Goal: Transaction & Acquisition: Purchase product/service

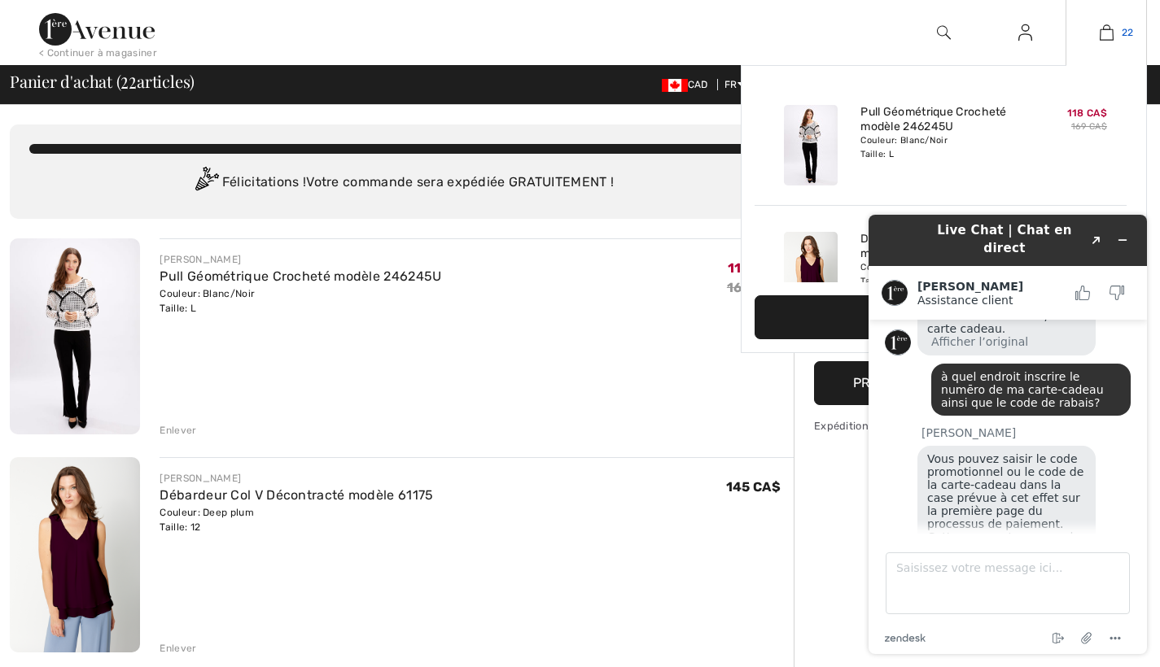
click at [1117, 33] on link "22" at bounding box center [1106, 33] width 80 height 20
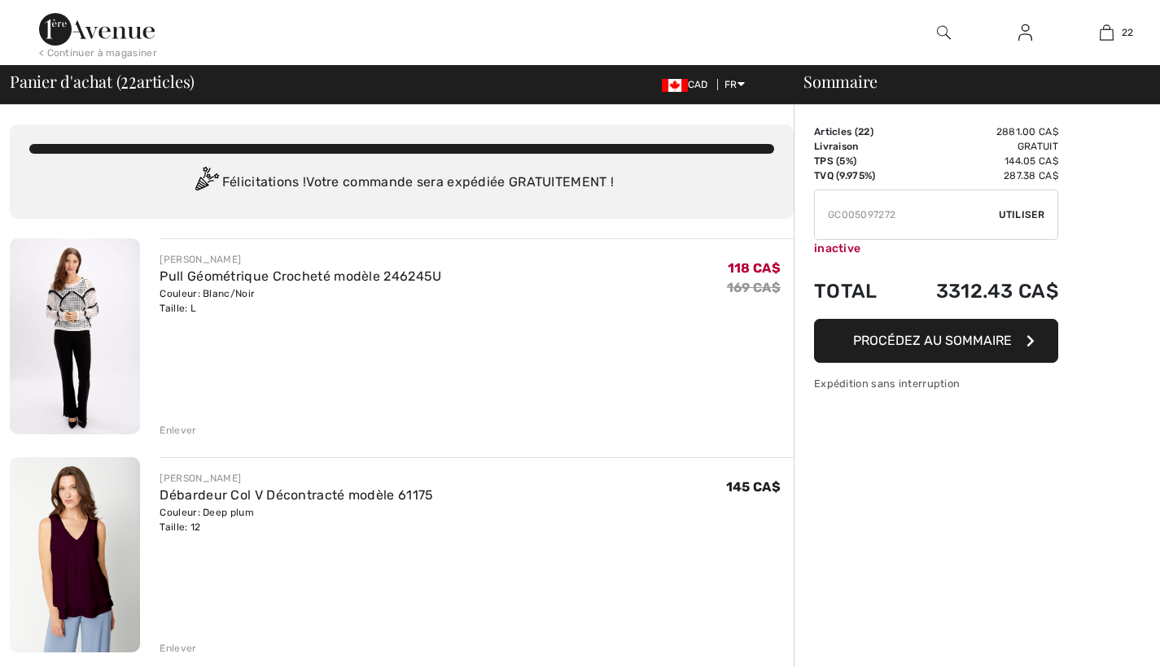
checkbox input "true"
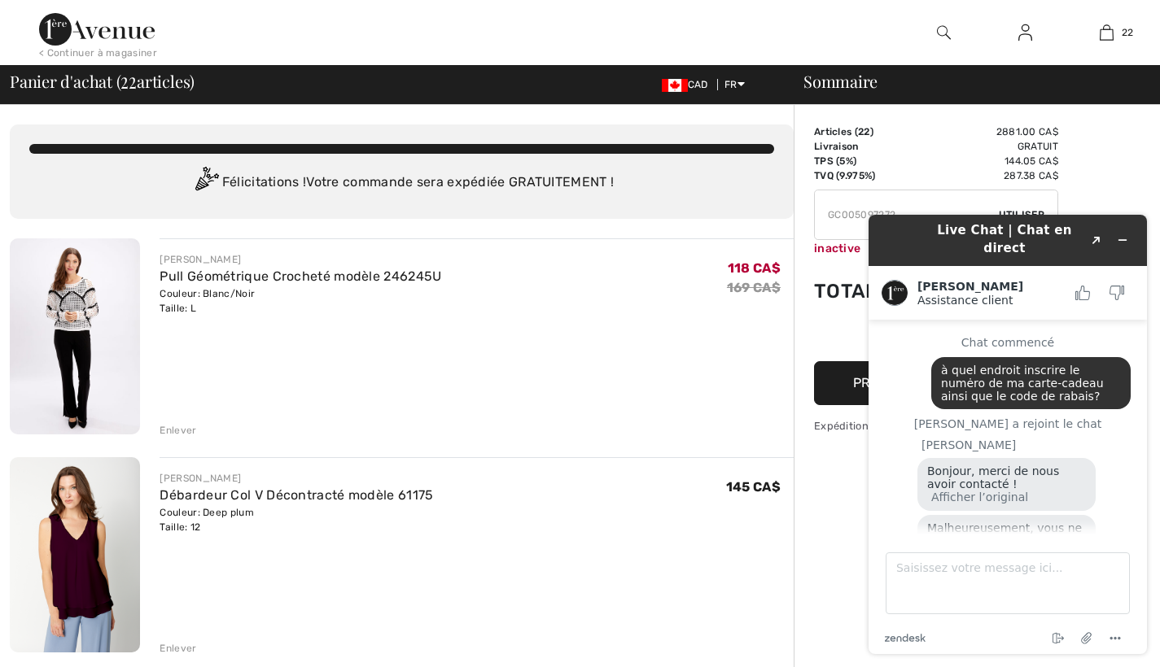
scroll to position [304, 0]
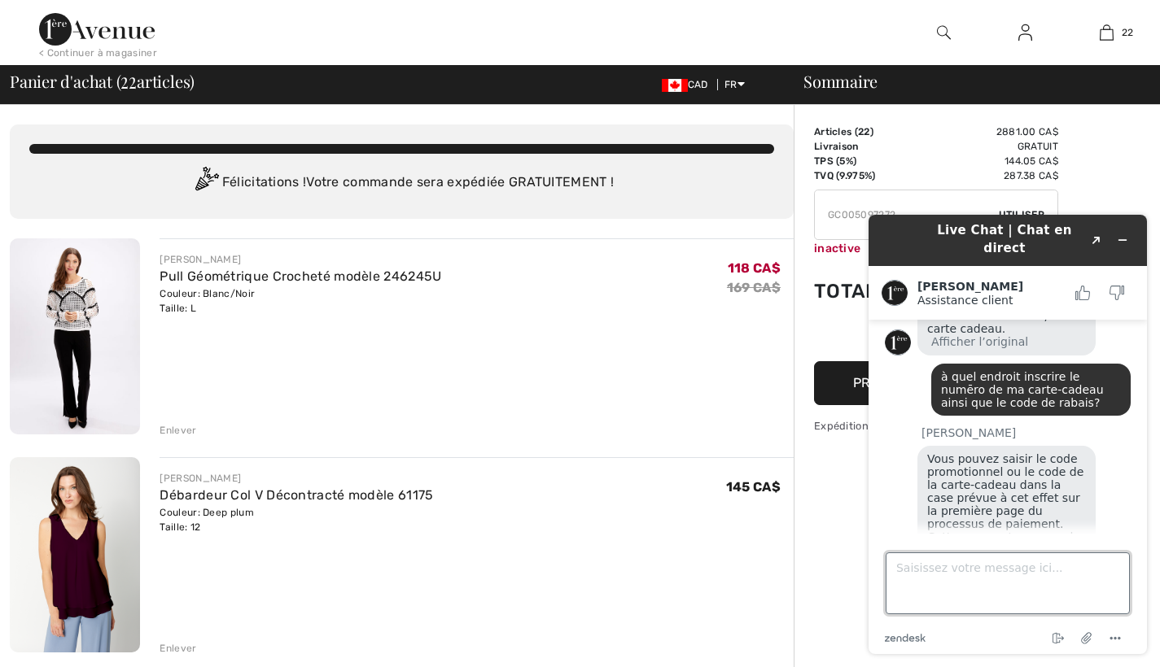
click at [903, 585] on textarea "Saisissez votre message ici..." at bounding box center [1007, 584] width 244 height 62
type textarea "merci"
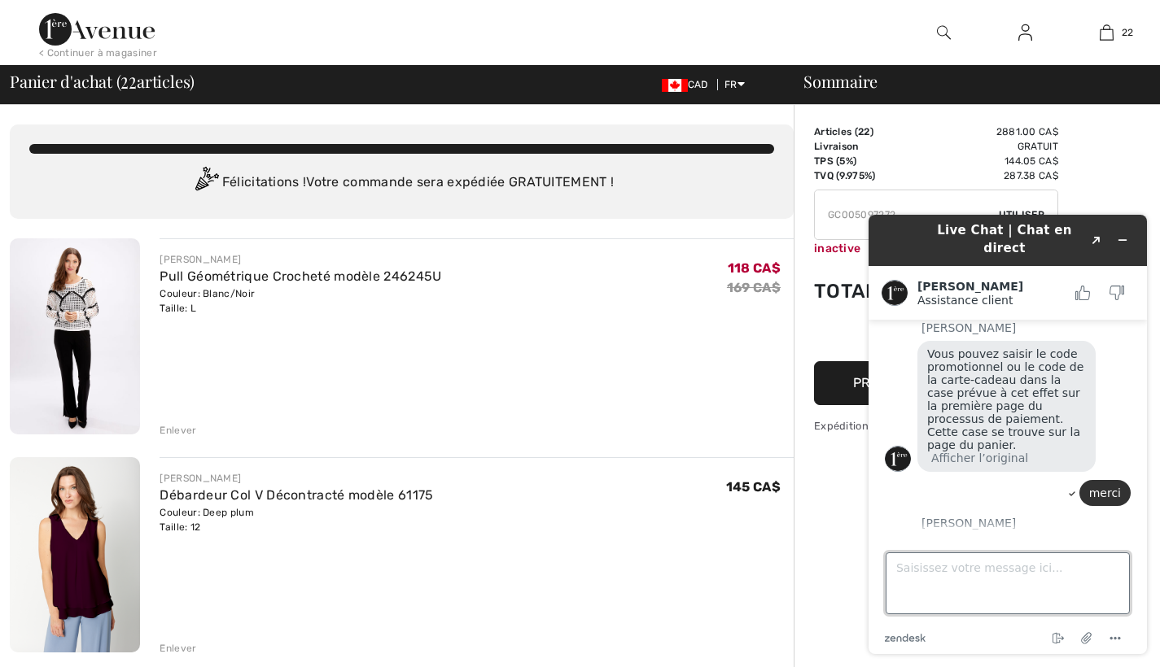
scroll to position [0, 0]
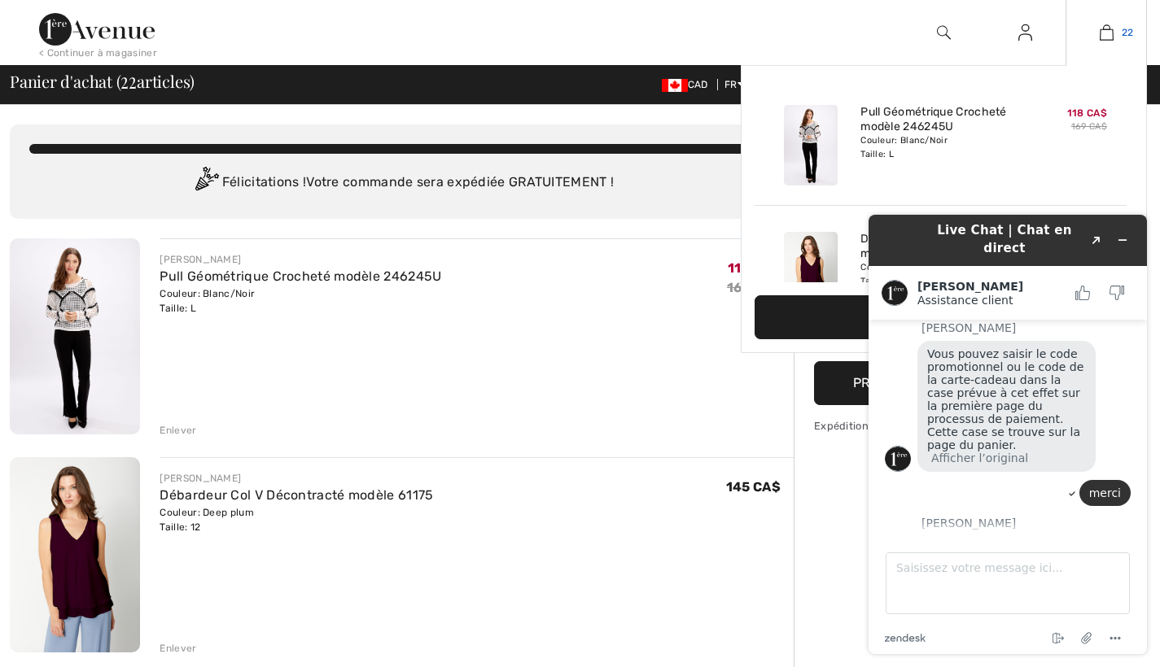
click at [1102, 35] on img at bounding box center [1107, 33] width 14 height 20
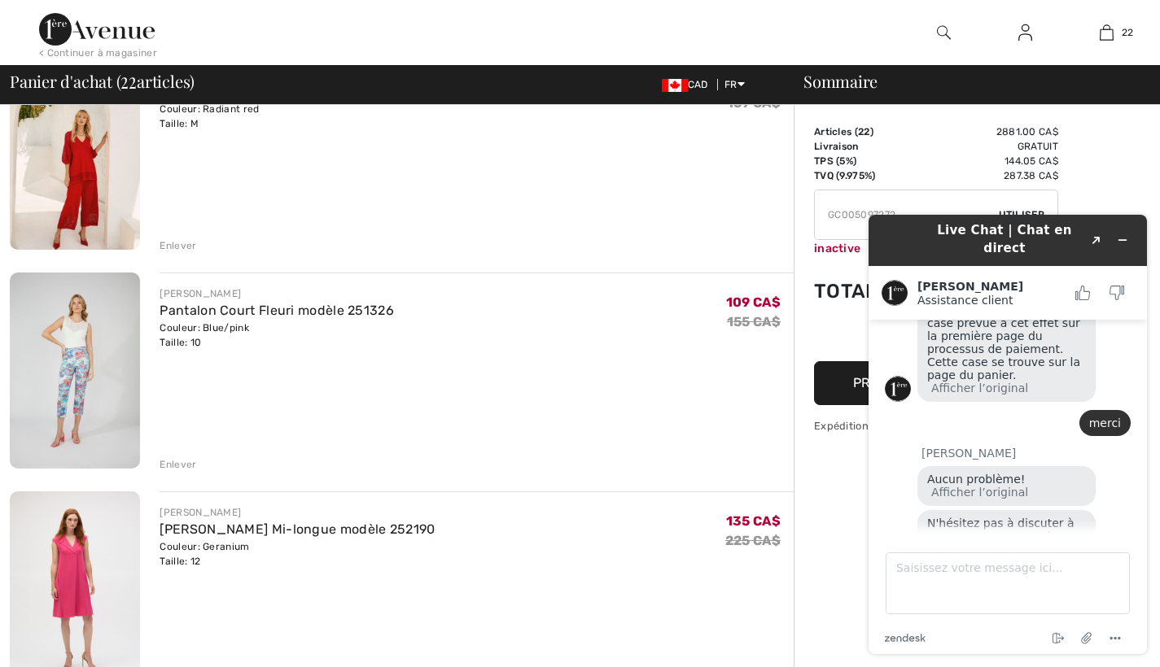
scroll to position [1946, 0]
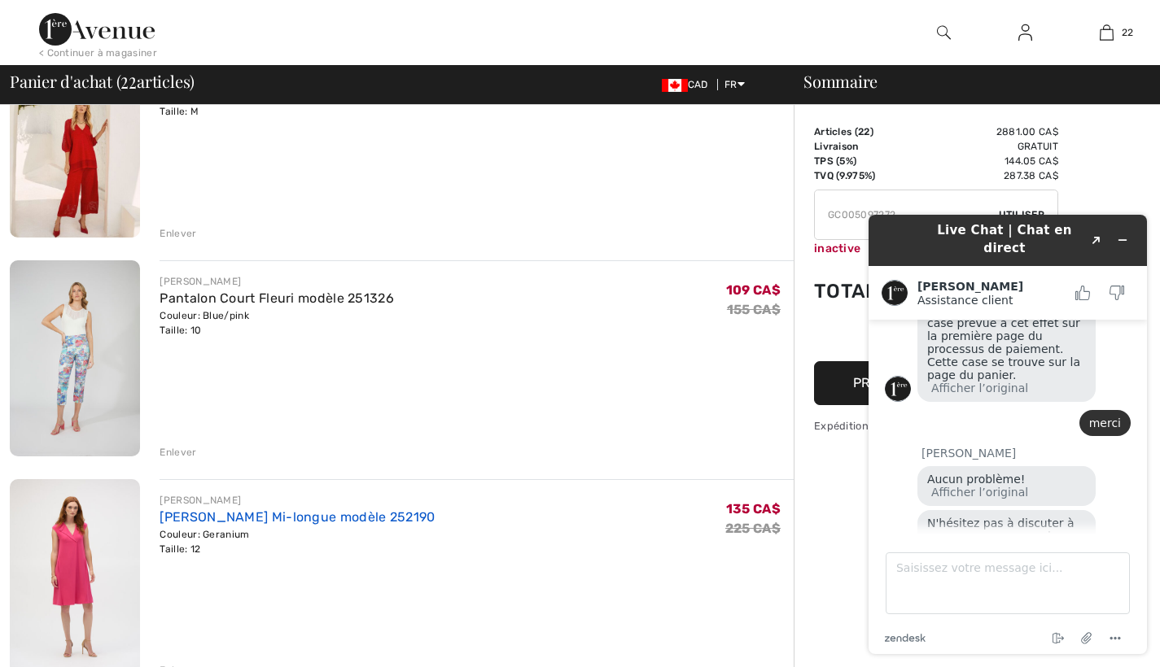
click at [371, 517] on link "[PERSON_NAME] Mi-longue modèle 252190" at bounding box center [297, 516] width 275 height 15
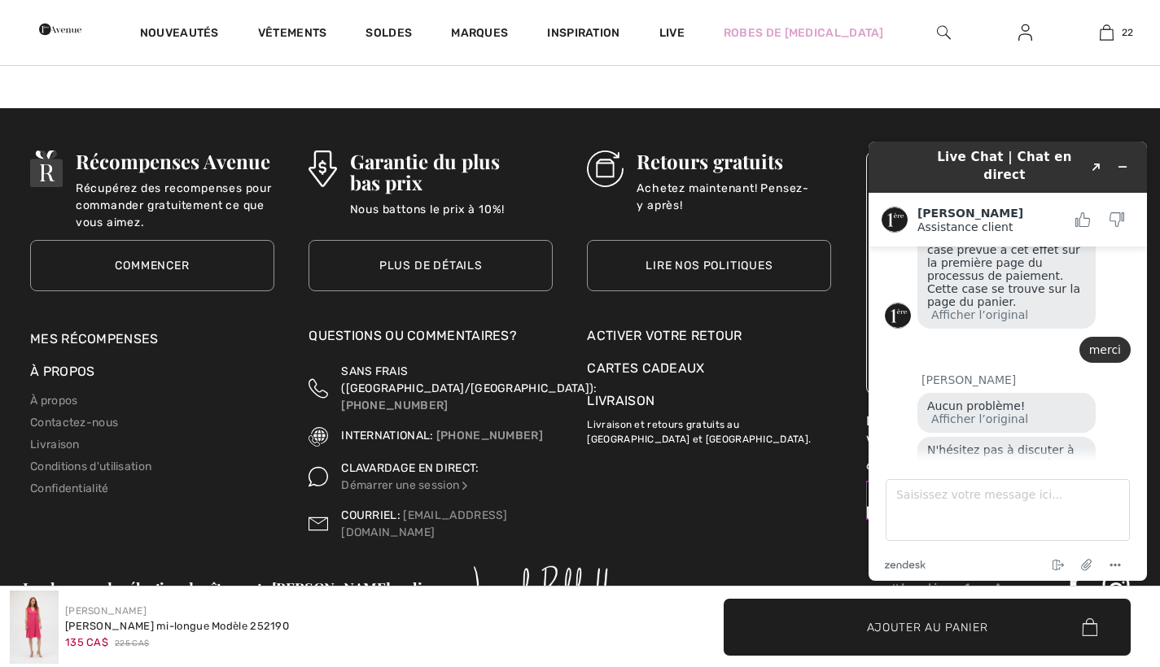
scroll to position [2448, 0]
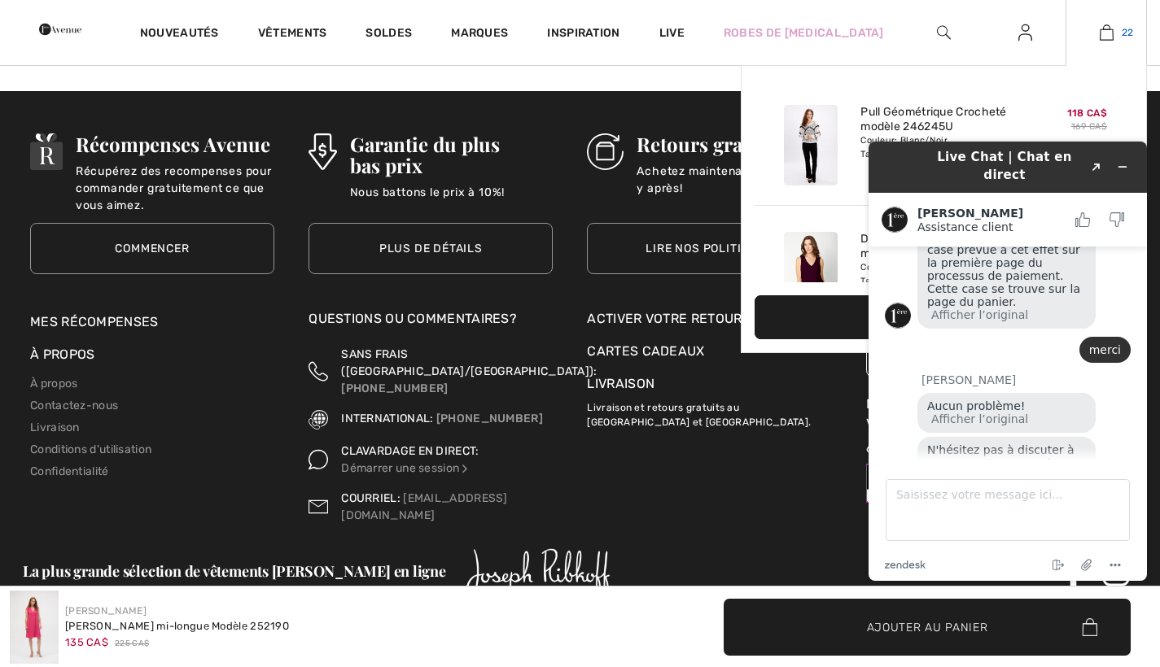
click at [1112, 33] on img at bounding box center [1107, 33] width 14 height 20
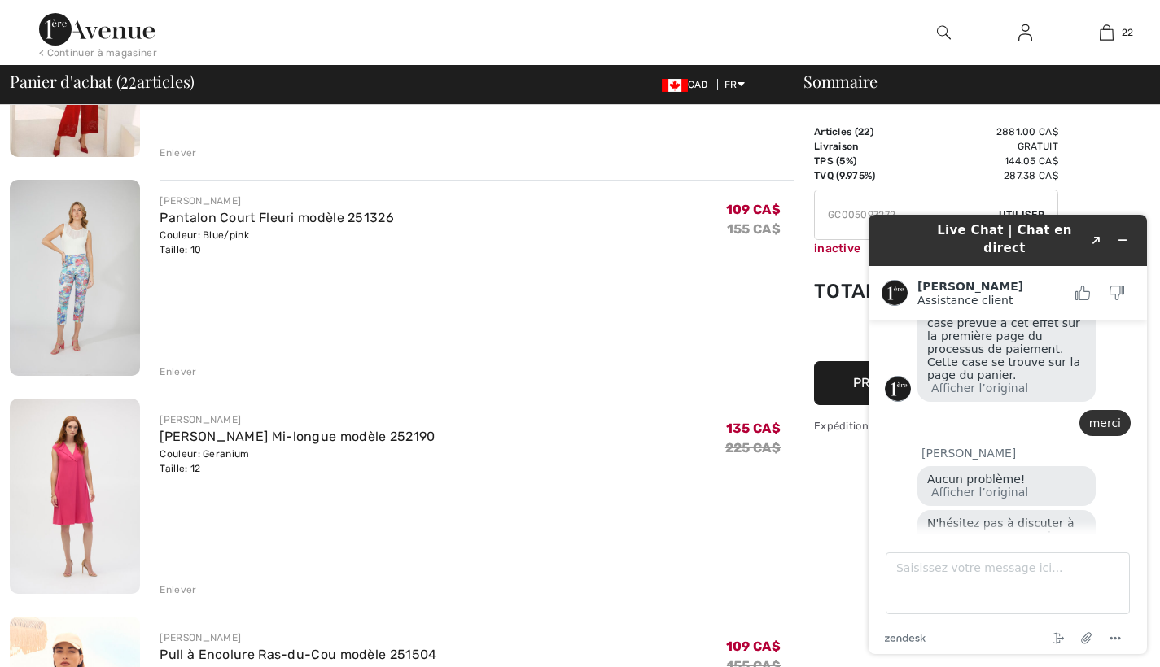
scroll to position [2035, 0]
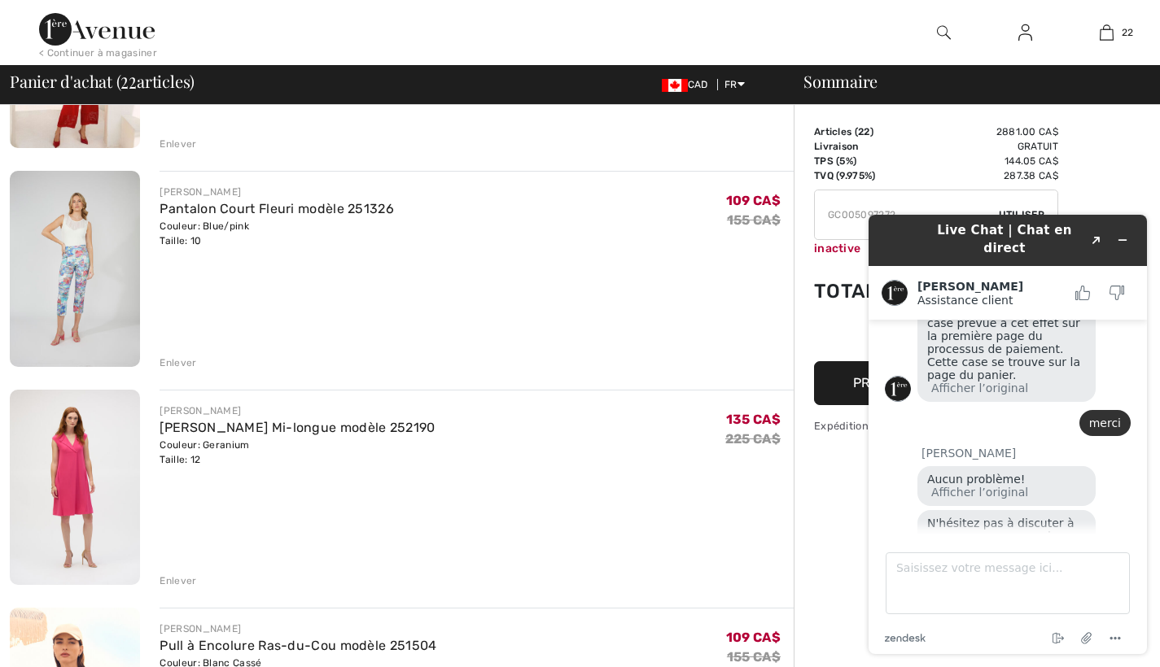
click at [179, 579] on div "Enlever" at bounding box center [178, 581] width 37 height 15
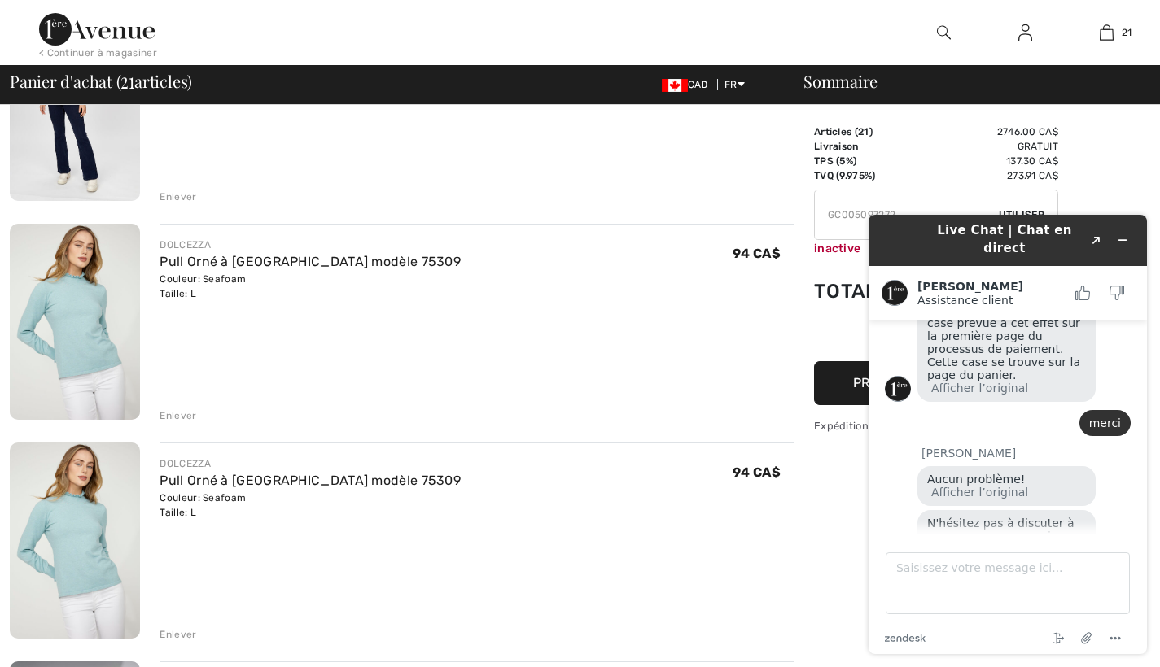
scroll to position [3522, 0]
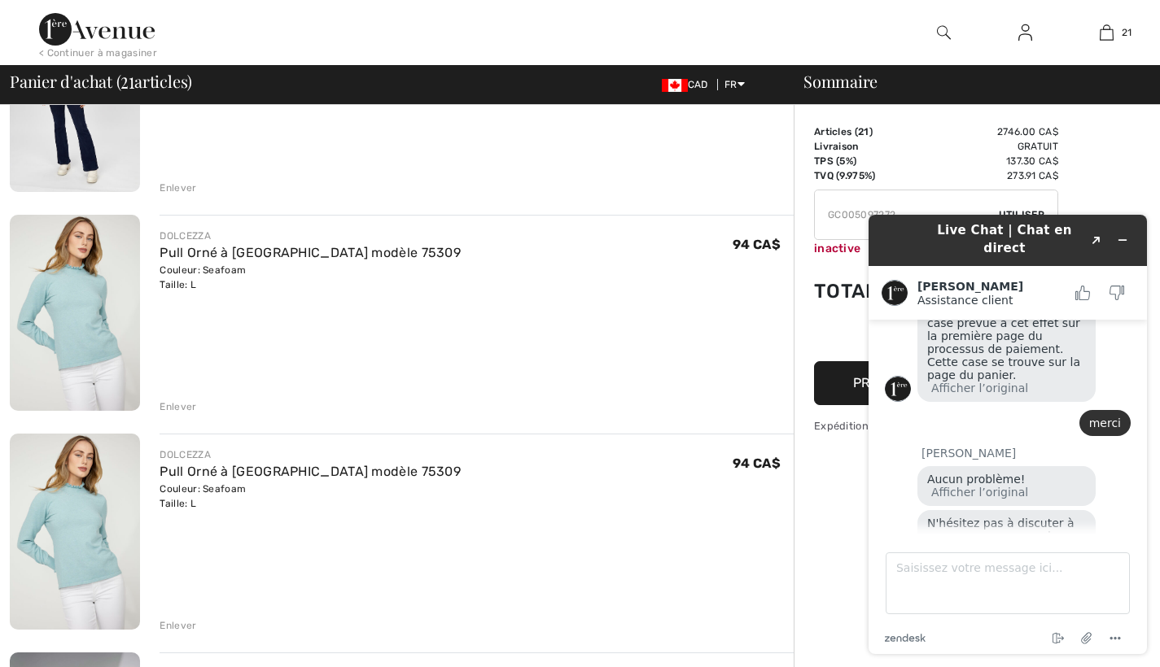
click at [183, 623] on div "Enlever" at bounding box center [178, 626] width 37 height 15
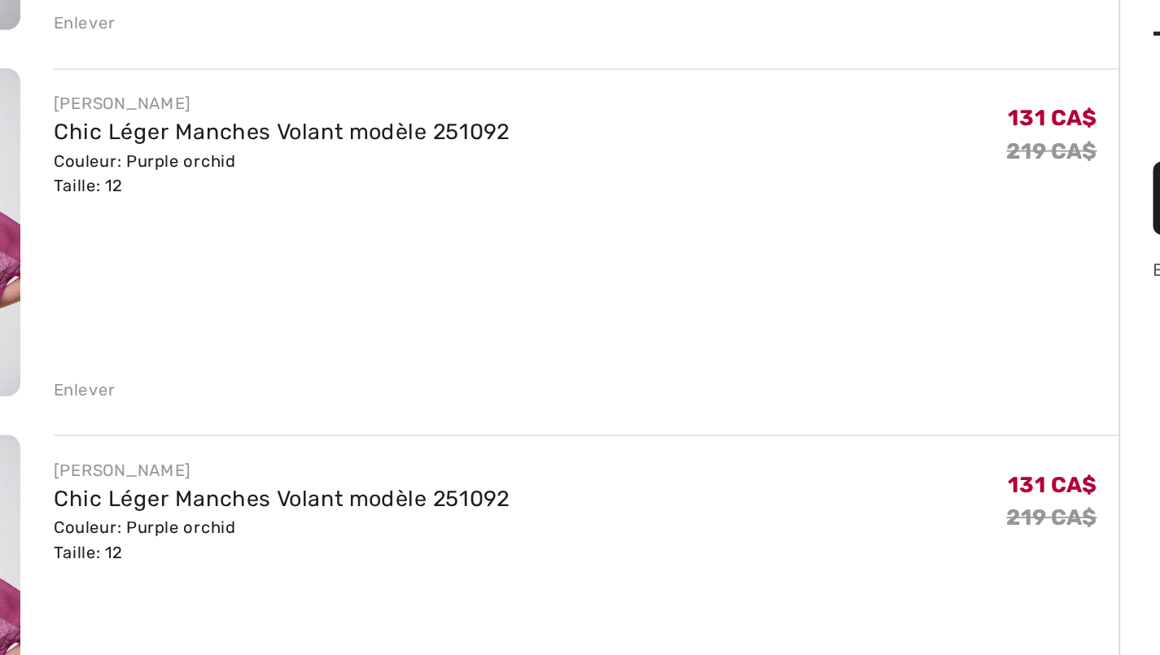
scroll to position [3877, 0]
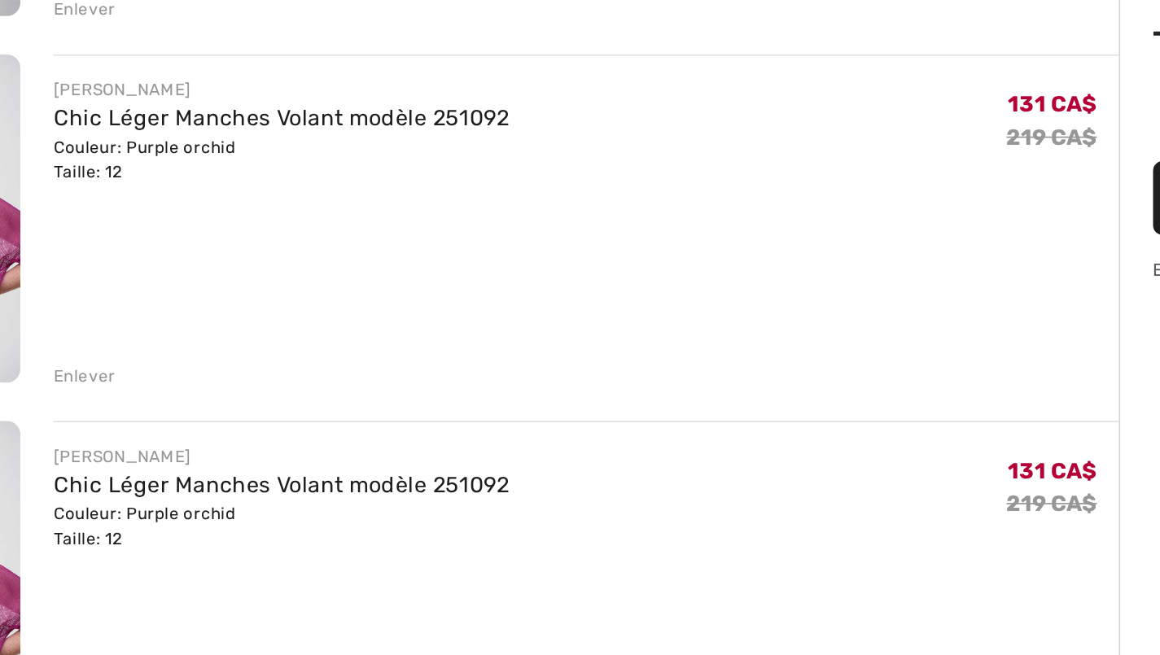
click at [160, 482] on div "Enlever" at bounding box center [178, 489] width 37 height 15
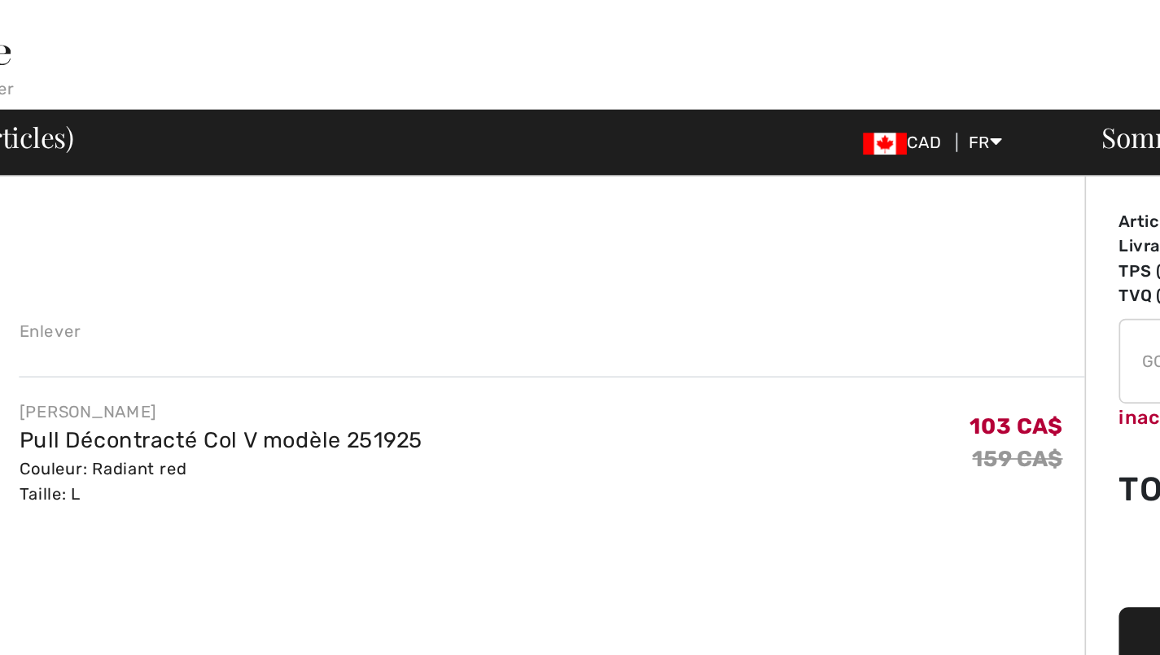
scroll to position [1318, 0]
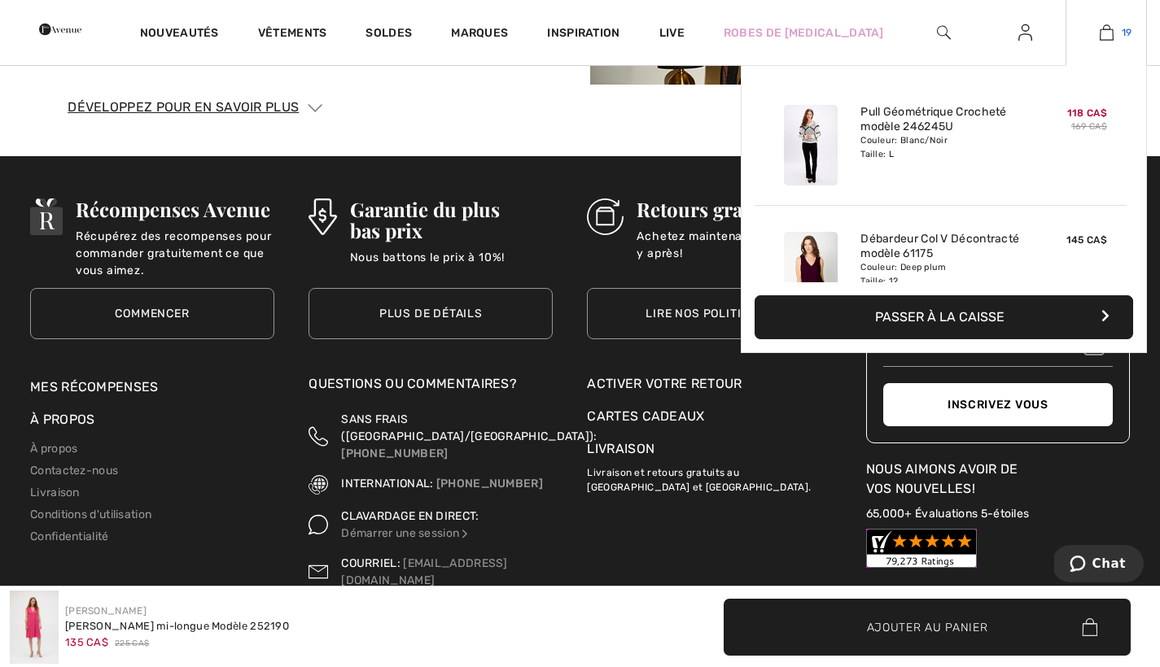
click at [1109, 34] on img at bounding box center [1107, 33] width 14 height 20
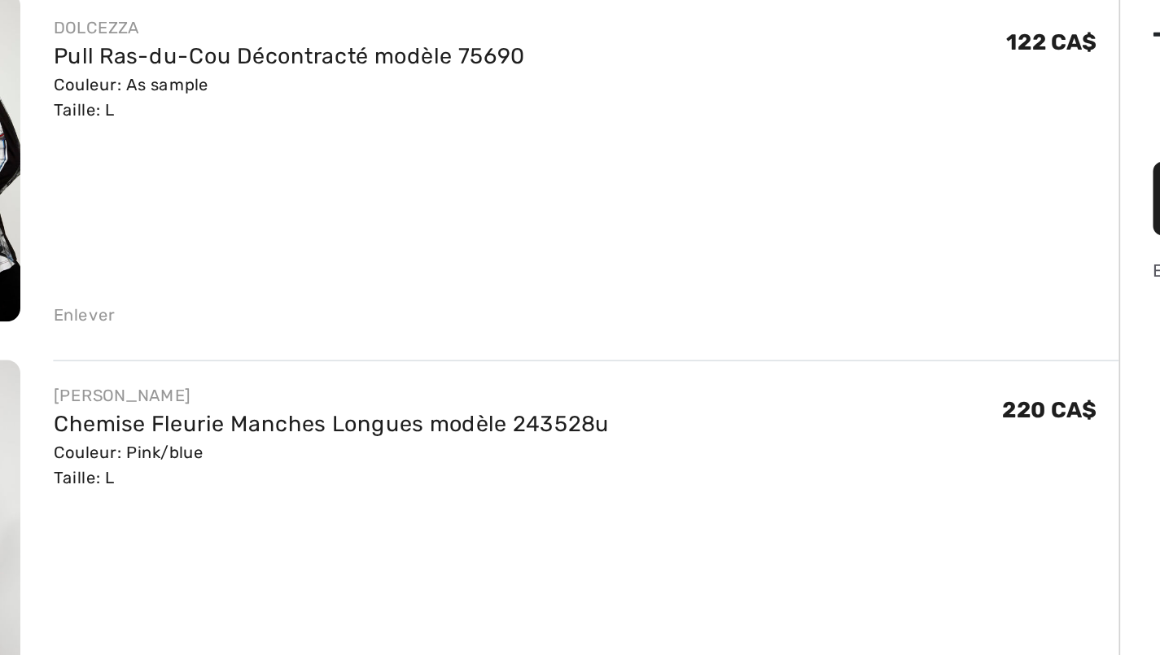
scroll to position [2853, 0]
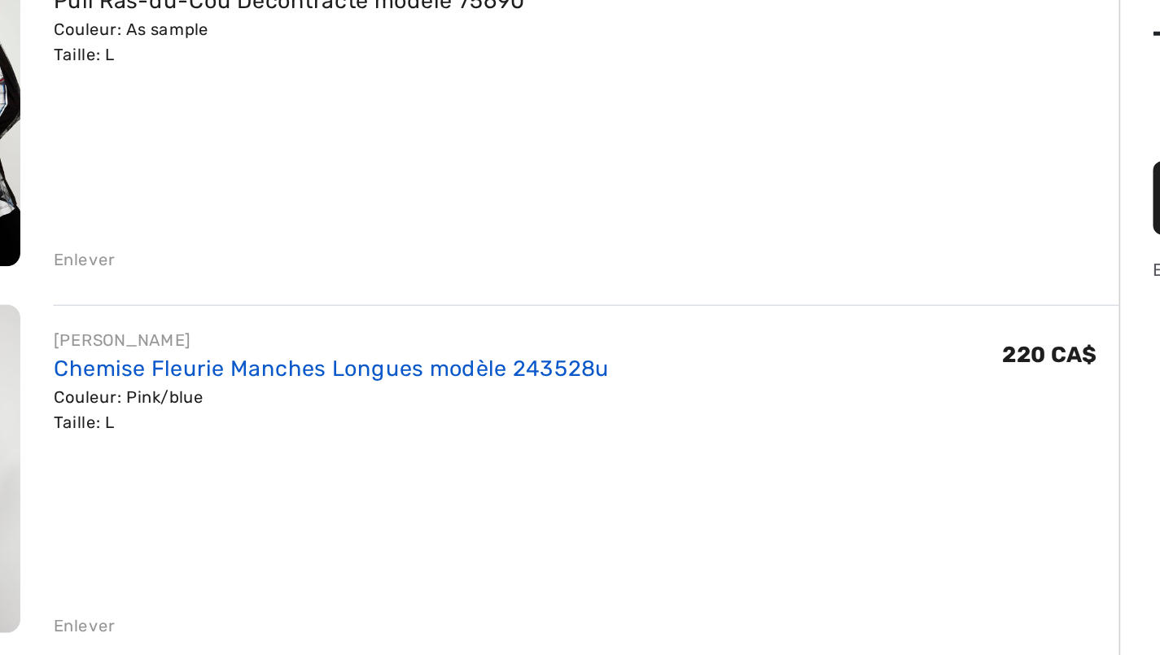
click at [236, 477] on link "Chemise Fleurie Manches Longues modèle 243528u" at bounding box center [325, 484] width 330 height 15
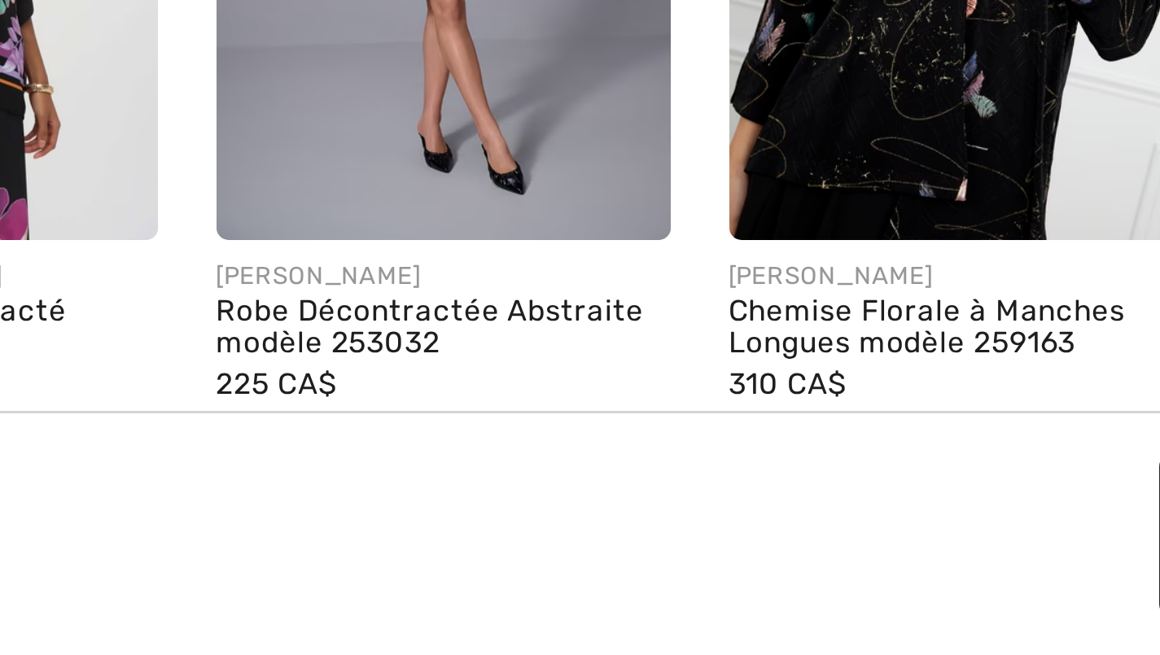
scroll to position [1336, 0]
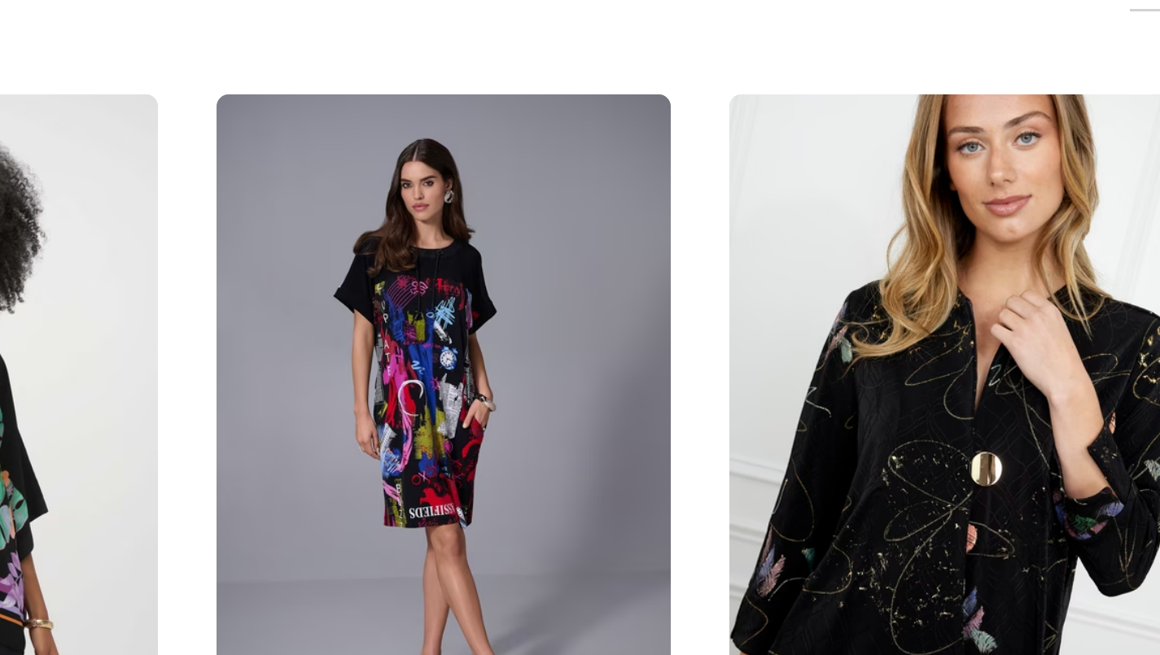
click at [580, 289] on img at bounding box center [655, 402] width 151 height 227
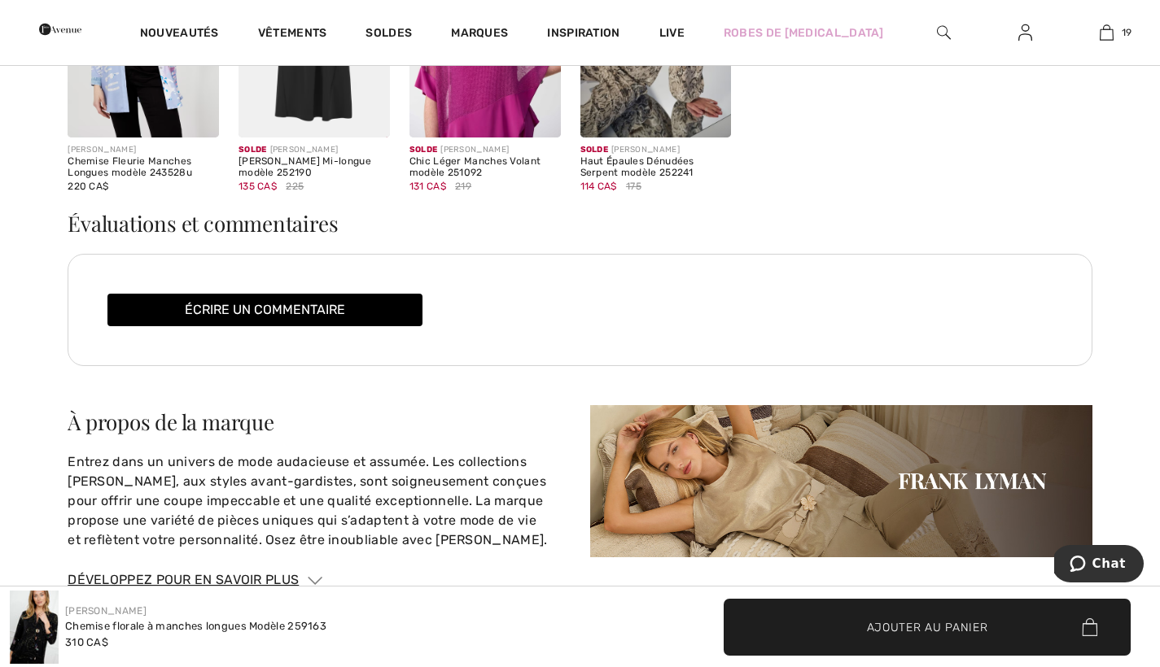
scroll to position [1885, 0]
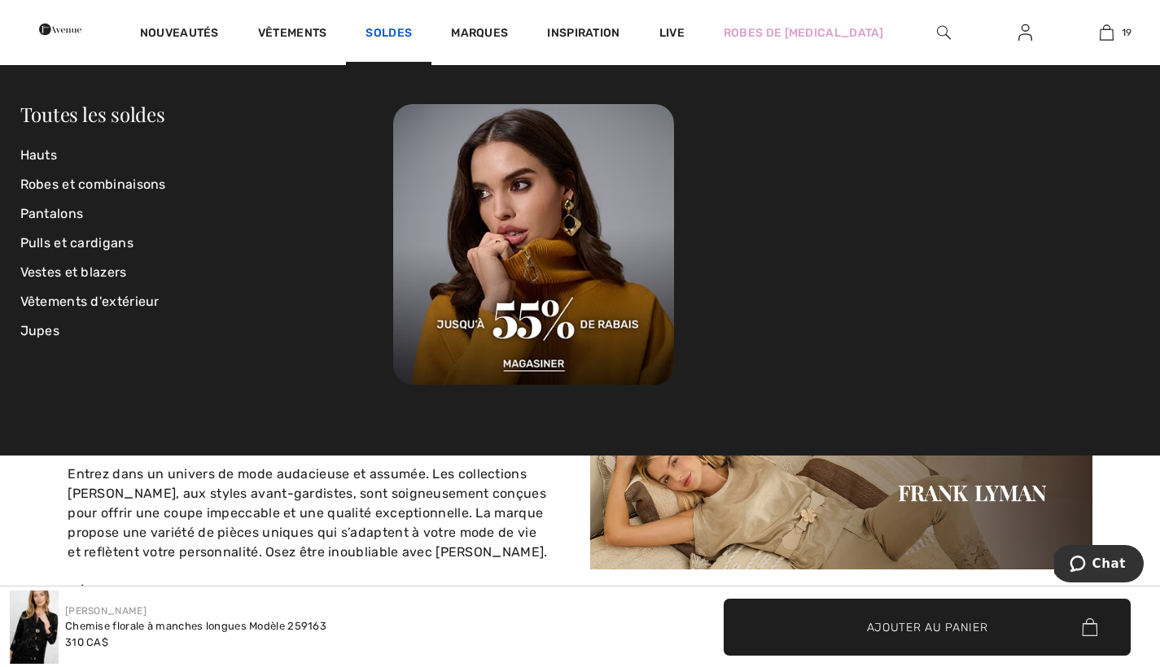
click at [412, 33] on link "Soldes" at bounding box center [388, 34] width 46 height 17
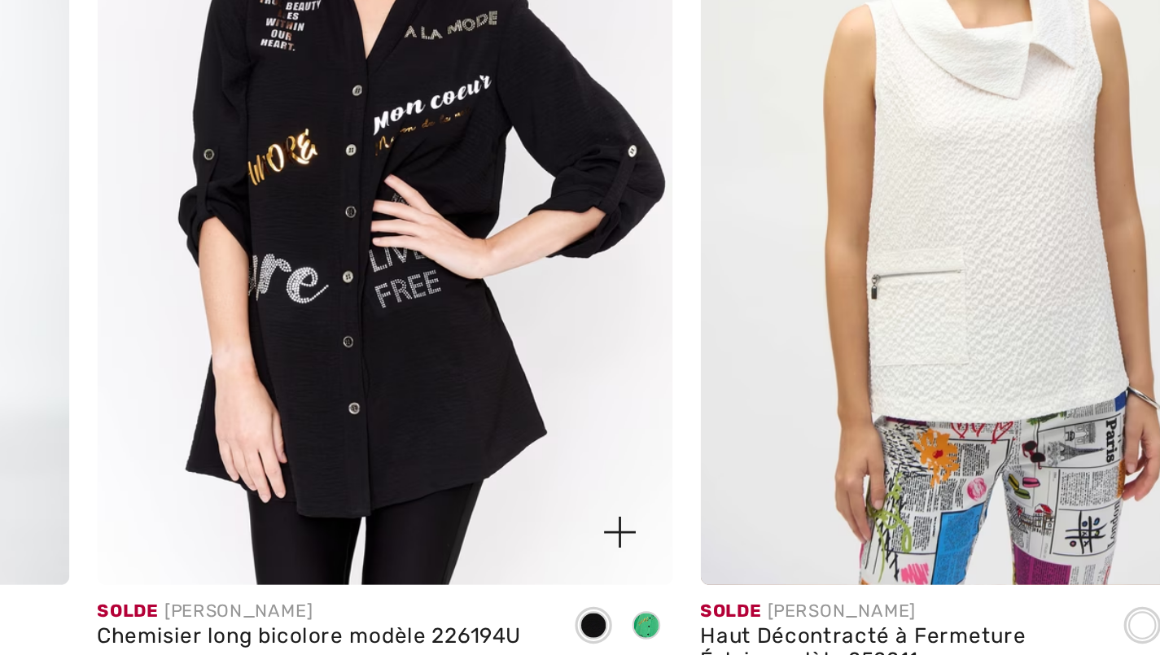
scroll to position [3157, 0]
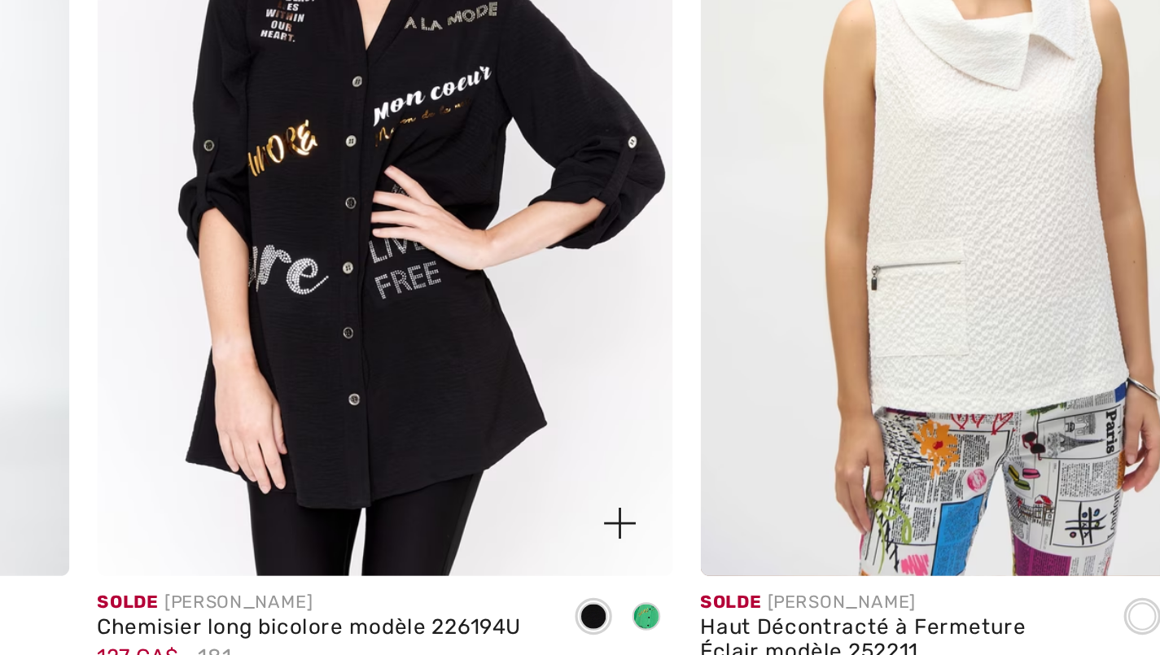
click at [308, 220] on img at bounding box center [441, 419] width 266 height 399
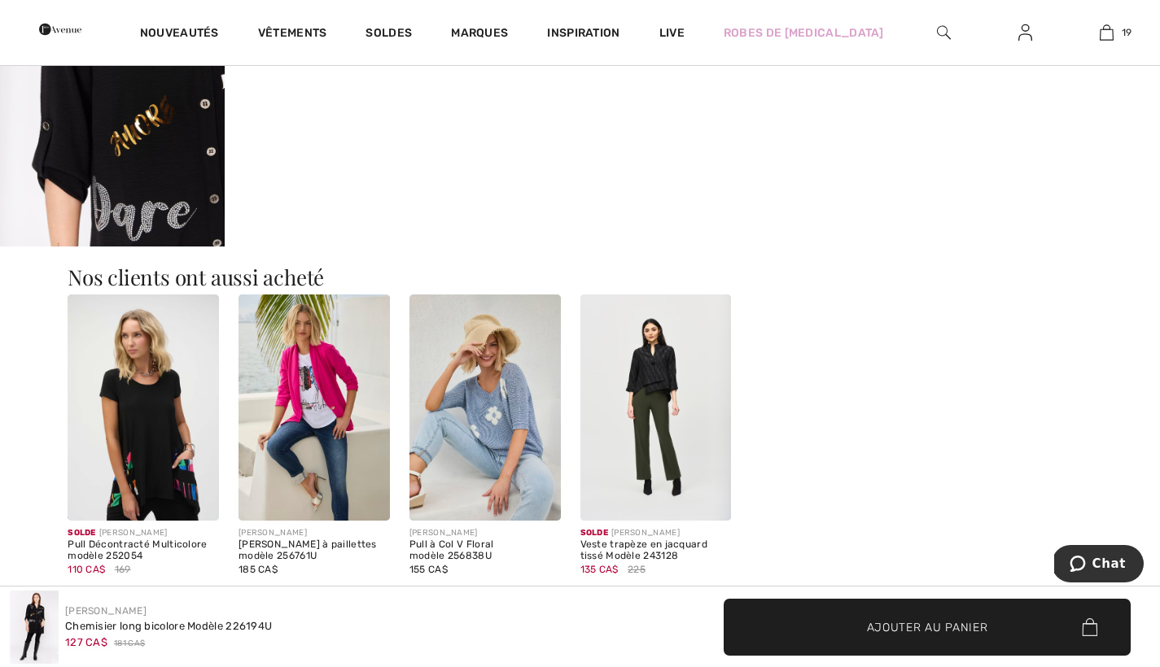
scroll to position [1104, 0]
click at [491, 414] on img at bounding box center [484, 407] width 151 height 227
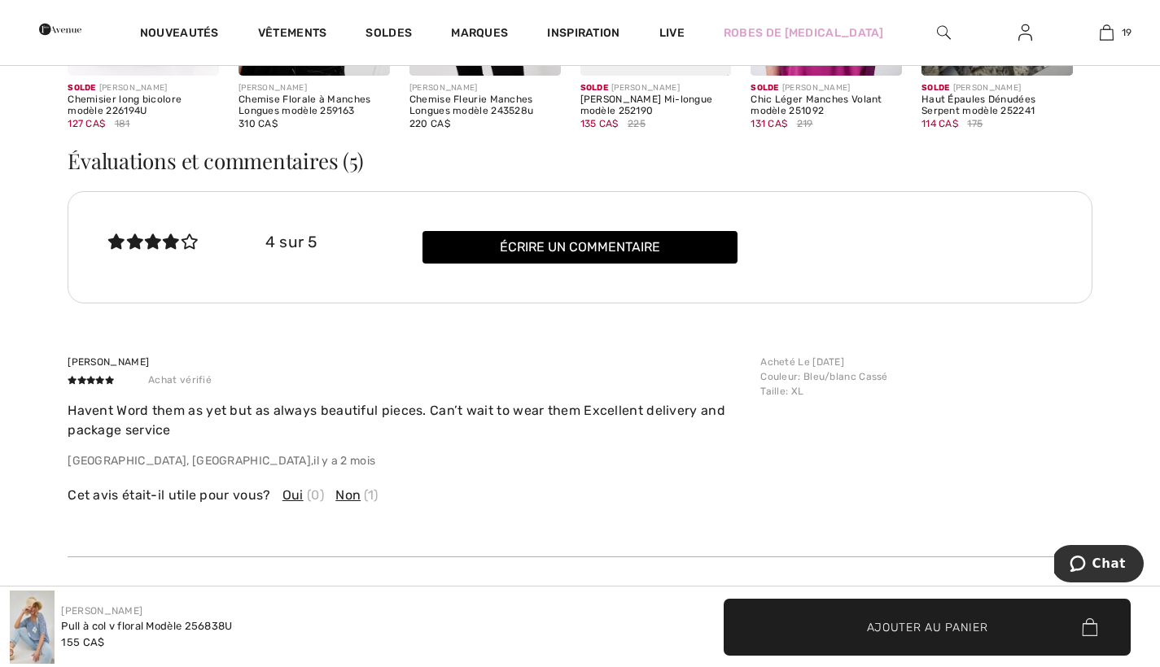
scroll to position [2235, 0]
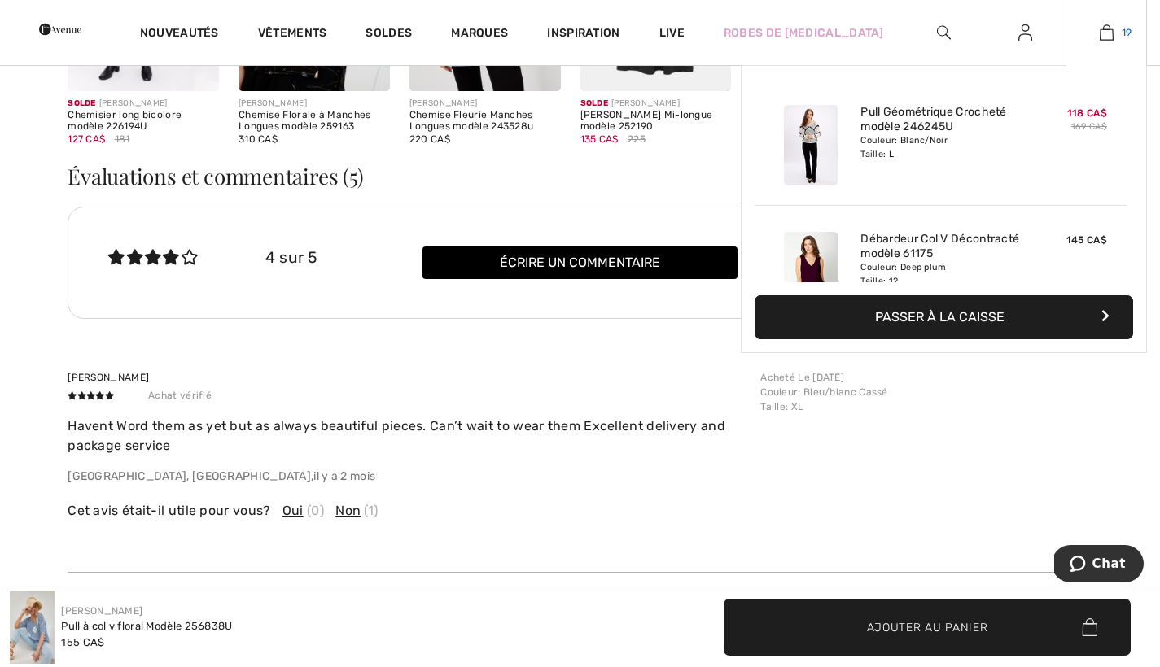
click at [1106, 32] on img at bounding box center [1107, 33] width 14 height 20
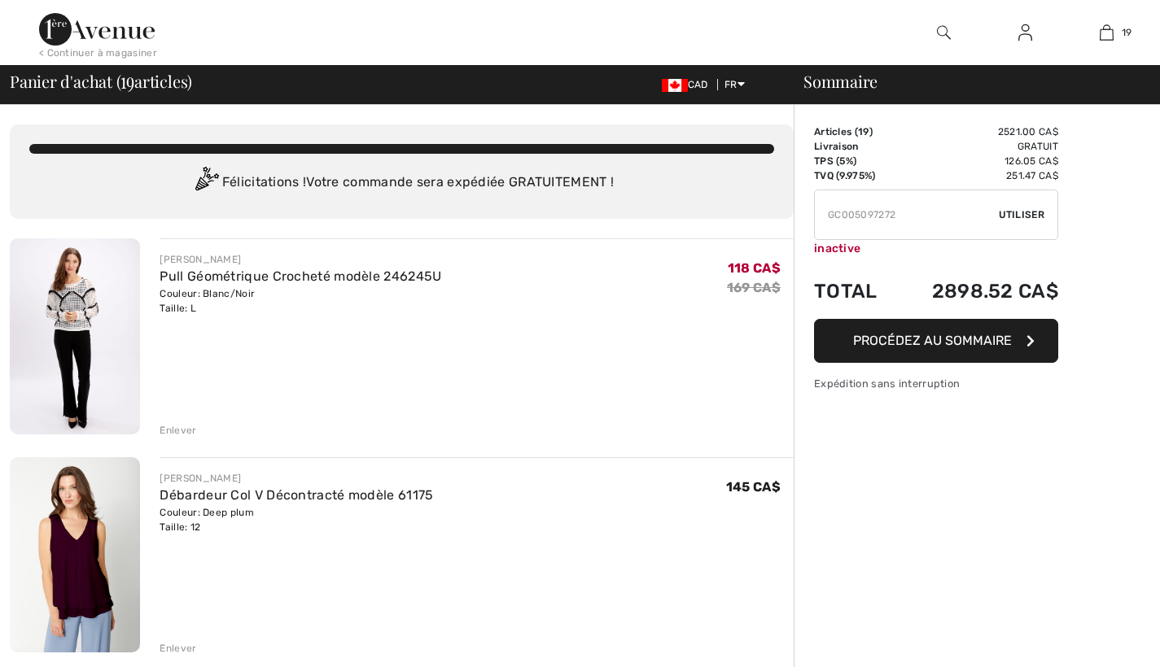
checkbox input "true"
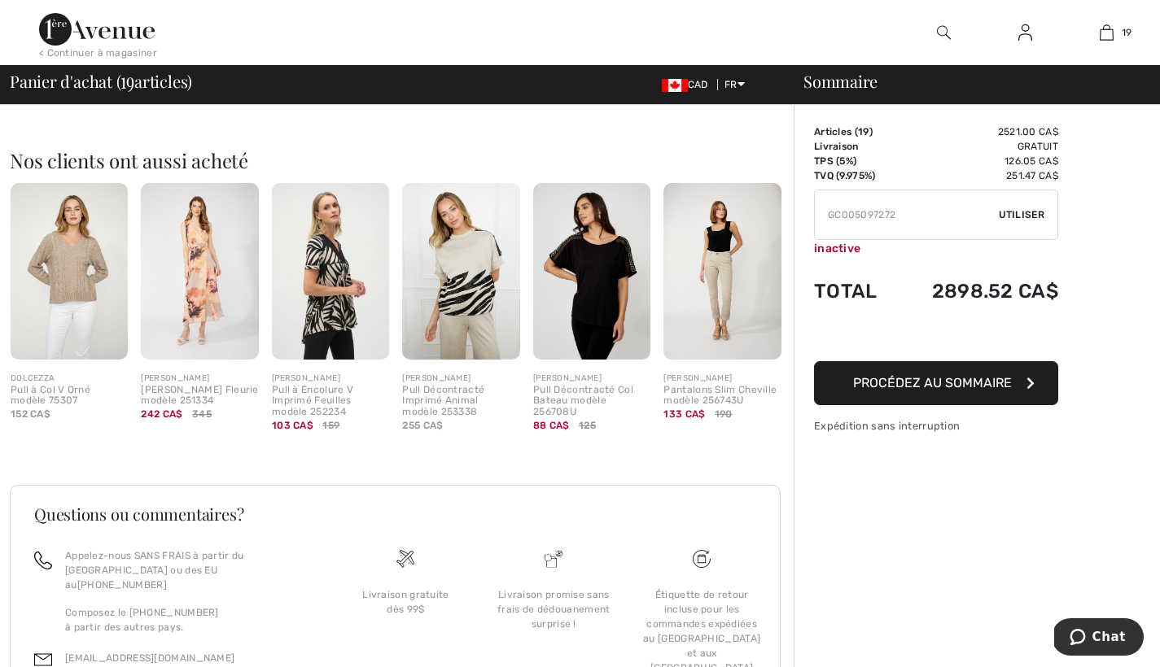
click at [728, 273] on img at bounding box center [721, 271] width 117 height 177
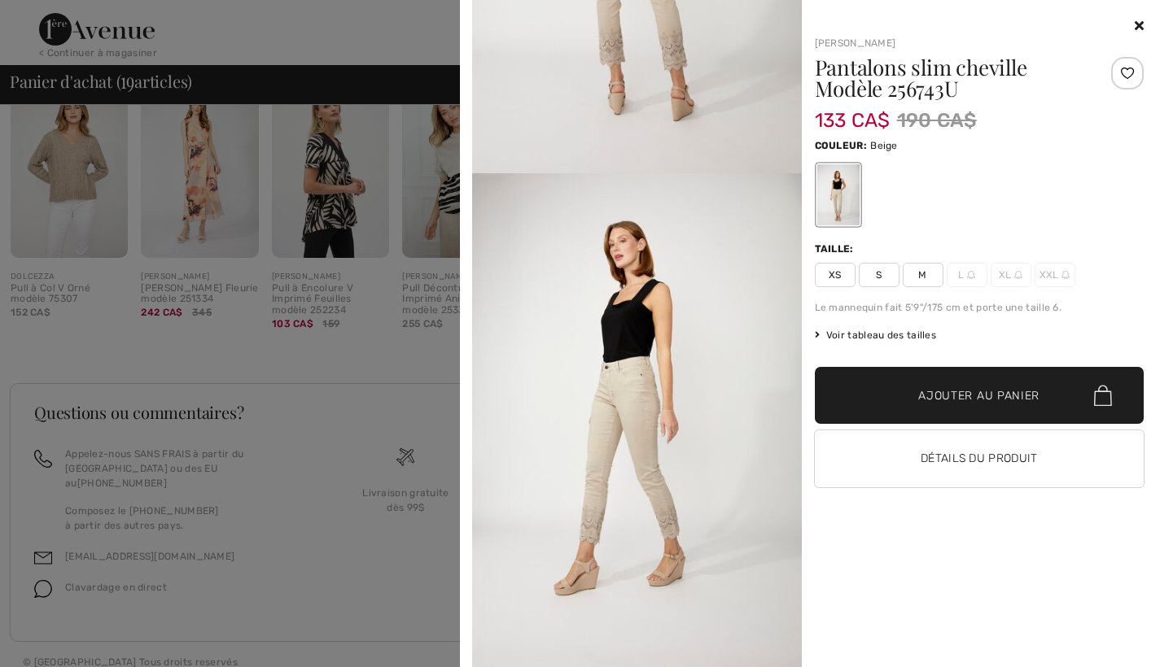
scroll to position [4383, 0]
click at [339, 208] on div at bounding box center [580, 333] width 1160 height 667
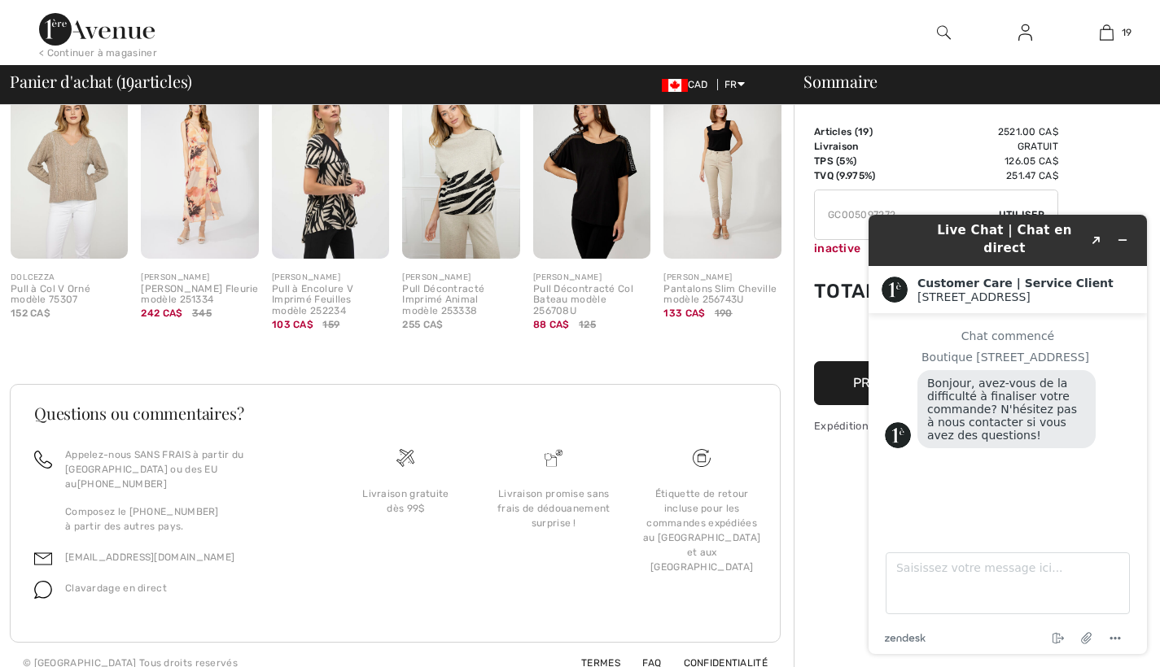
click at [599, 203] on img at bounding box center [591, 170] width 117 height 177
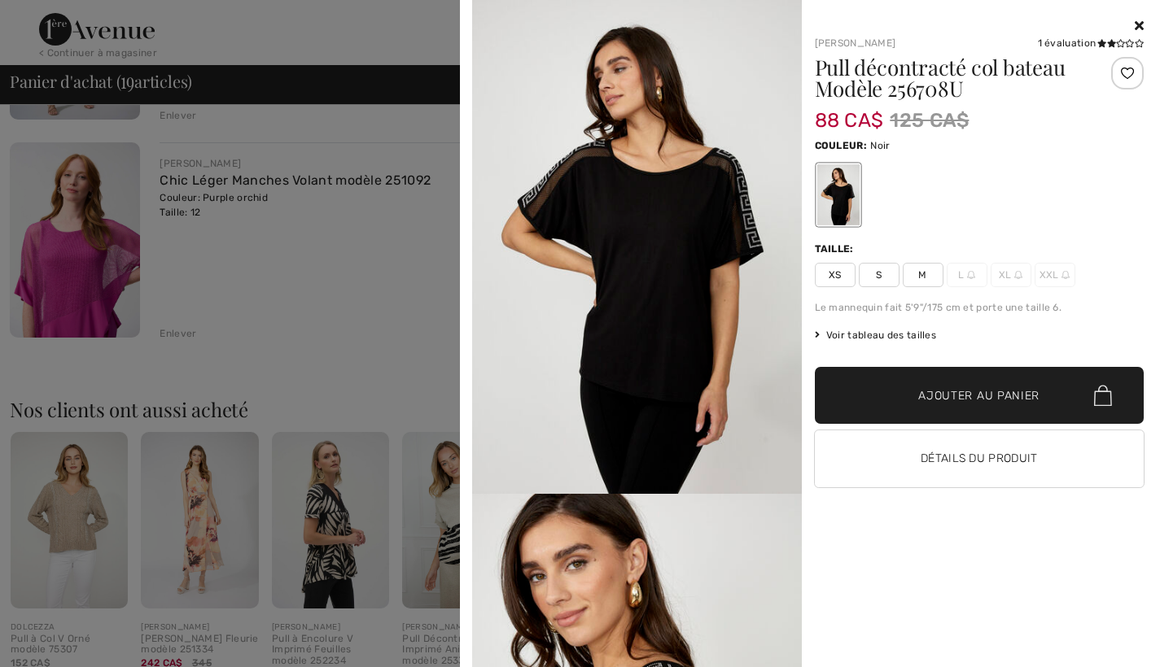
scroll to position [4016, 0]
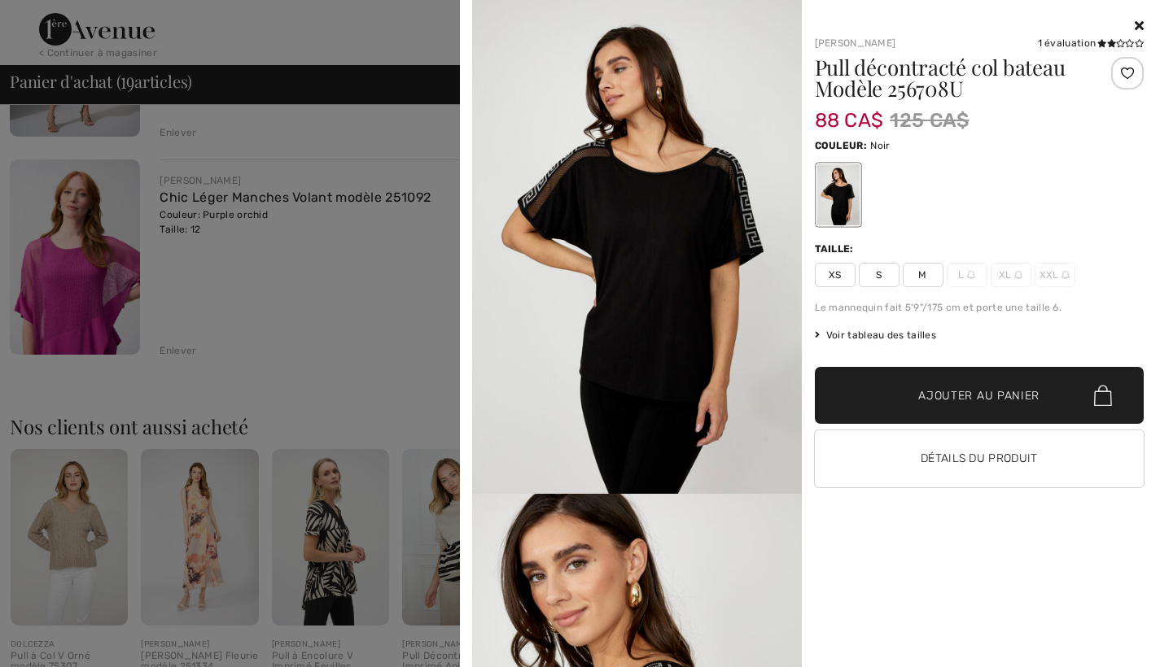
click at [1140, 23] on icon at bounding box center [1139, 25] width 9 height 13
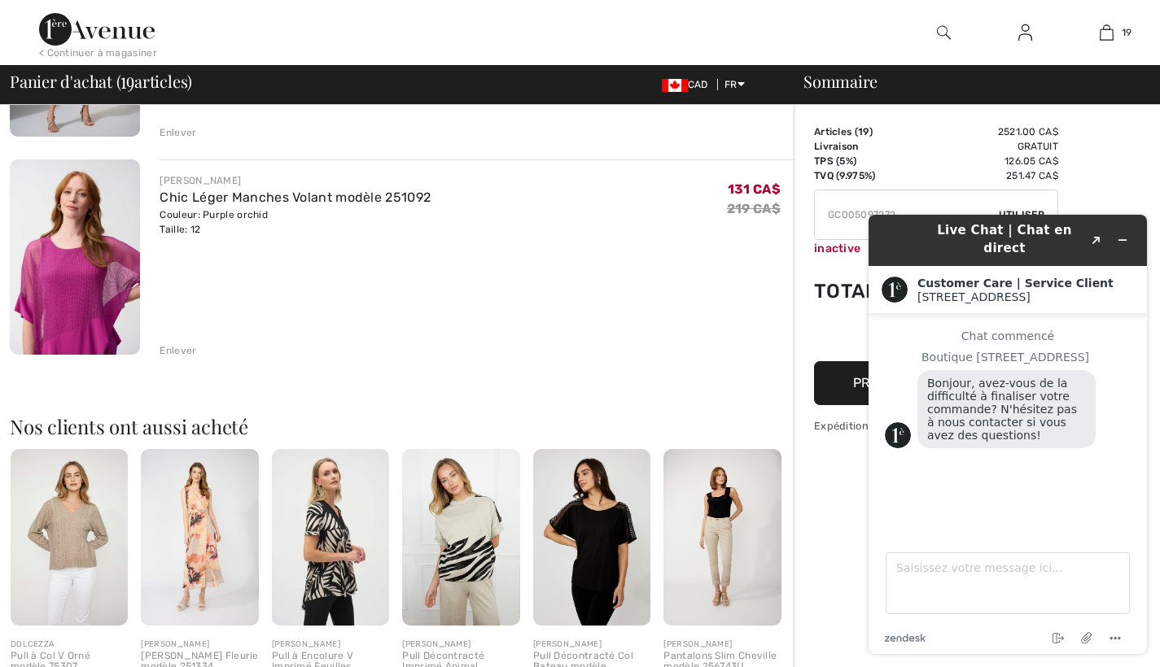
click at [207, 523] on img at bounding box center [199, 537] width 117 height 177
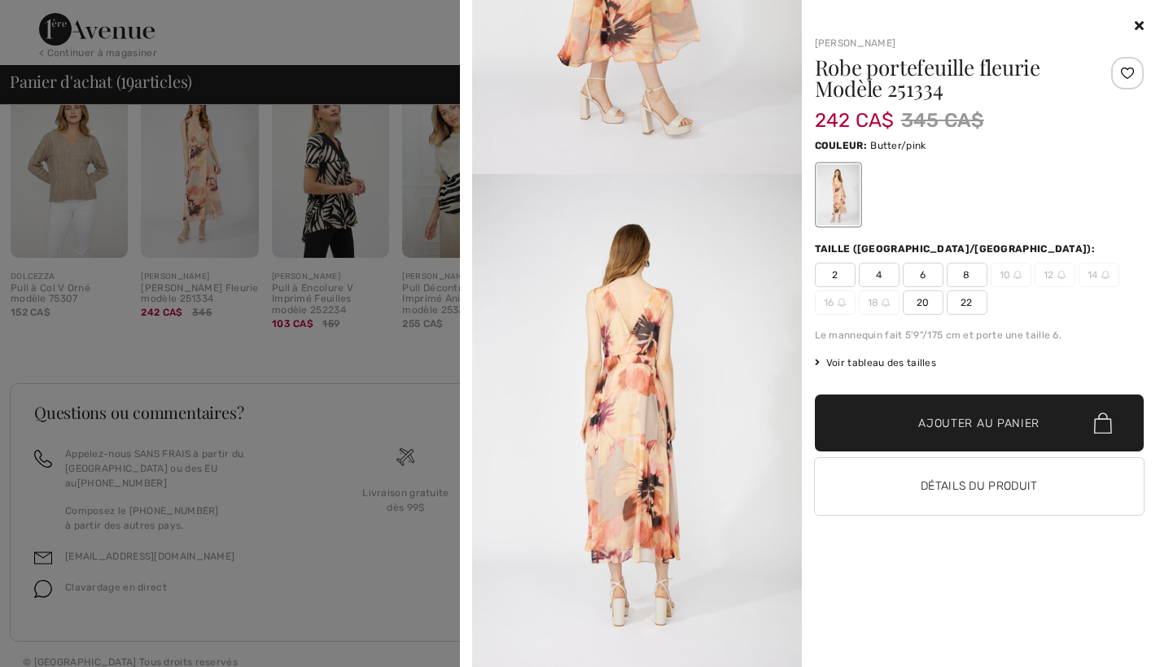
scroll to position [4383, 0]
click at [1140, 22] on icon at bounding box center [1139, 25] width 9 height 13
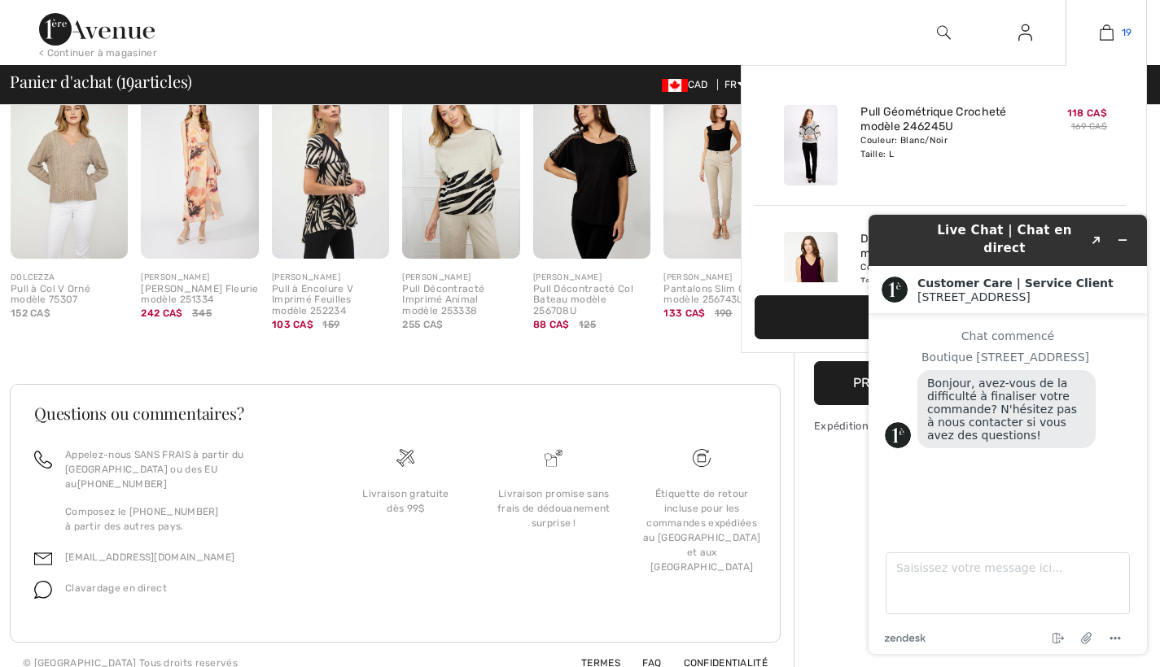
click at [1106, 36] on img at bounding box center [1107, 33] width 14 height 20
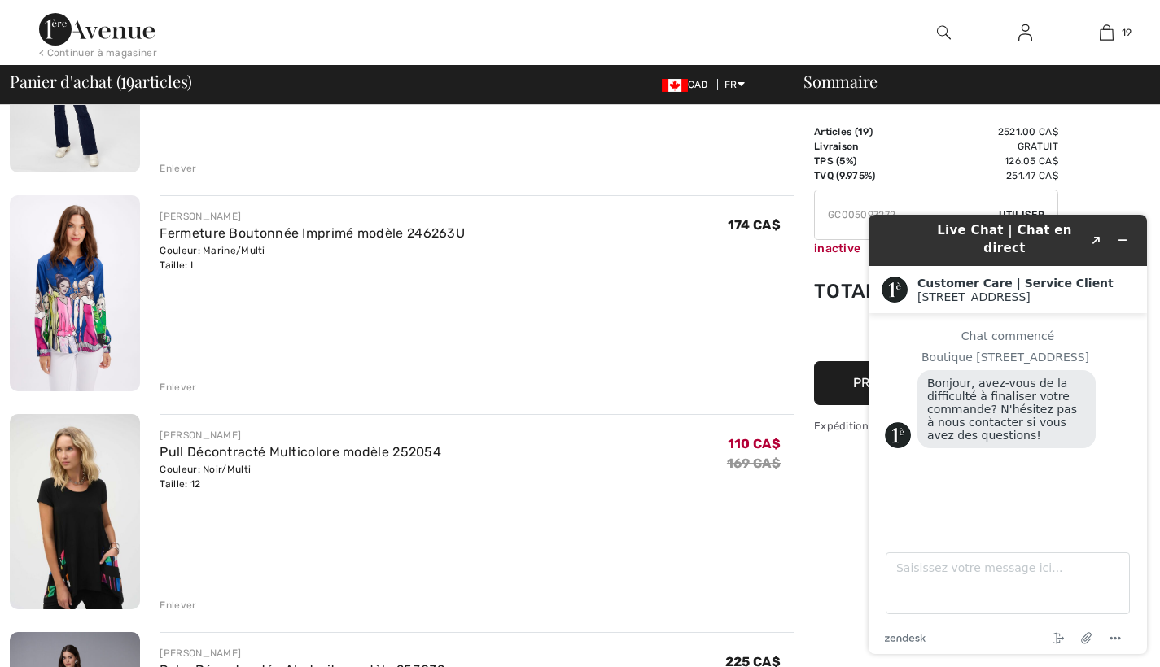
scroll to position [701, 0]
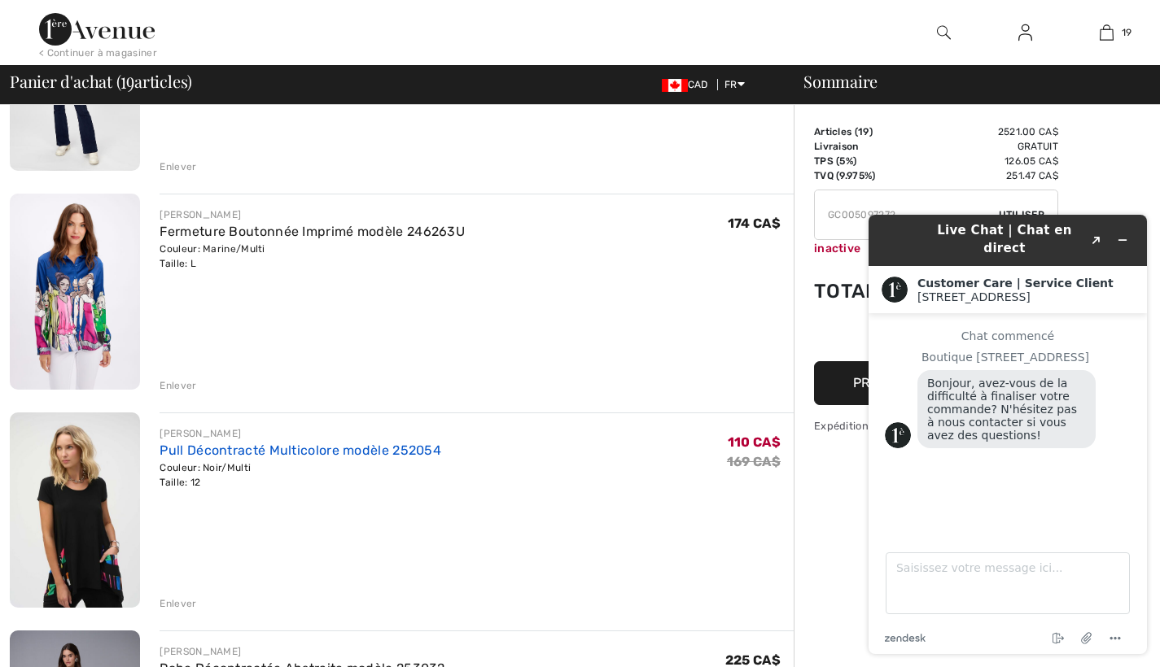
click at [294, 449] on link "Pull Décontracté Multicolore modèle 252054" at bounding box center [301, 450] width 282 height 15
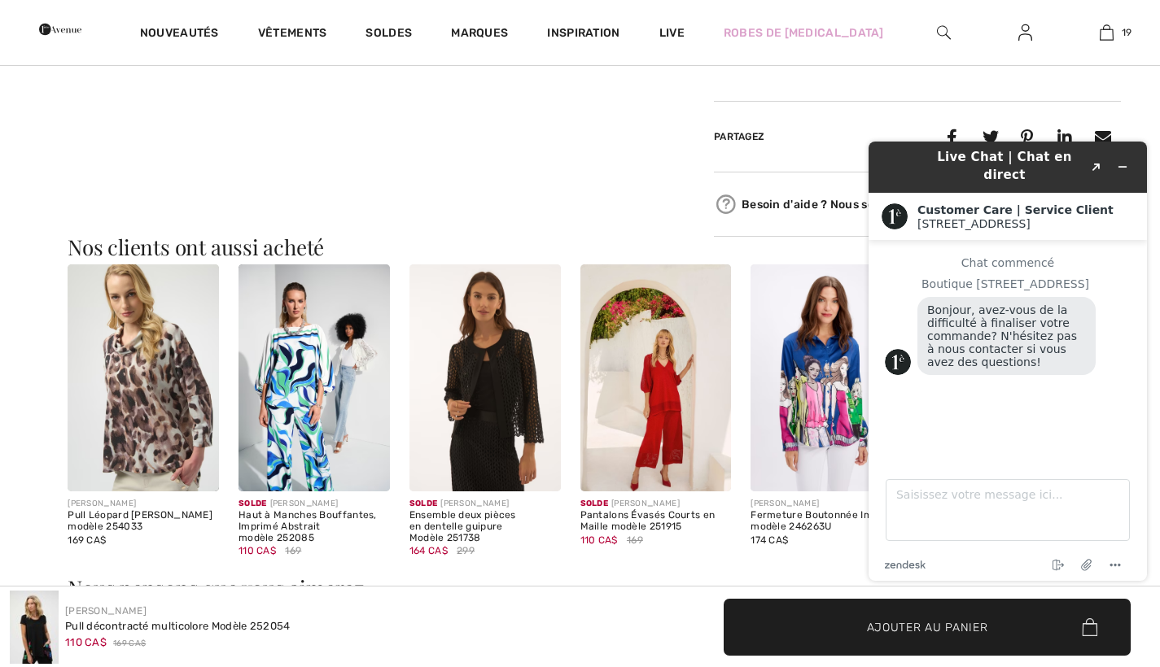
scroll to position [1420, 0]
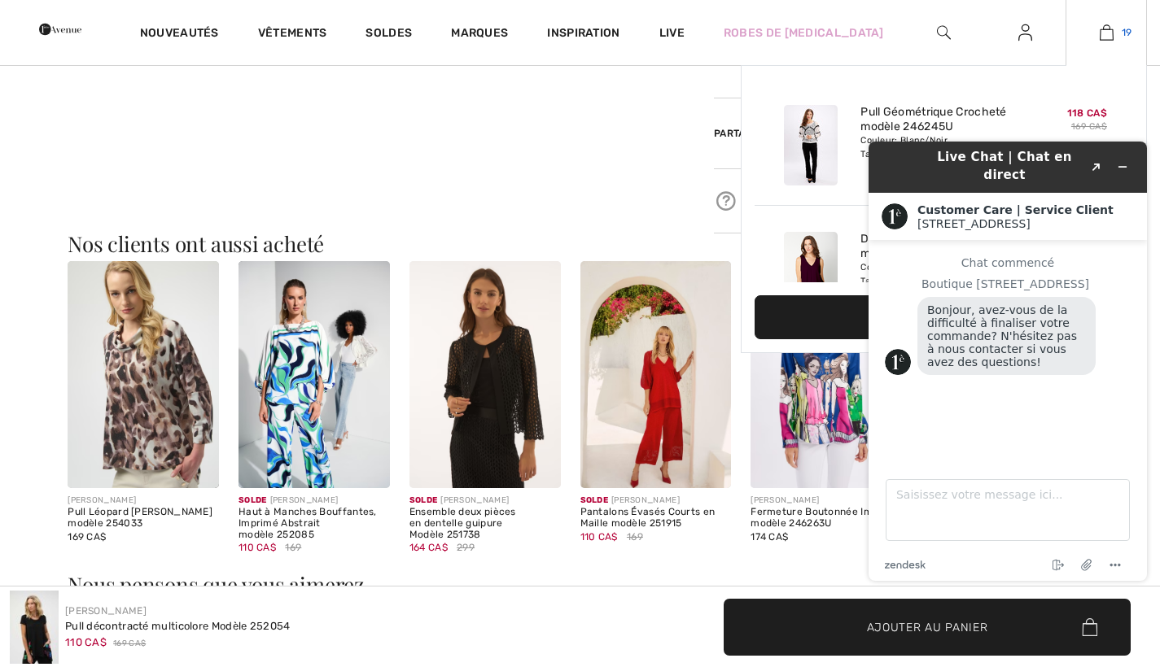
click at [1109, 33] on img at bounding box center [1107, 33] width 14 height 20
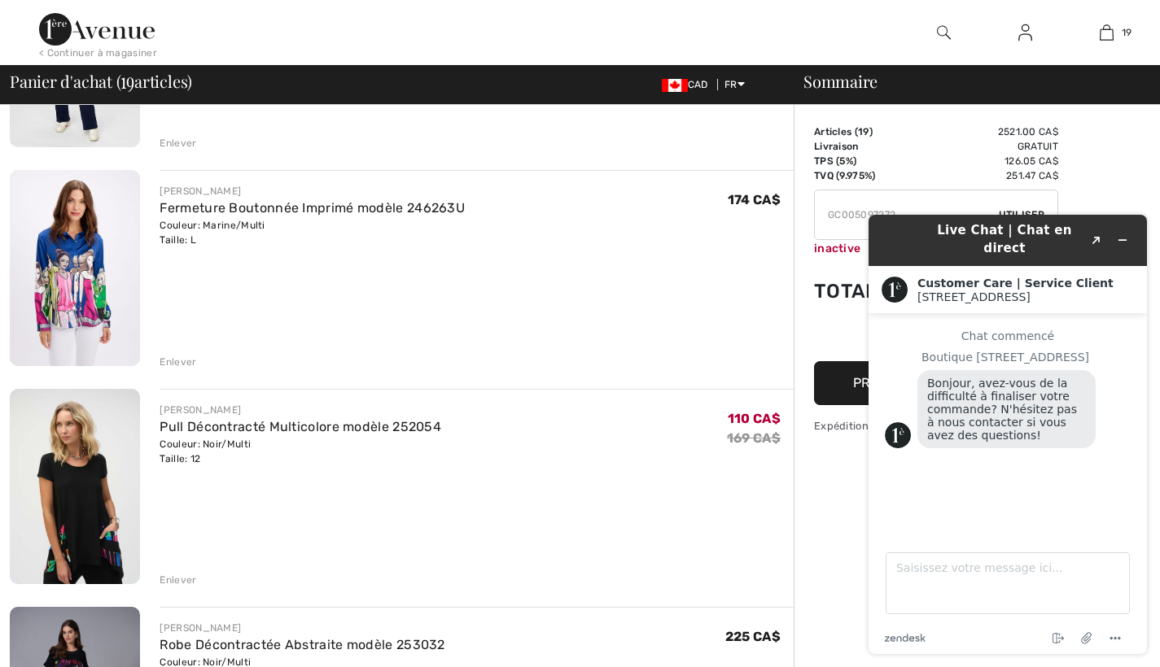
scroll to position [725, 0]
click at [378, 423] on link "Pull Décontracté Multicolore modèle 252054" at bounding box center [301, 425] width 282 height 15
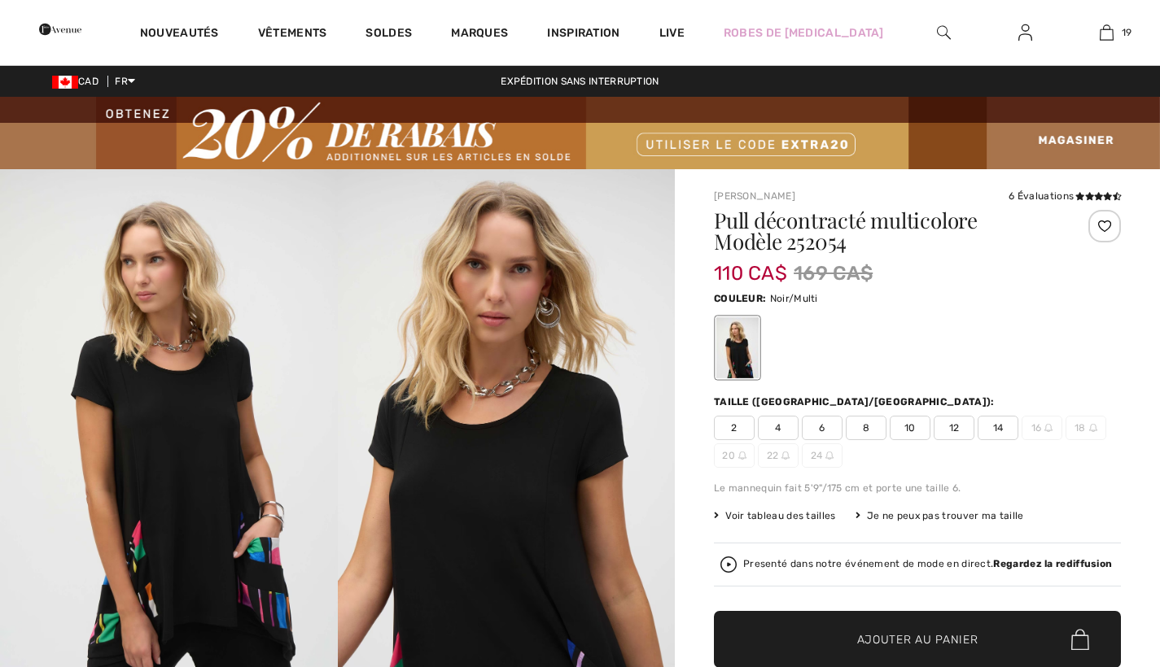
checkbox input "true"
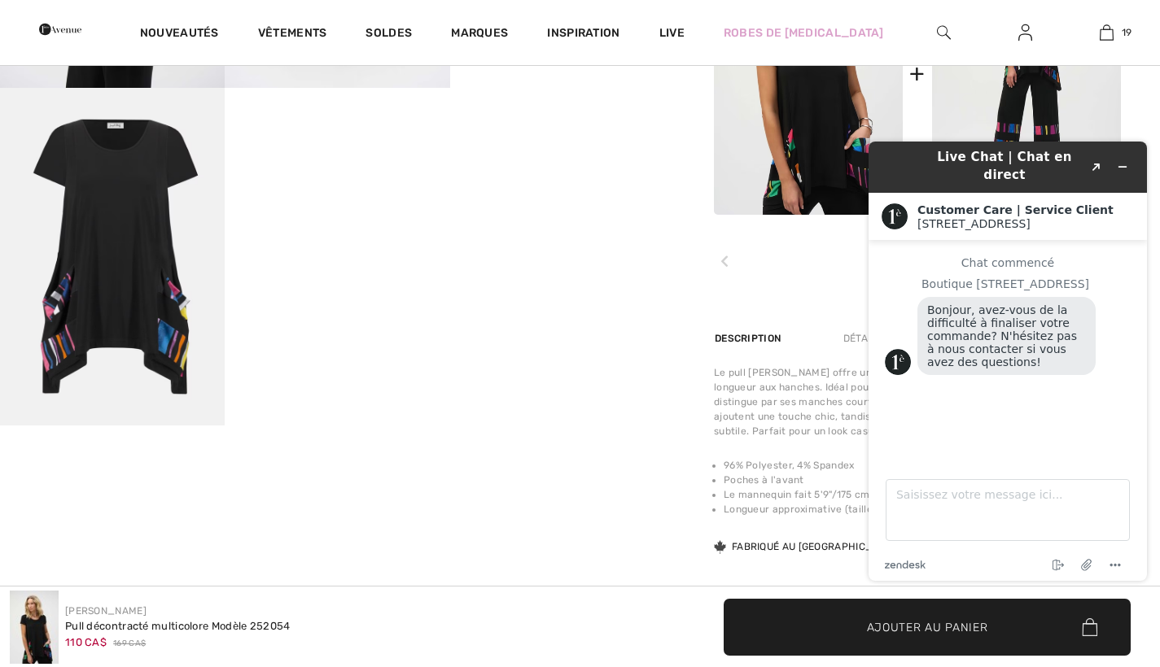
scroll to position [931, 0]
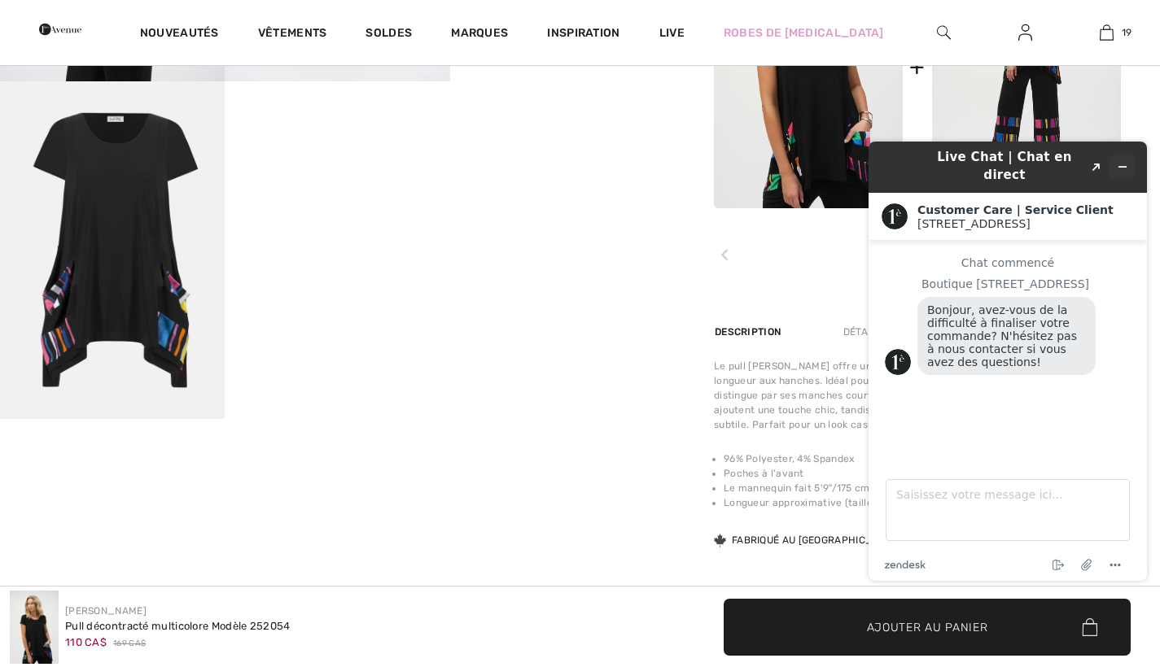
click at [1125, 155] on button "Réduire le widget" at bounding box center [1122, 166] width 26 height 23
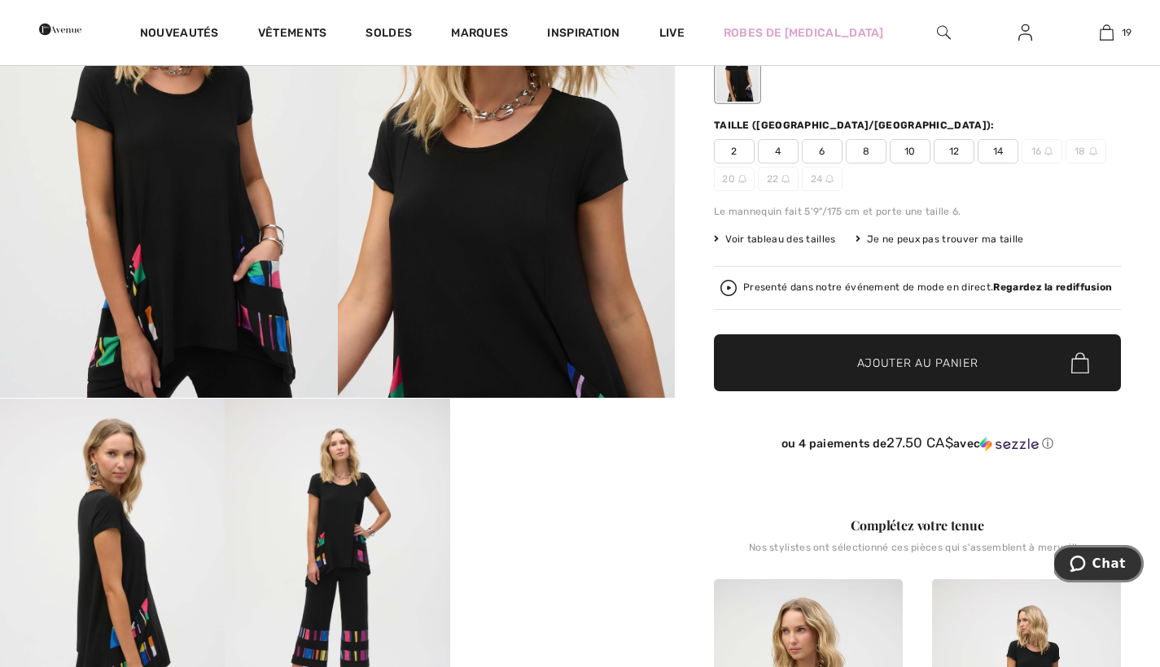
scroll to position [273, 0]
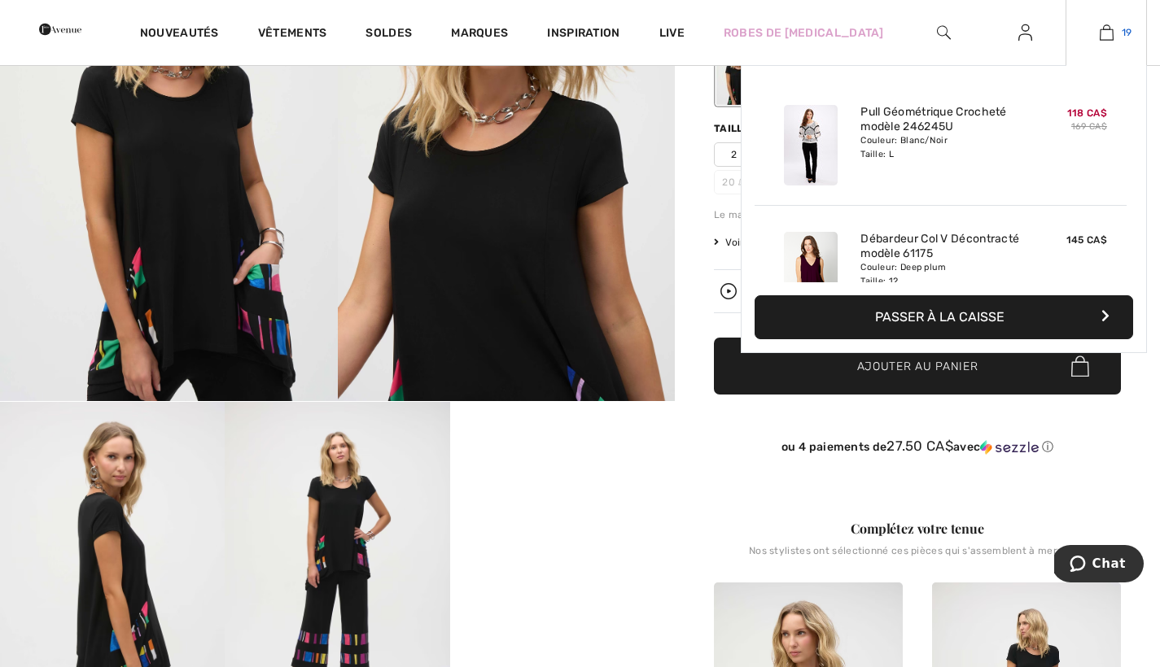
click at [1104, 32] on img at bounding box center [1107, 33] width 14 height 20
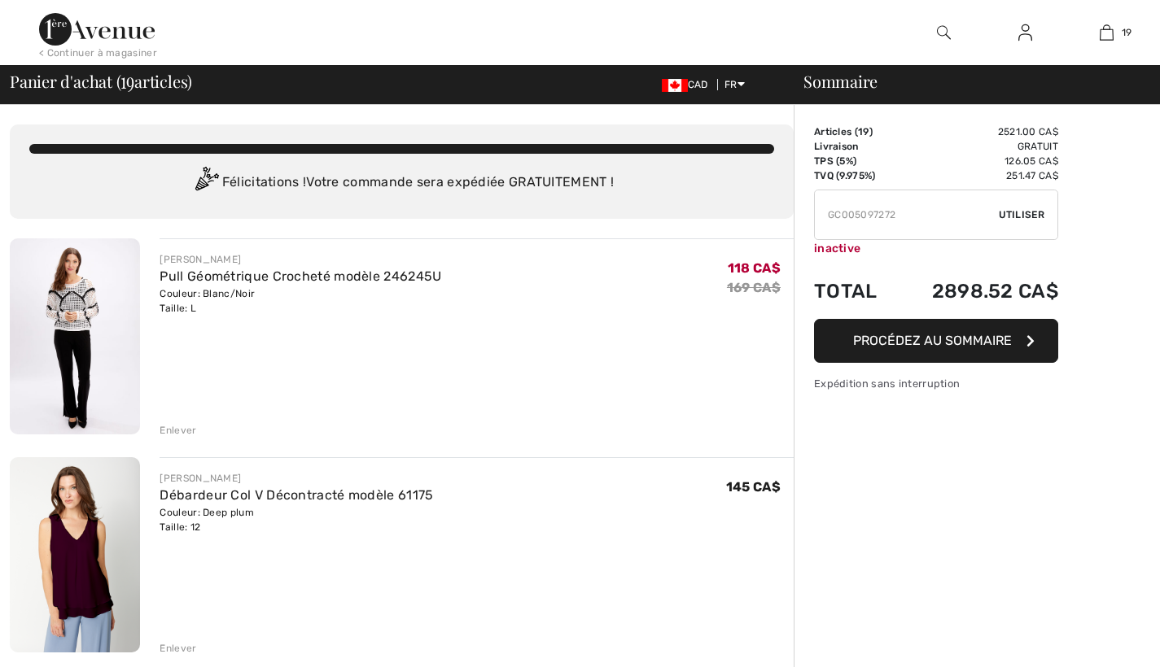
checkbox input "true"
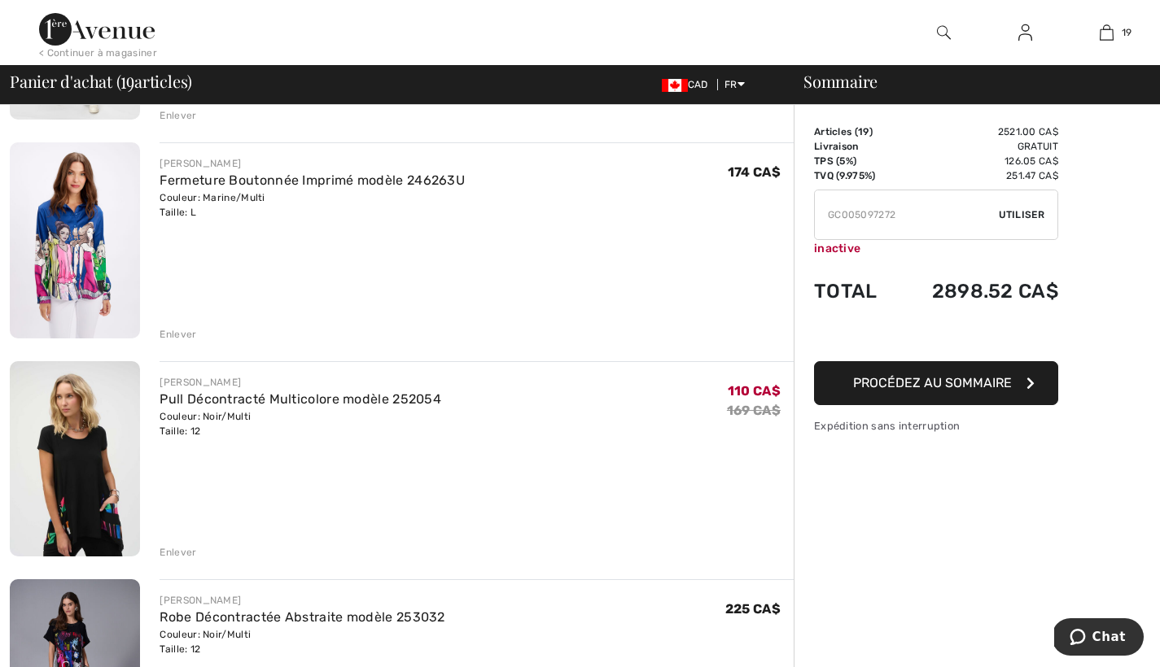
scroll to position [754, 0]
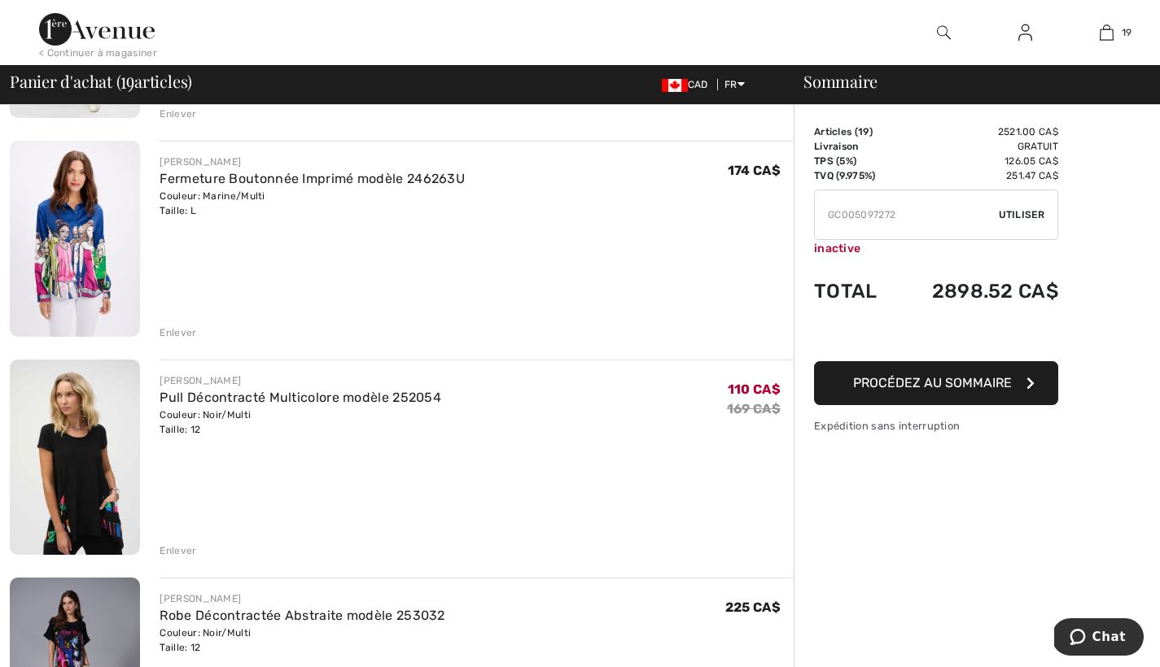
click at [172, 550] on div "Enlever" at bounding box center [178, 551] width 37 height 15
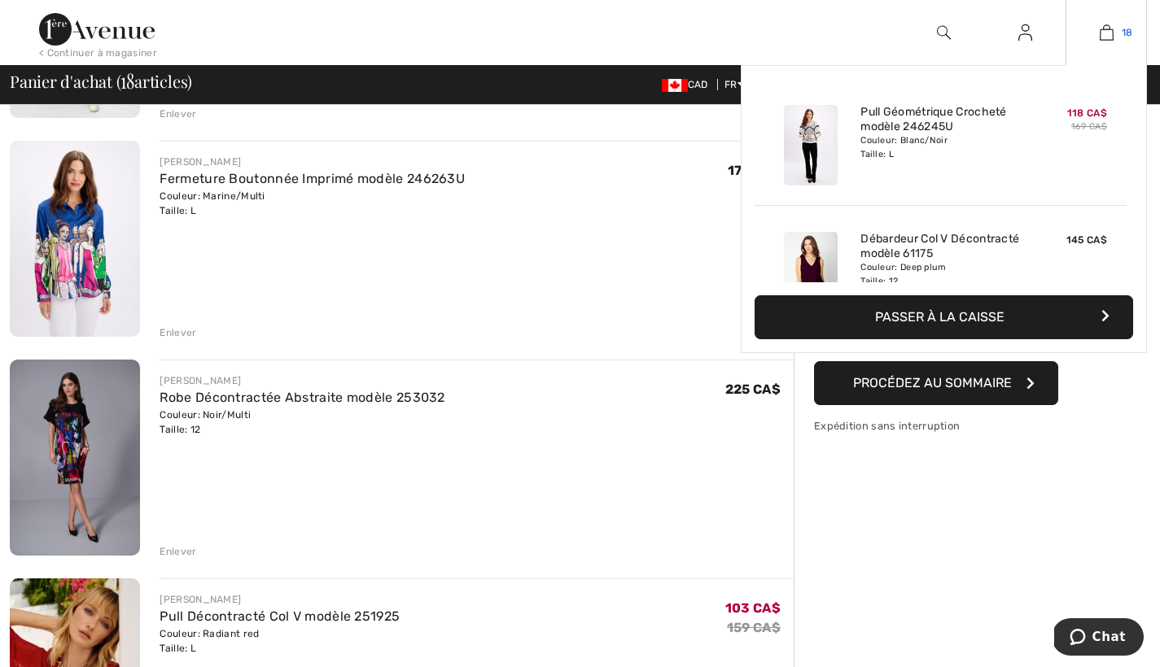
click at [1112, 32] on img at bounding box center [1107, 33] width 14 height 20
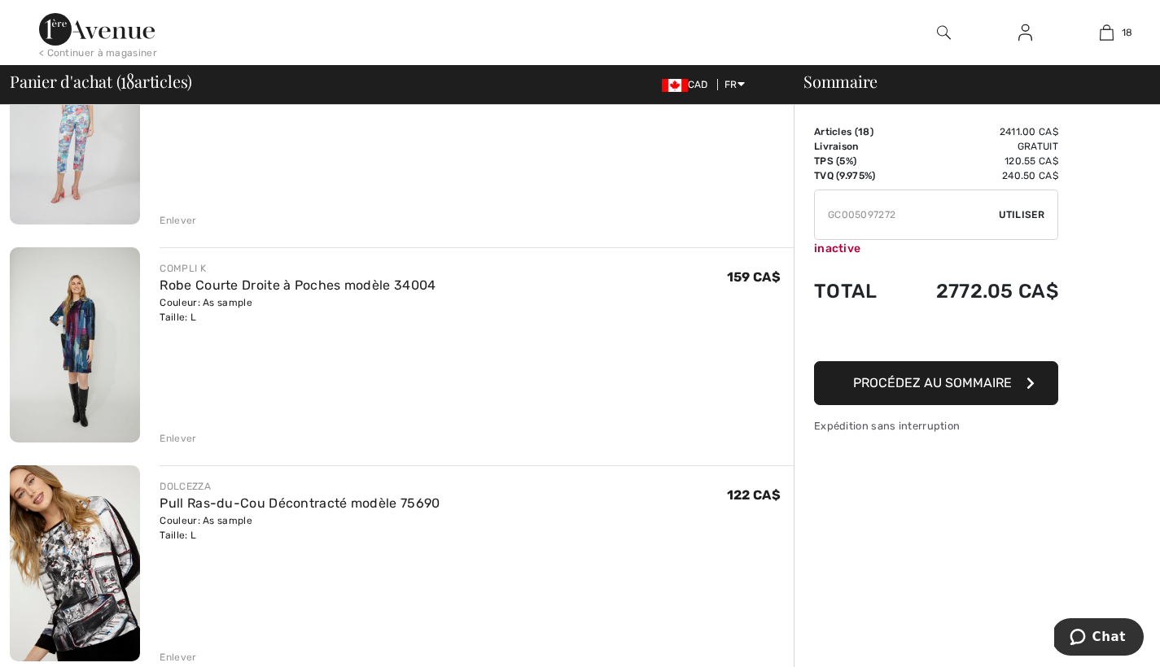
scroll to position [2397, 0]
click at [85, 332] on img at bounding box center [75, 345] width 130 height 196
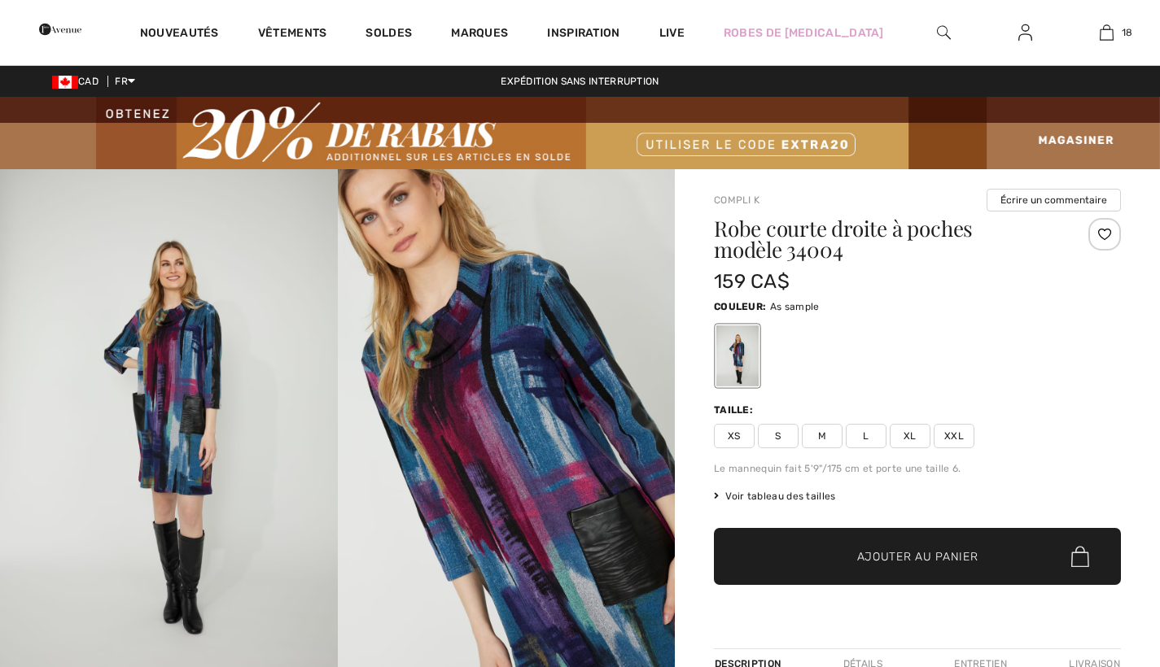
checkbox input "true"
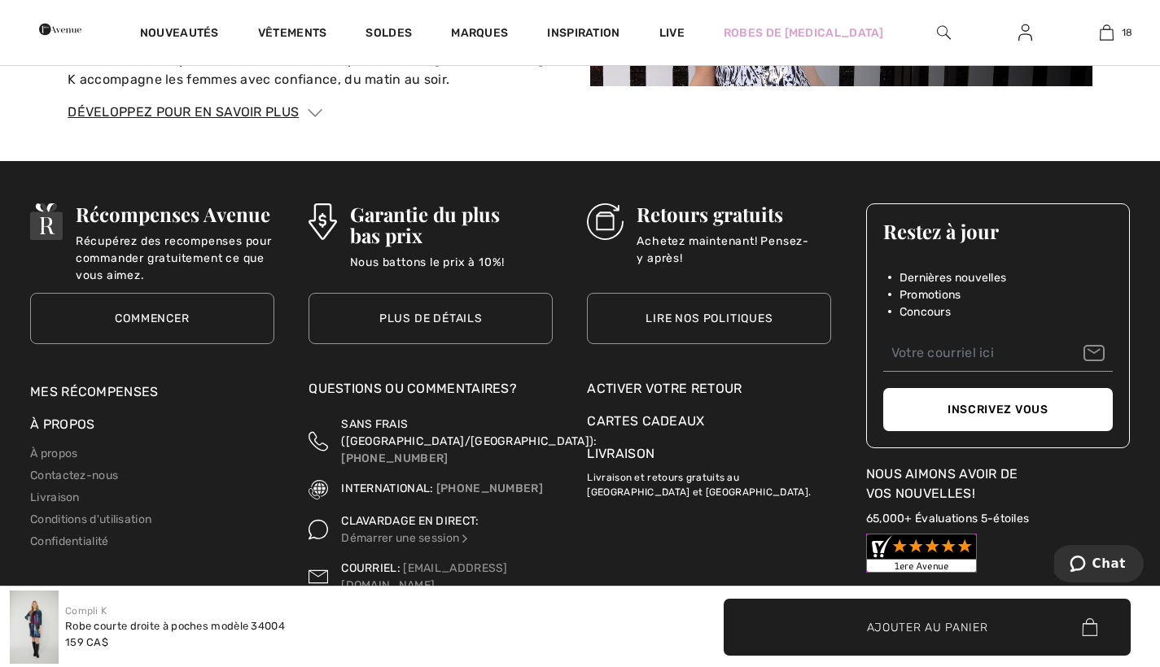
scroll to position [2347, 0]
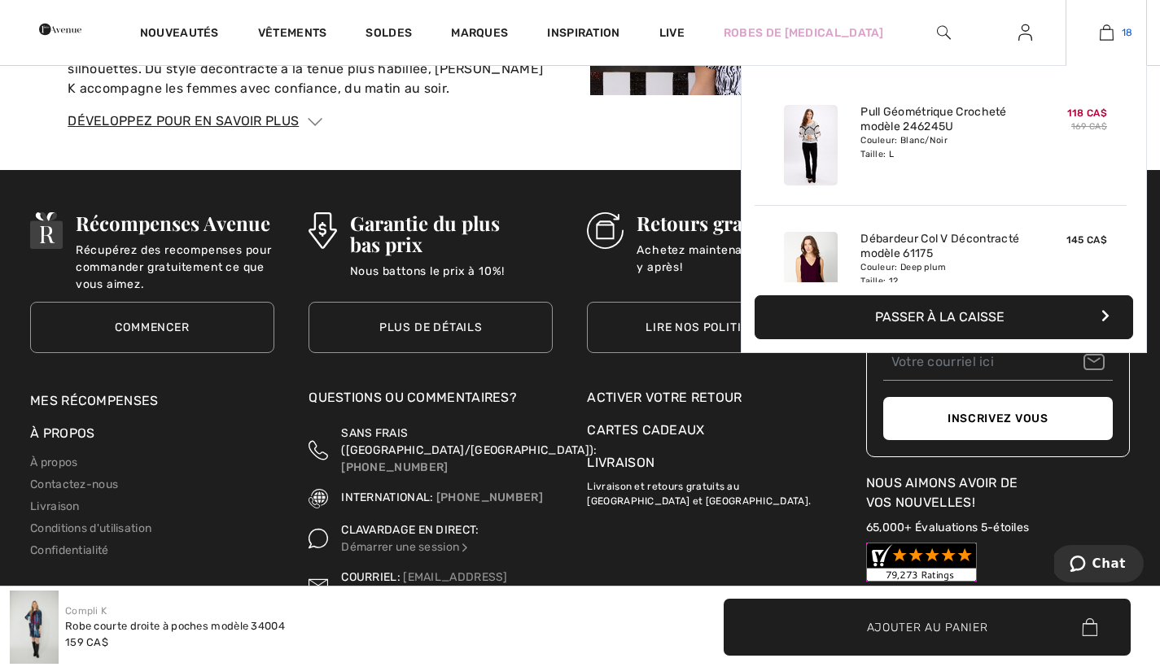
click at [1112, 35] on img at bounding box center [1107, 33] width 14 height 20
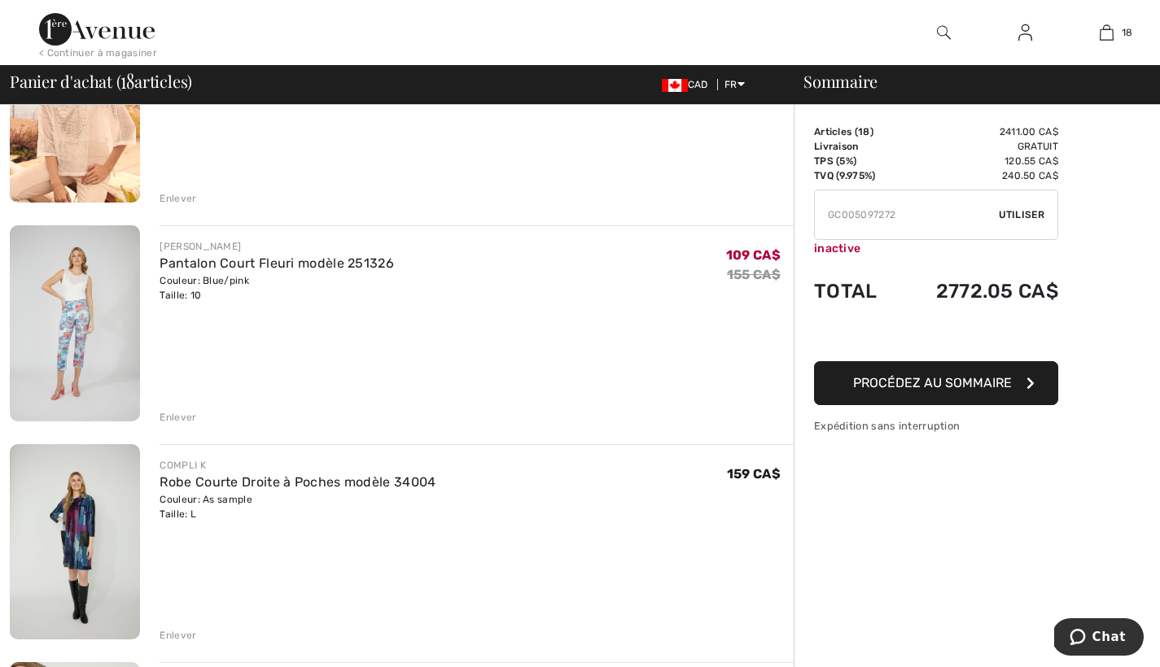
scroll to position [2206, 0]
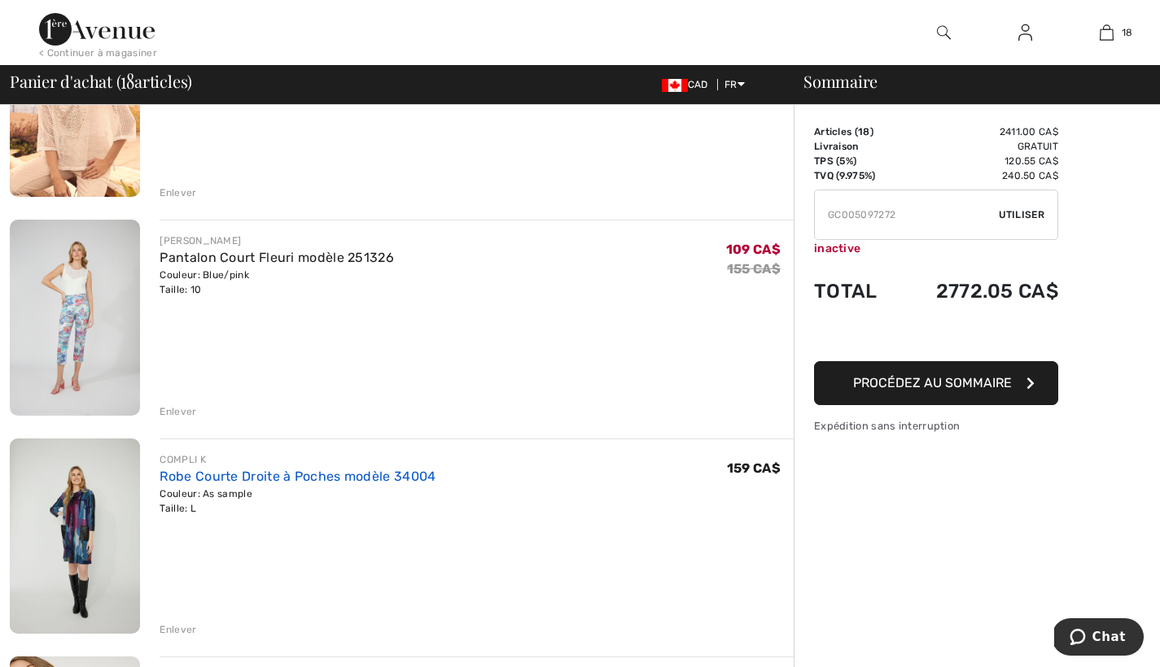
click at [382, 474] on link "Robe Courte Droite à Poches modèle 34004" at bounding box center [298, 476] width 276 height 15
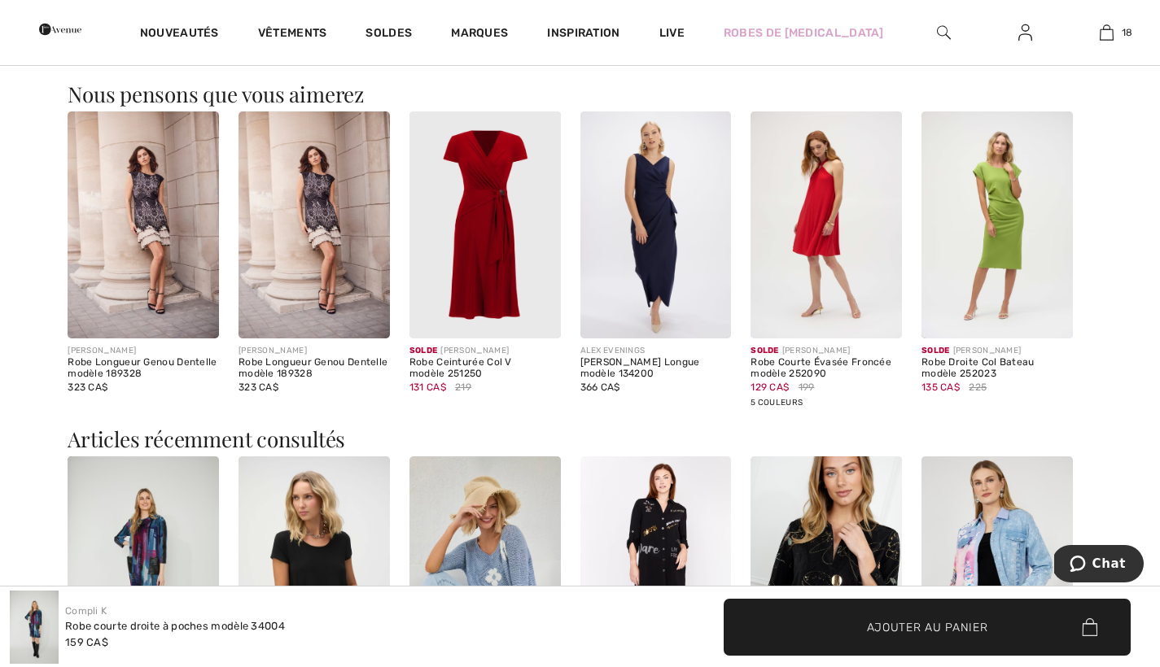
scroll to position [1374, 0]
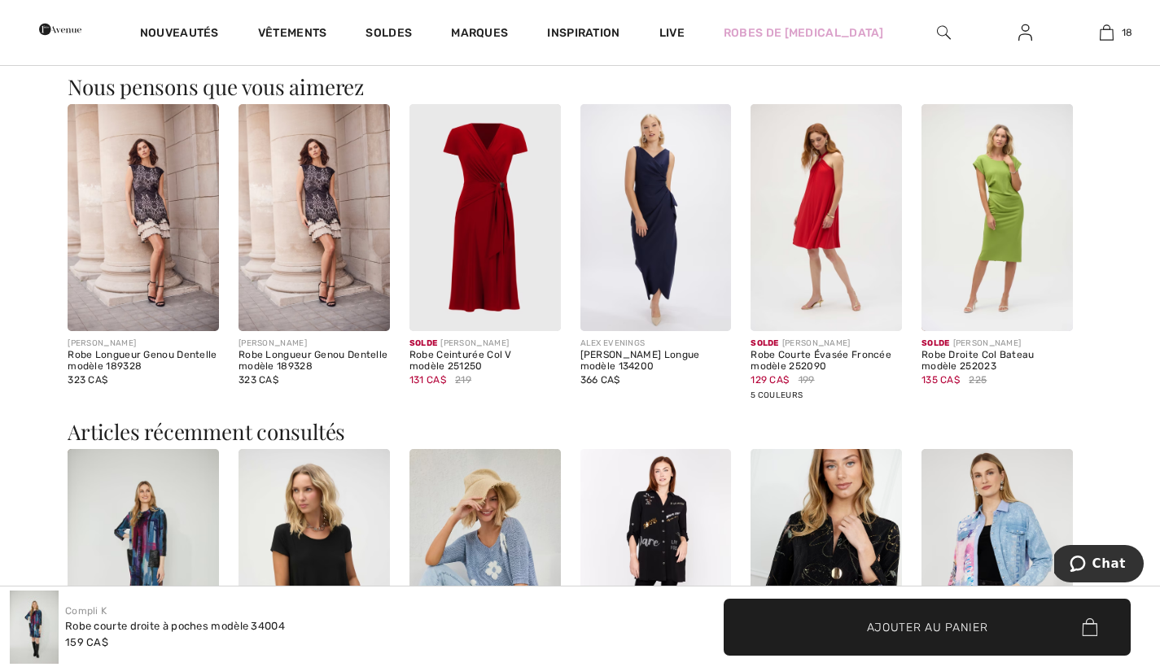
click at [320, 225] on img at bounding box center [313, 217] width 151 height 227
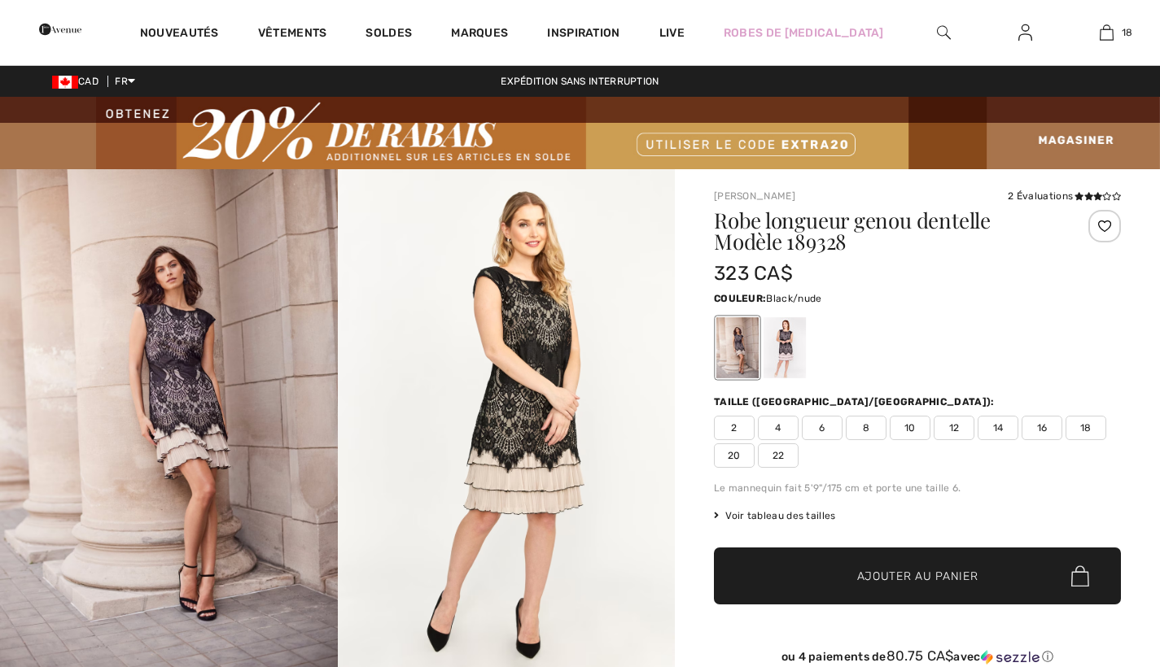
checkbox input "true"
click at [957, 427] on span "12" at bounding box center [954, 428] width 41 height 24
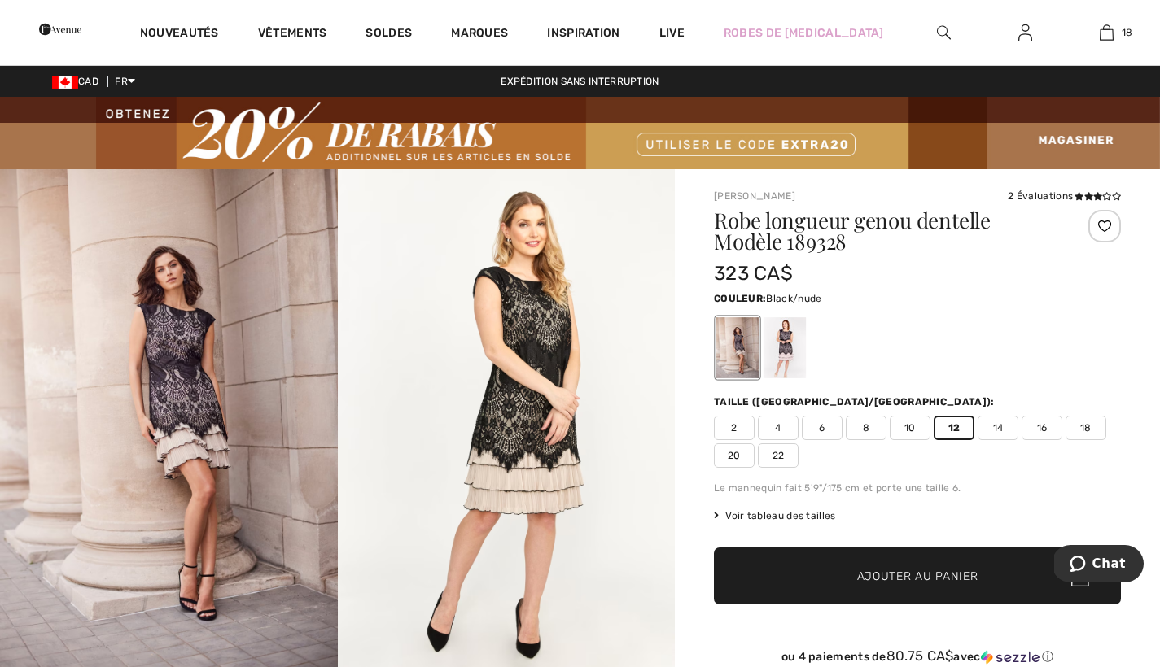
click at [920, 573] on span "Ajouter au panier" at bounding box center [917, 576] width 121 height 17
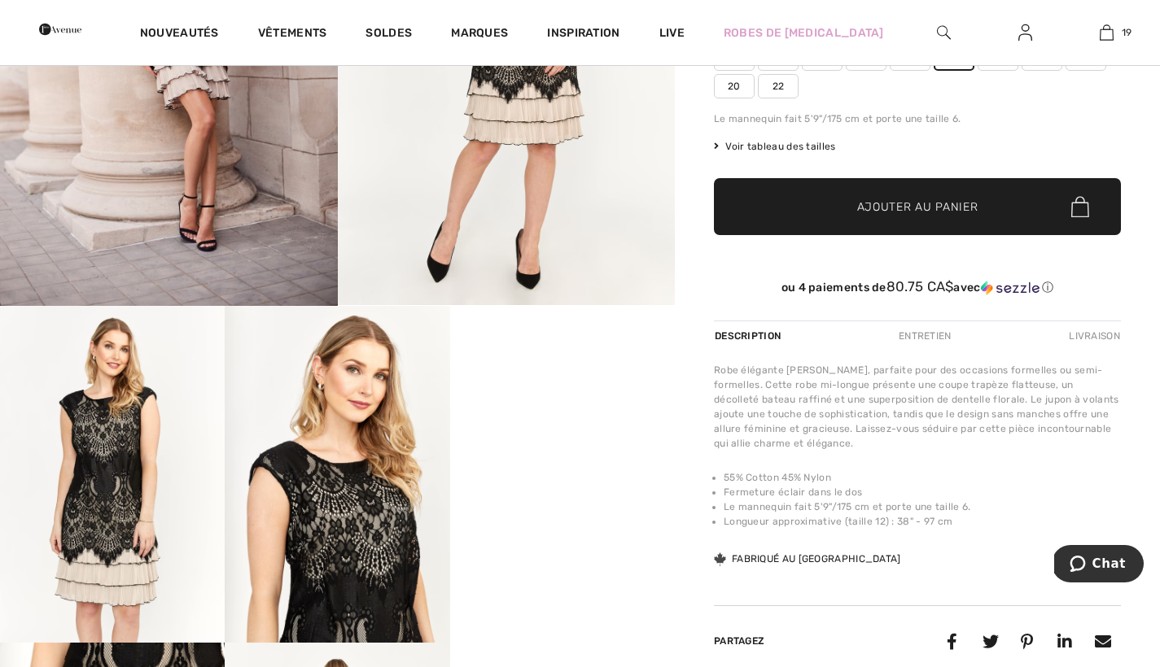
scroll to position [374, 0]
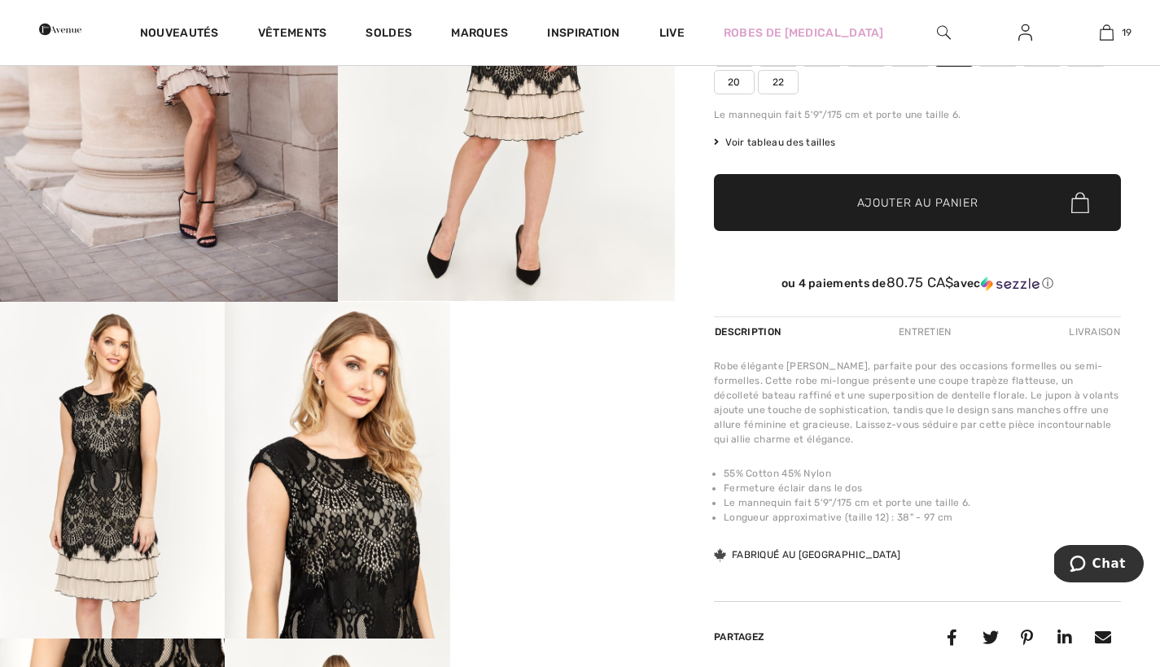
click at [936, 332] on div "Entretien" at bounding box center [925, 331] width 81 height 29
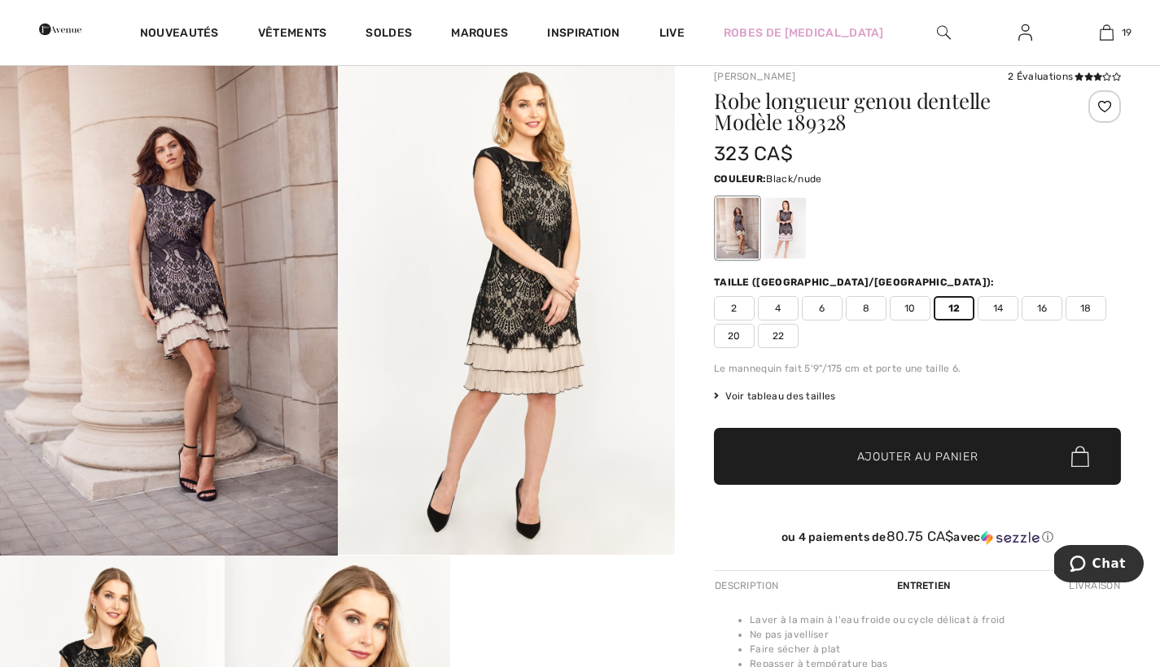
scroll to position [119, 0]
click at [895, 454] on span "Ajouter au panier" at bounding box center [917, 457] width 121 height 17
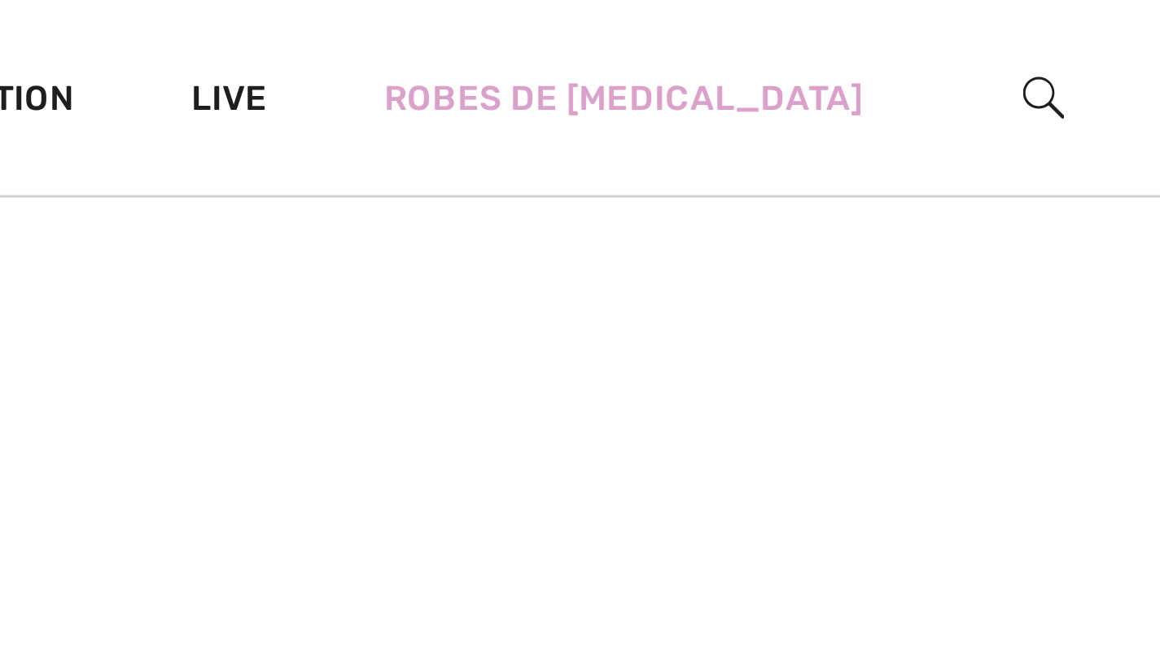
scroll to position [964, 0]
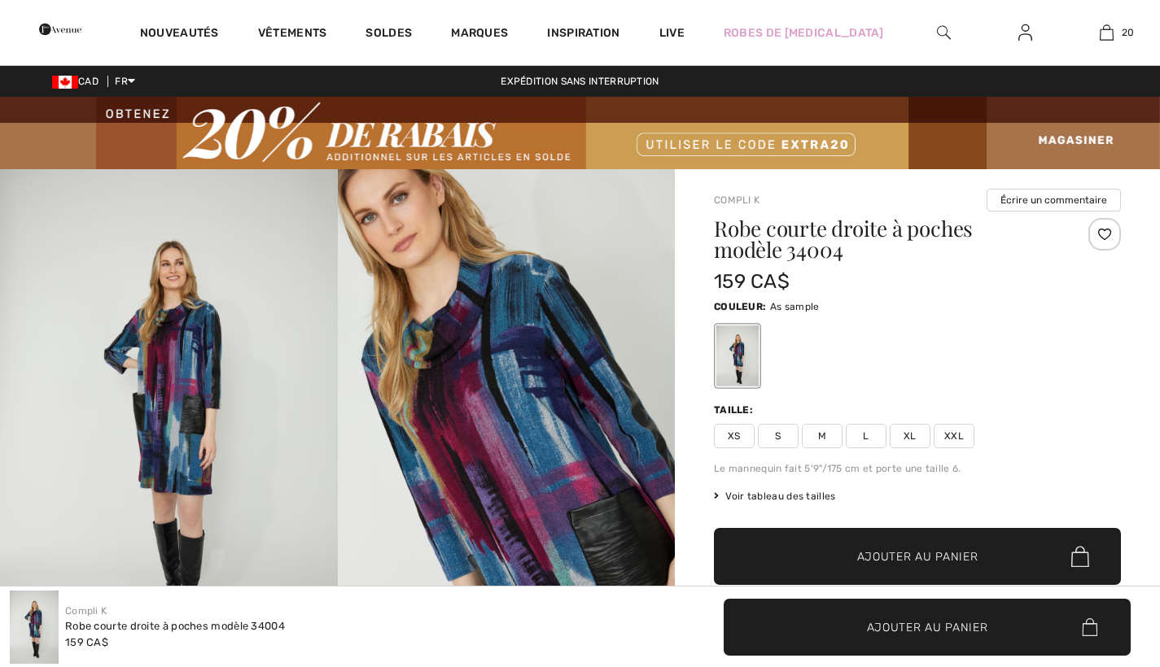
scroll to position [1374, 0]
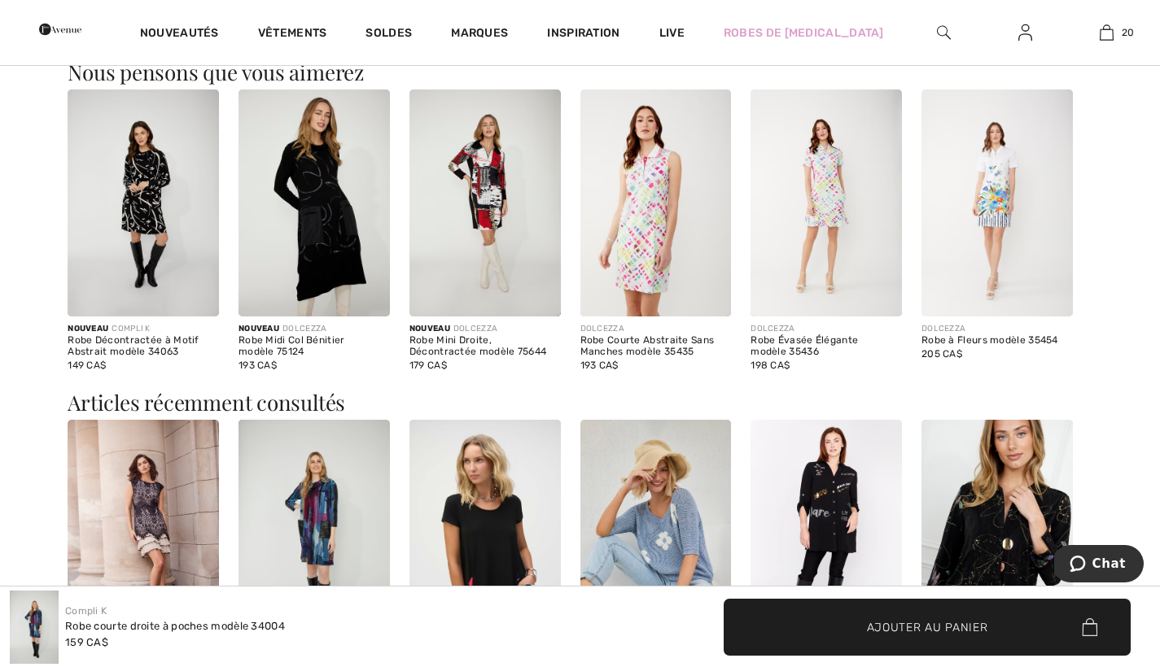
click at [482, 169] on img at bounding box center [484, 203] width 151 height 227
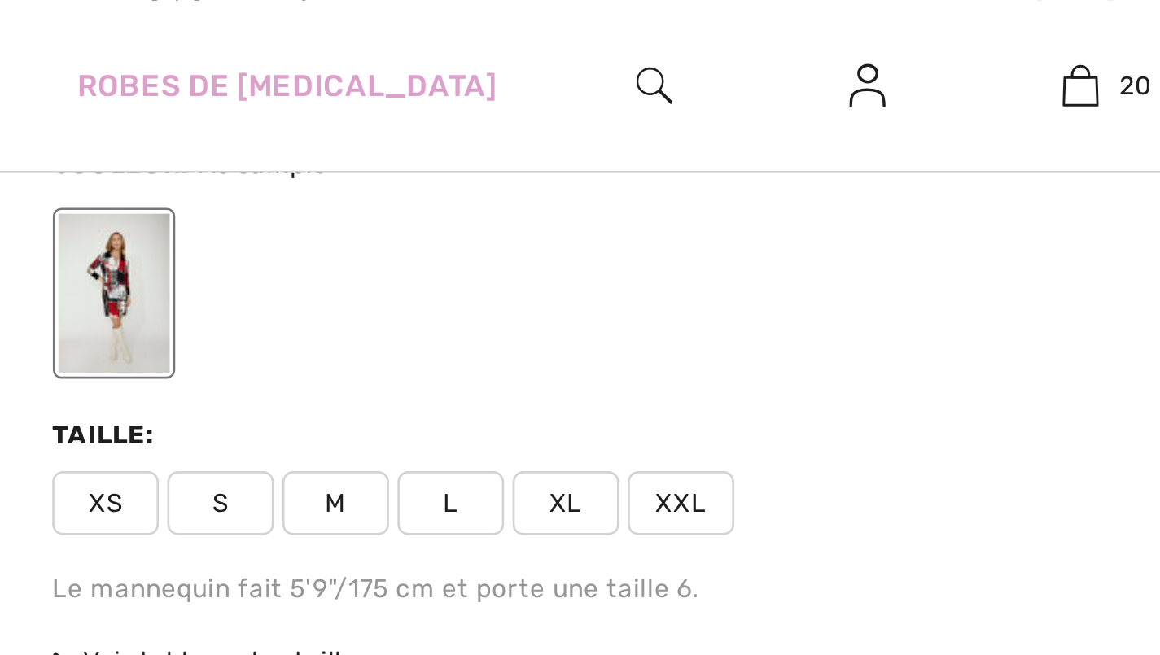
scroll to position [244, 0]
click at [846, 190] on span "L" at bounding box center [866, 192] width 41 height 24
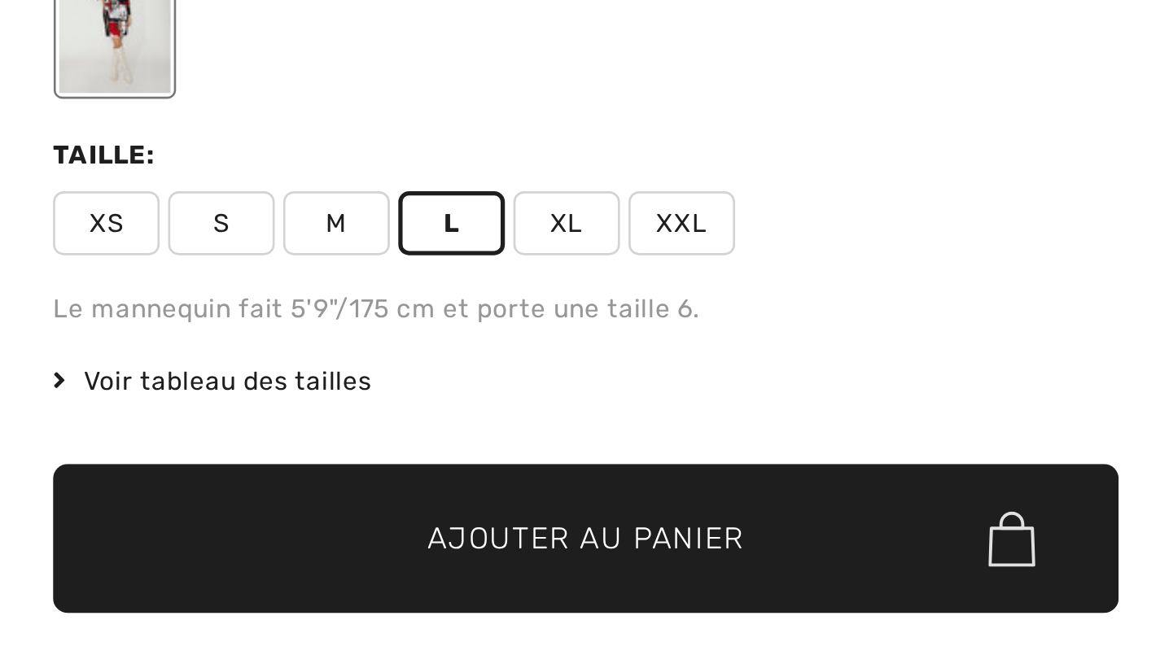
click at [857, 304] on span "Ajouter au panier" at bounding box center [917, 312] width 121 height 17
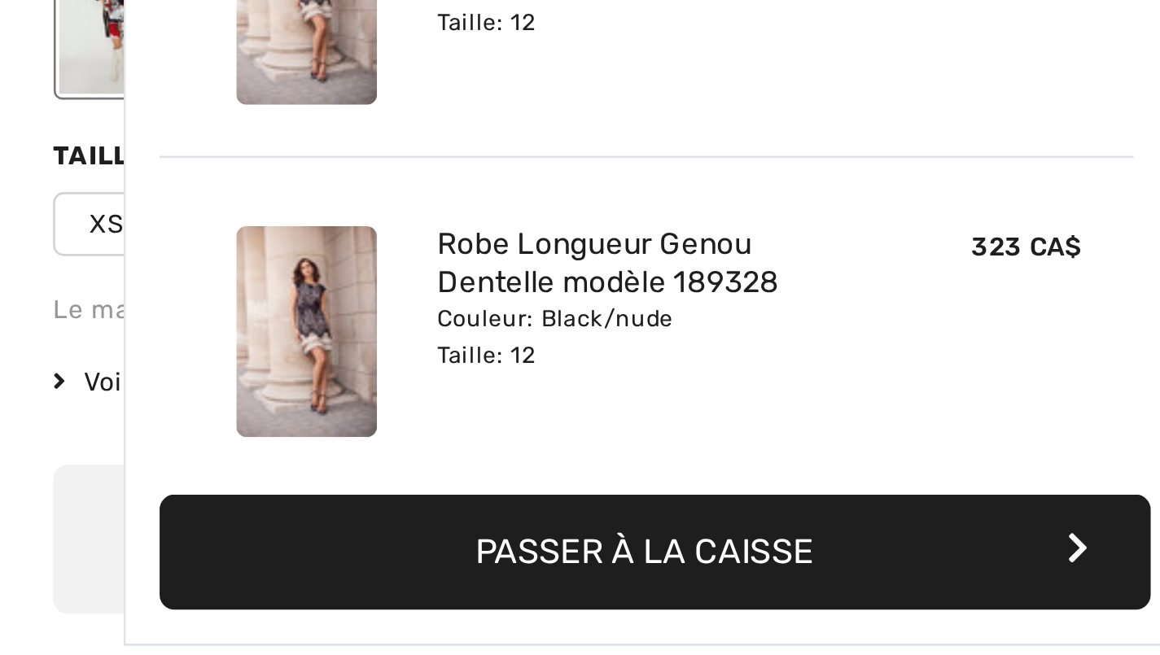
scroll to position [2463, 0]
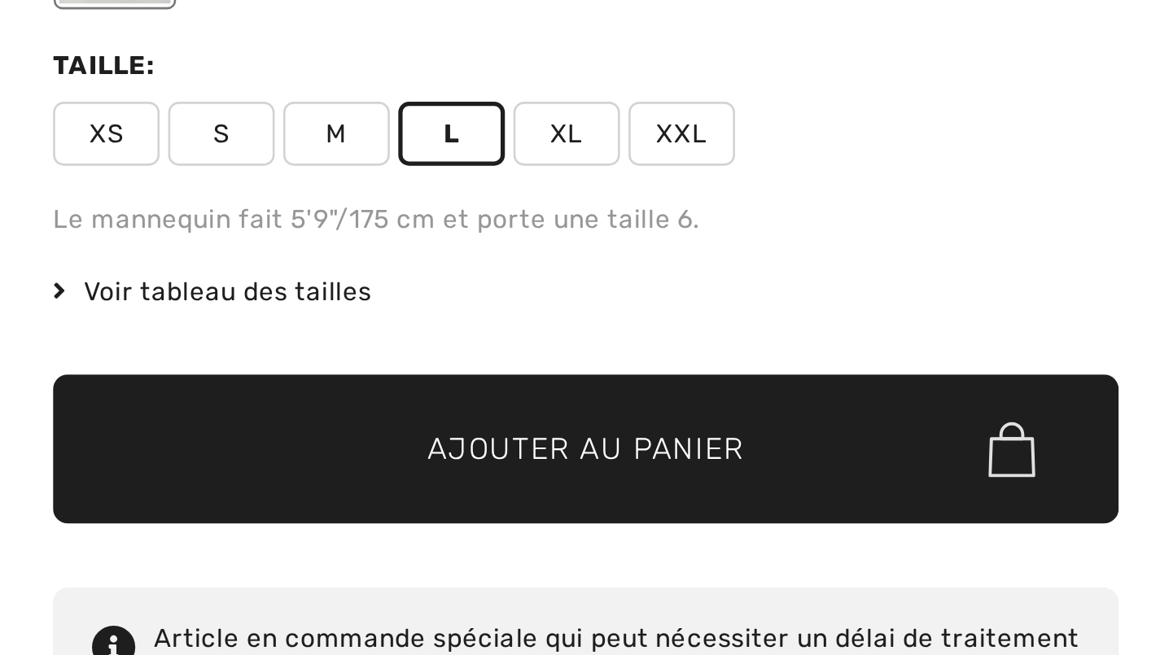
click at [714, 245] on span "Voir tableau des tailles" at bounding box center [775, 252] width 122 height 15
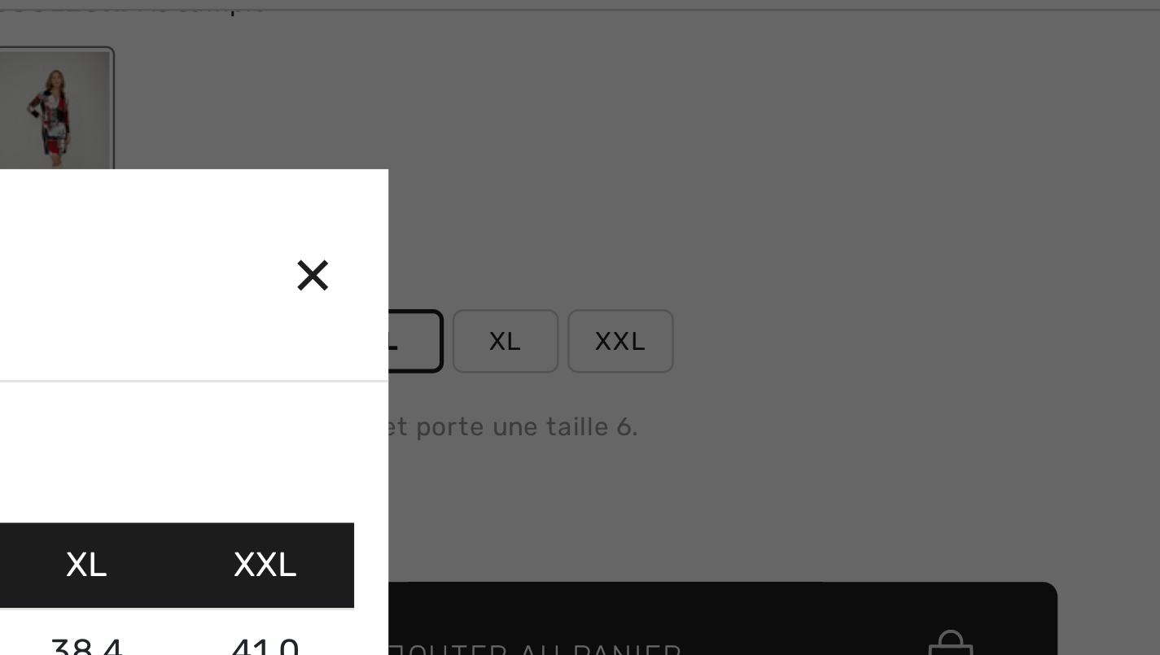
scroll to position [244, 0]
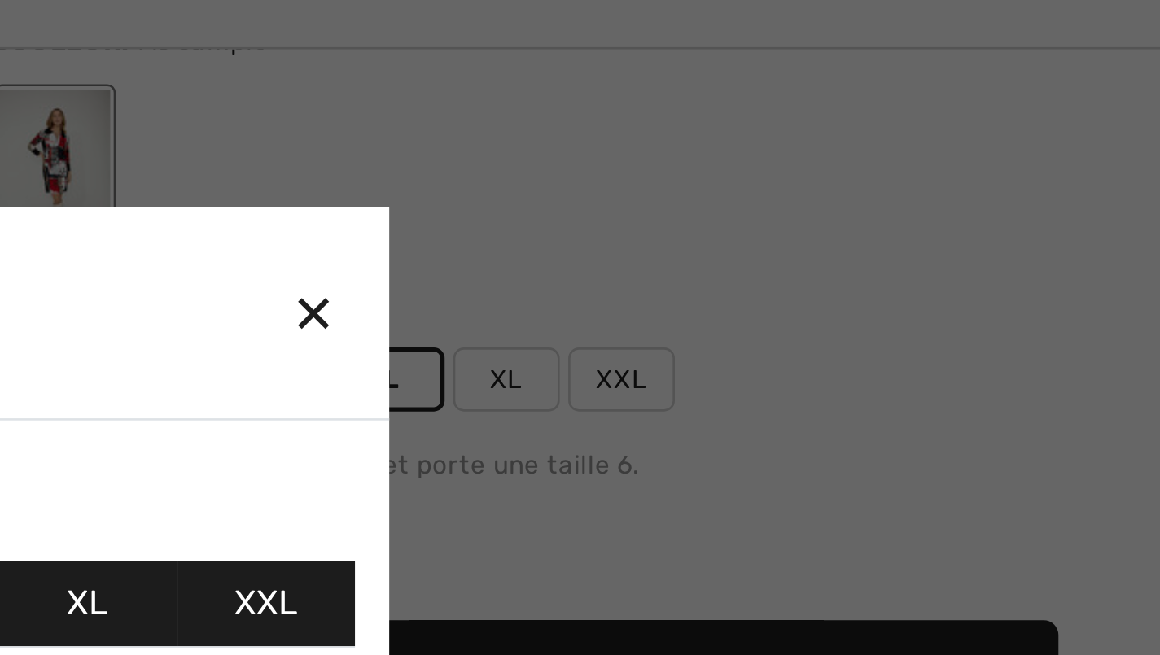
click at [828, 150] on div "✕" at bounding box center [836, 167] width 17 height 34
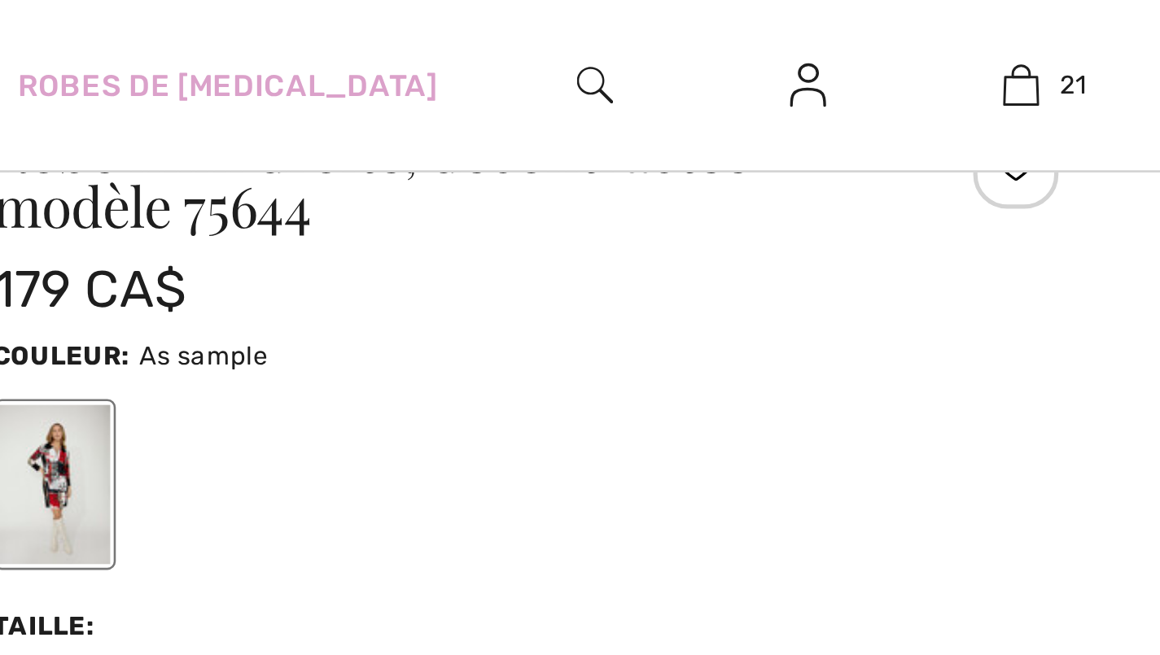
scroll to position [171, 0]
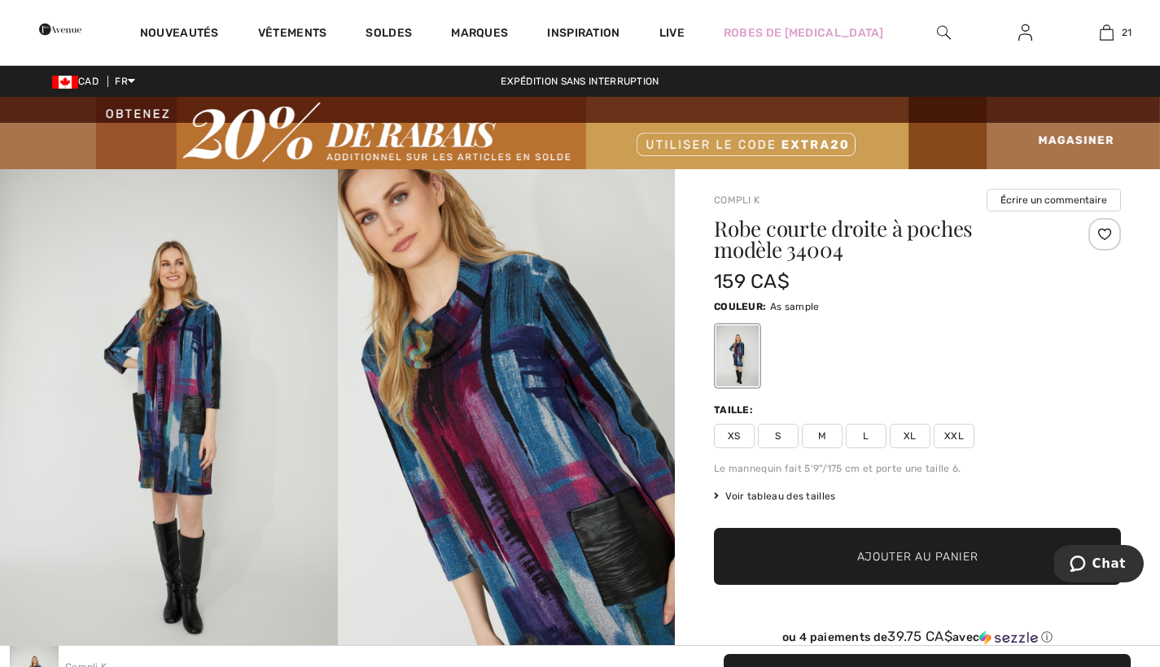
scroll to position [1374, 0]
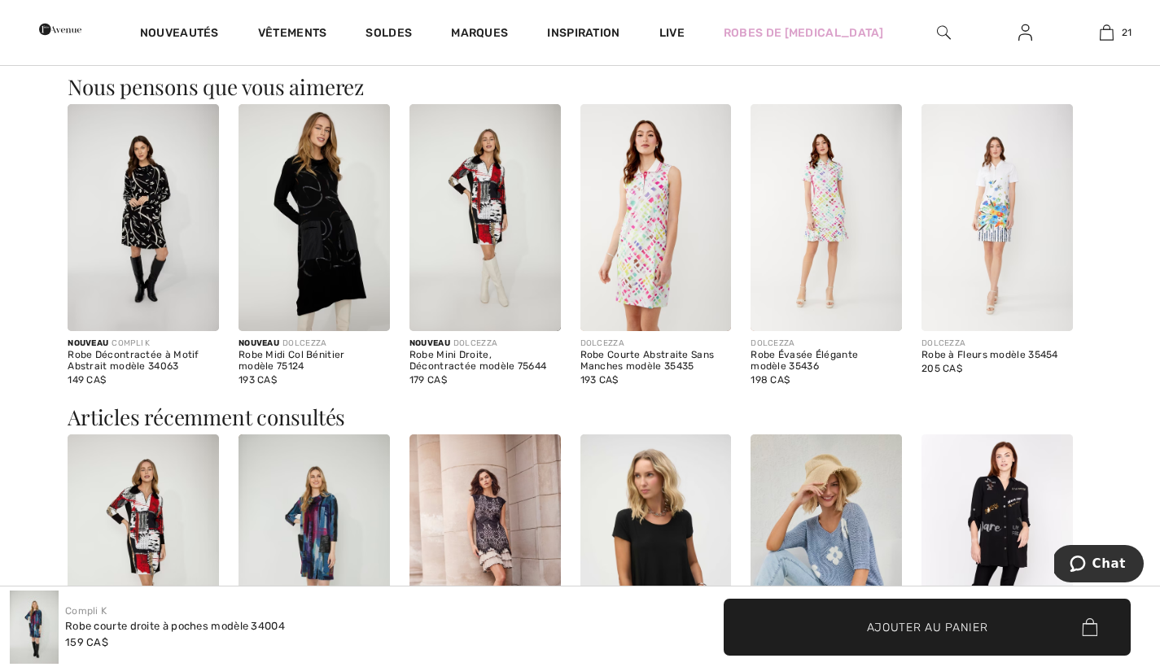
click at [483, 246] on img at bounding box center [484, 217] width 151 height 227
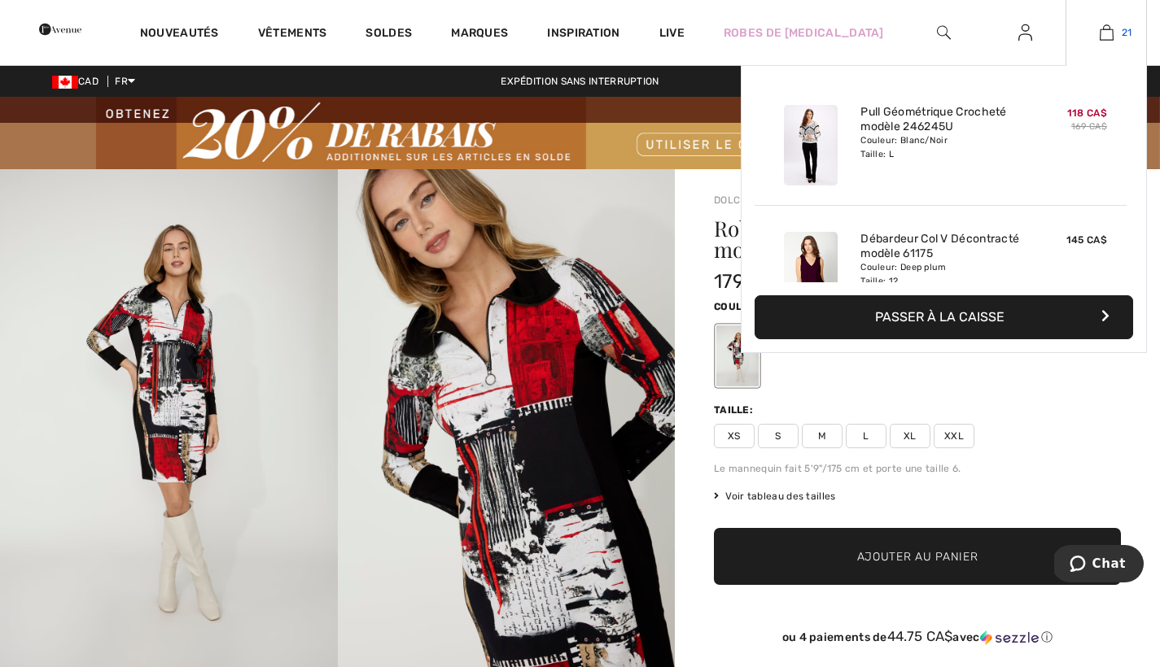
click at [1115, 33] on link "21" at bounding box center [1106, 33] width 80 height 20
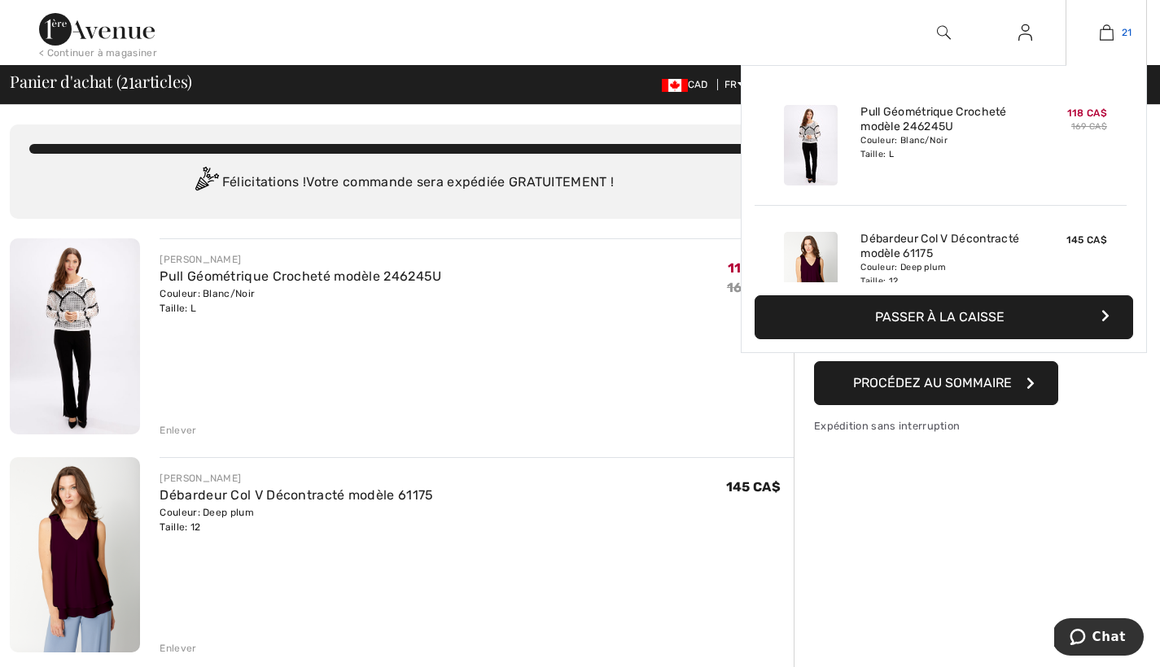
click at [1108, 33] on img at bounding box center [1107, 33] width 14 height 20
click at [1108, 28] on img at bounding box center [1107, 33] width 14 height 20
click at [1101, 35] on img at bounding box center [1107, 33] width 14 height 20
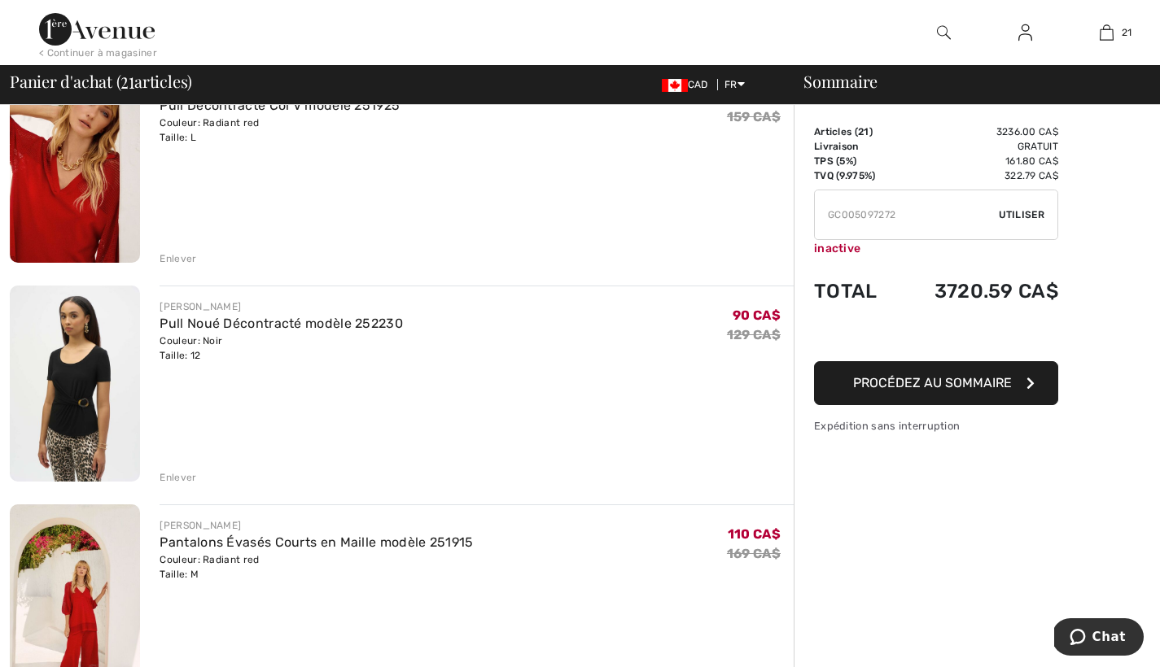
scroll to position [1266, 0]
click at [314, 539] on link "Pantalons Évasés Courts en Maille modèle 251915" at bounding box center [316, 541] width 313 height 15
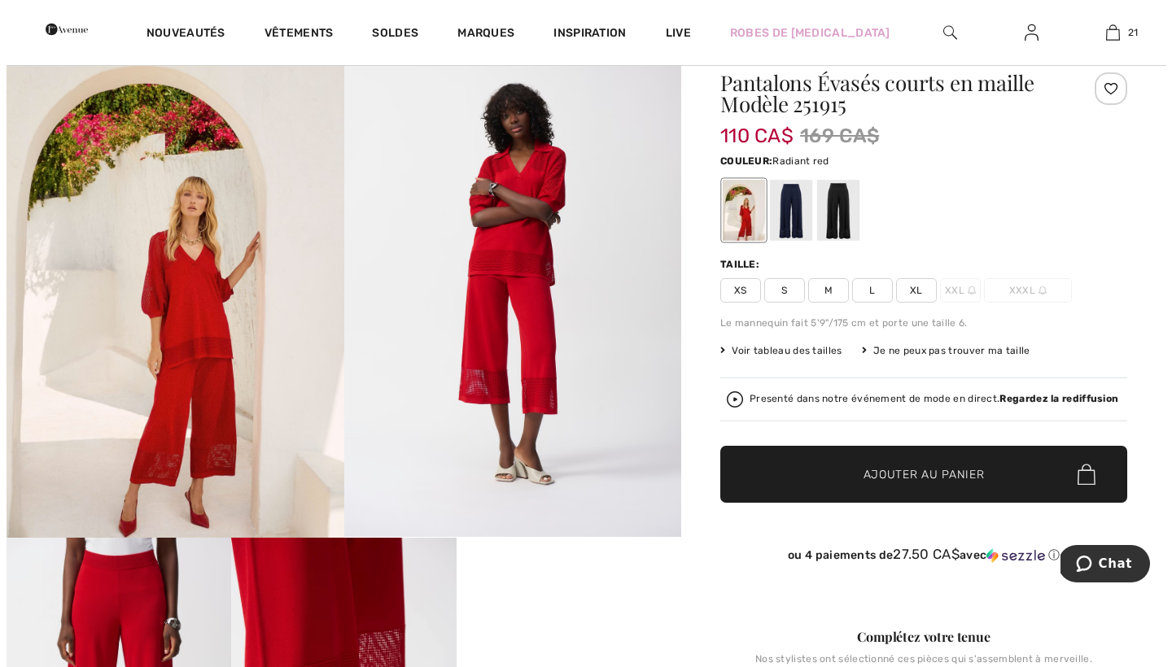
scroll to position [139, 0]
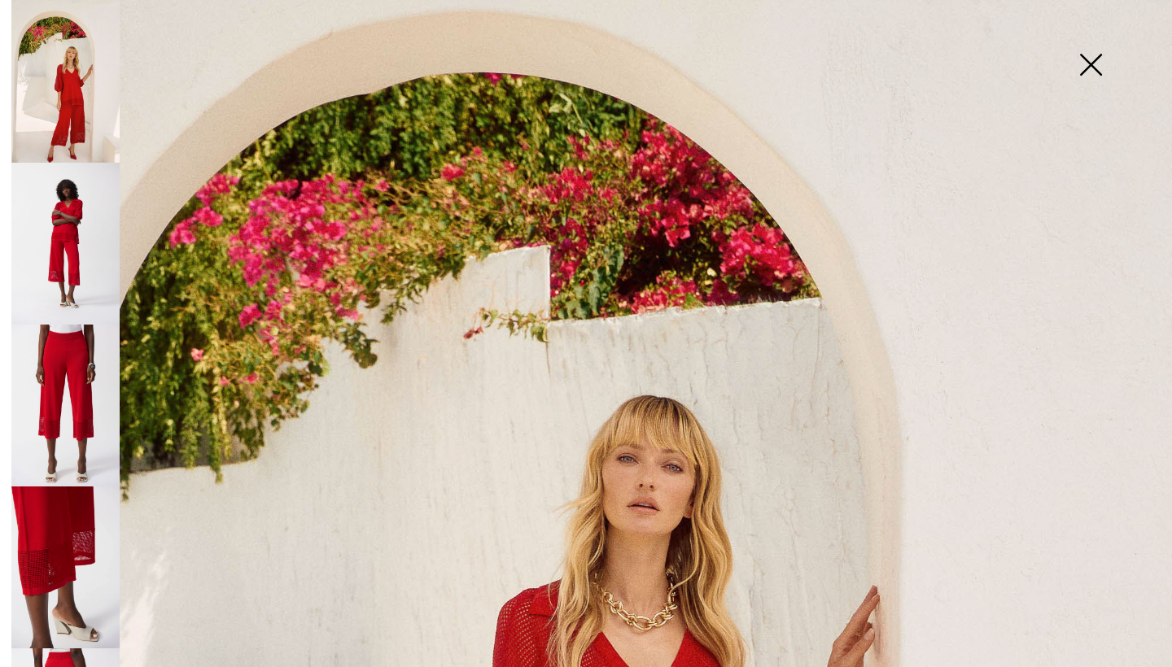
scroll to position [108, 0]
click at [66, 331] on img at bounding box center [65, 406] width 108 height 162
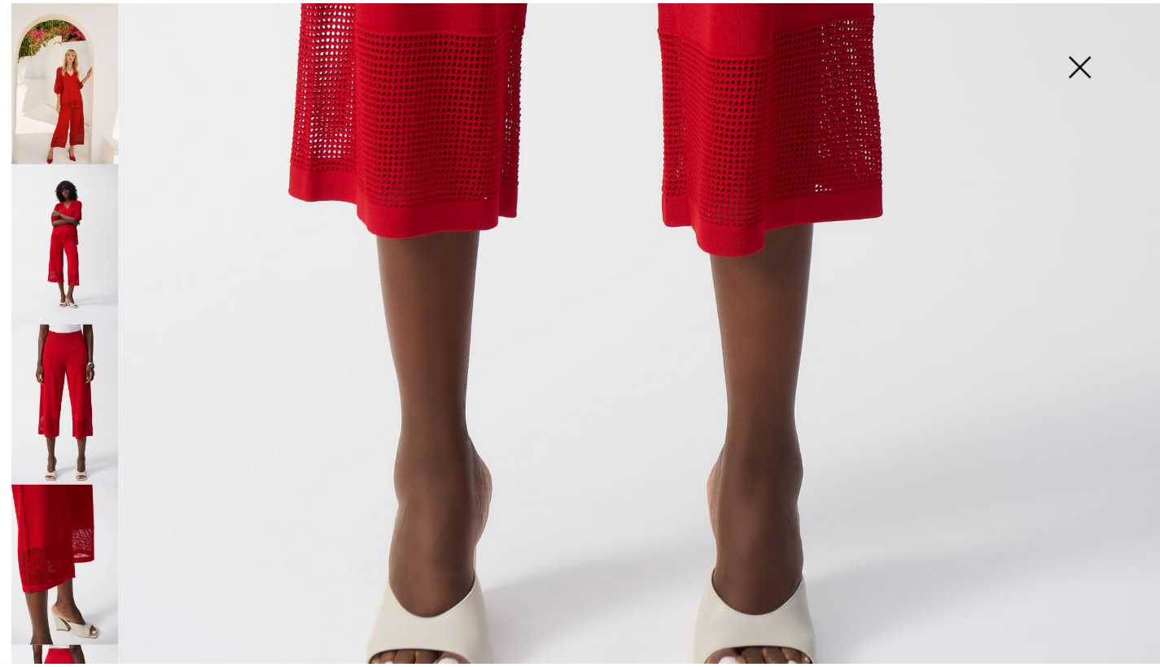
scroll to position [1070, 0]
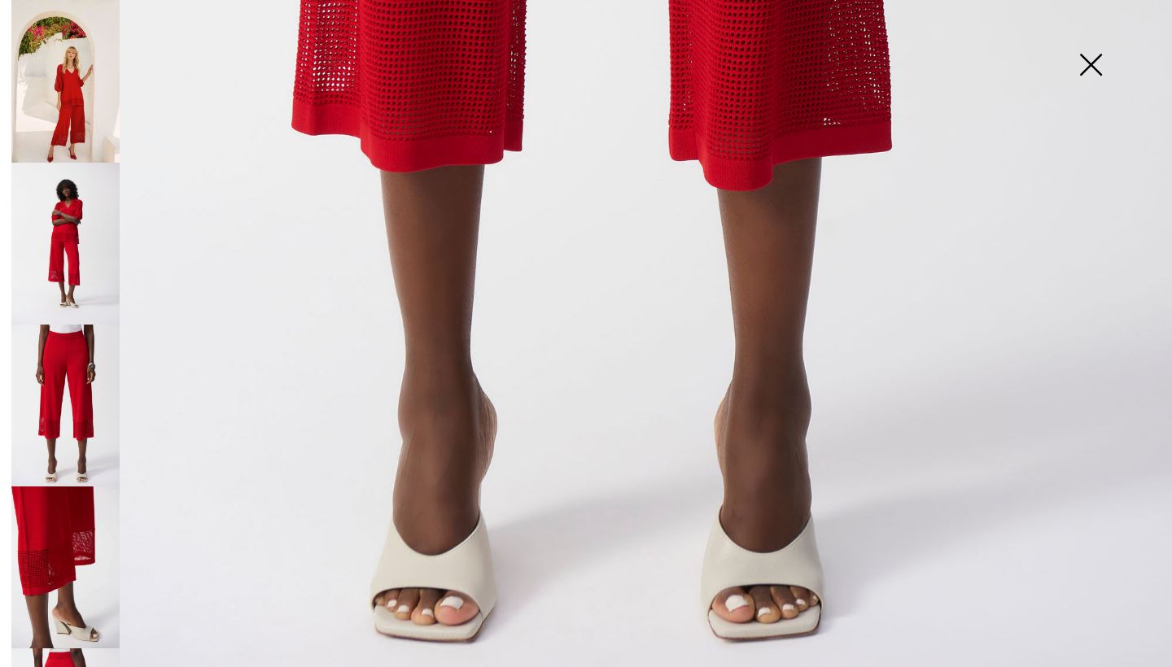
click at [67, 340] on img at bounding box center [65, 406] width 108 height 162
click at [1095, 59] on img at bounding box center [1090, 66] width 81 height 84
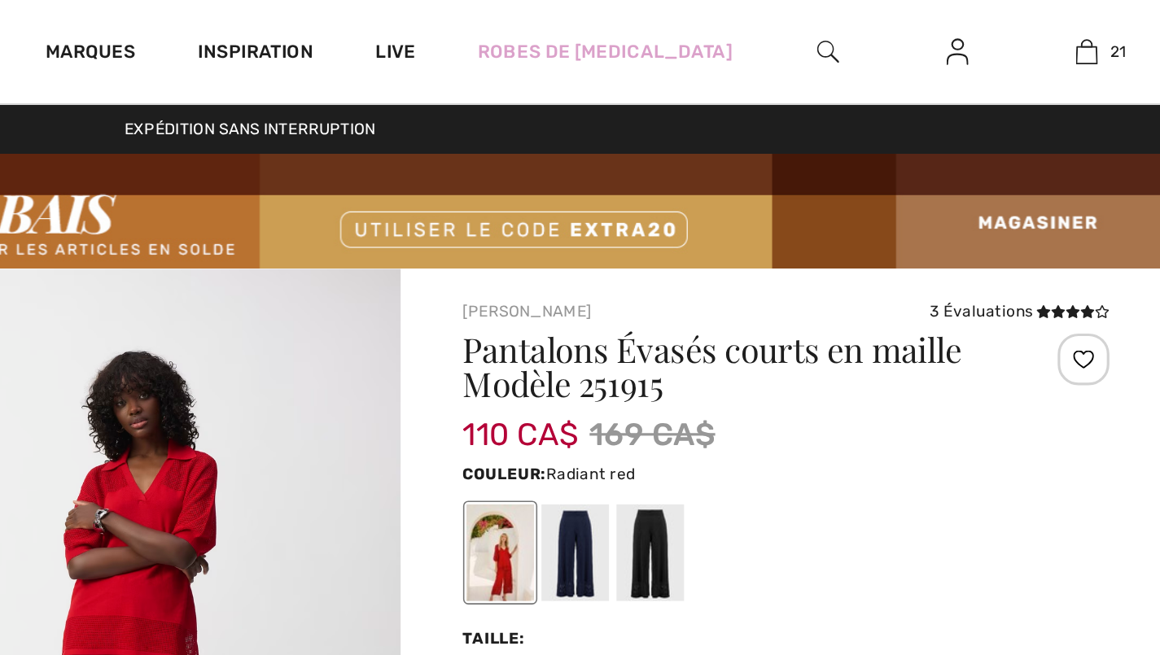
scroll to position [0, 0]
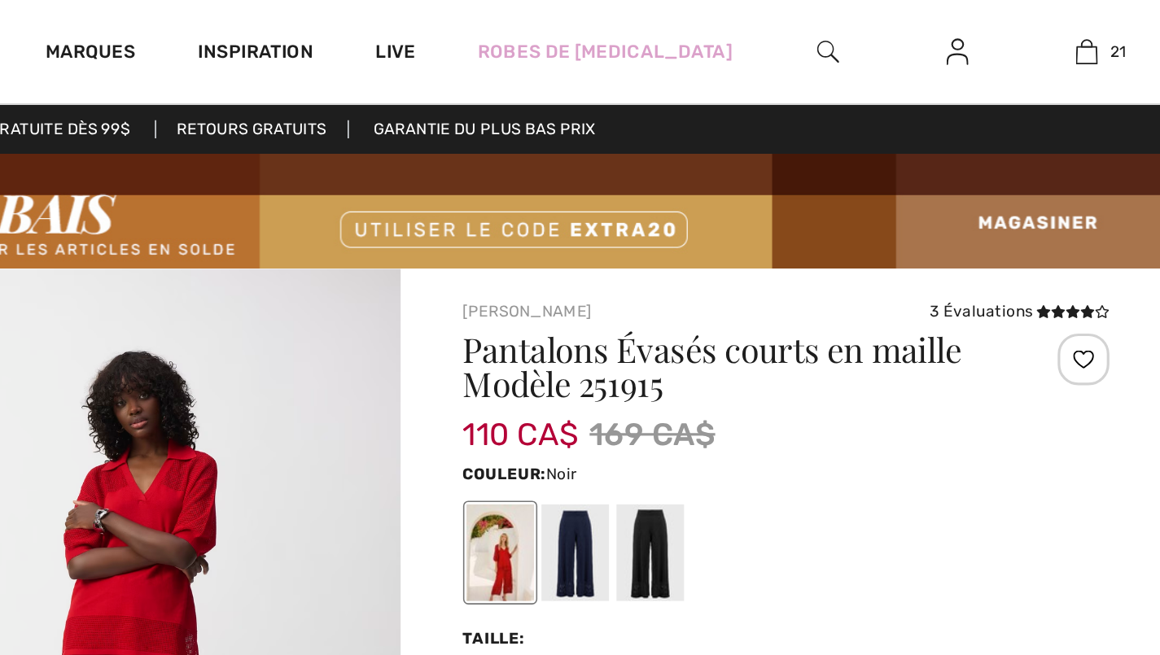
click at [811, 344] on div at bounding box center [832, 347] width 42 height 61
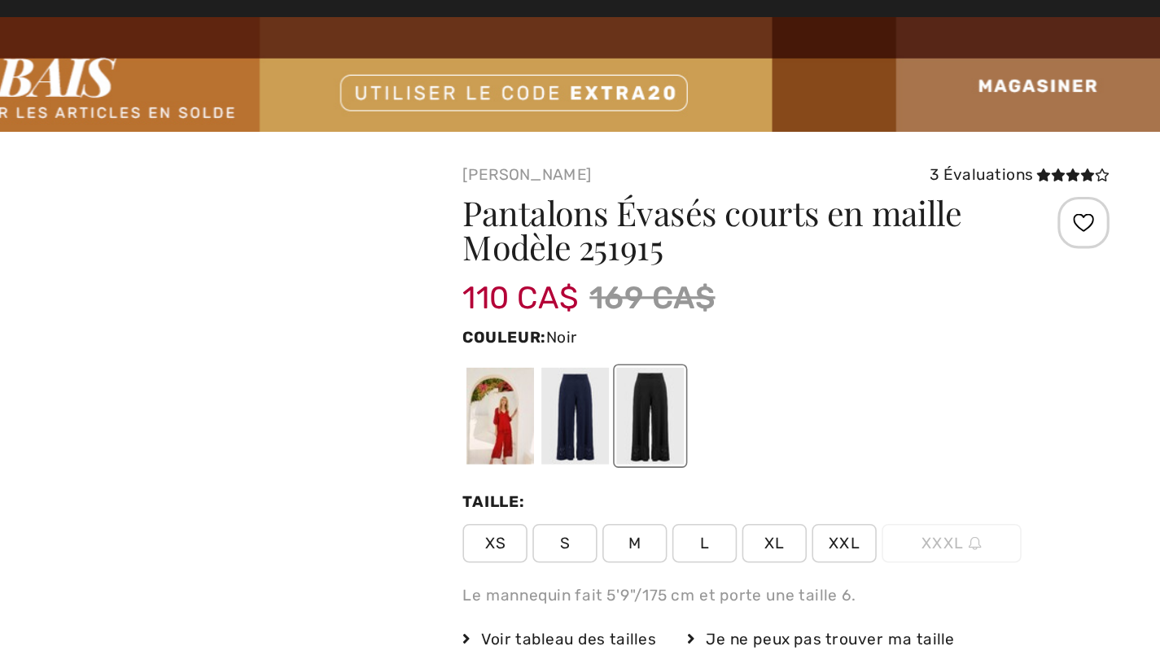
click at [802, 416] on span "M" at bounding box center [822, 428] width 41 height 24
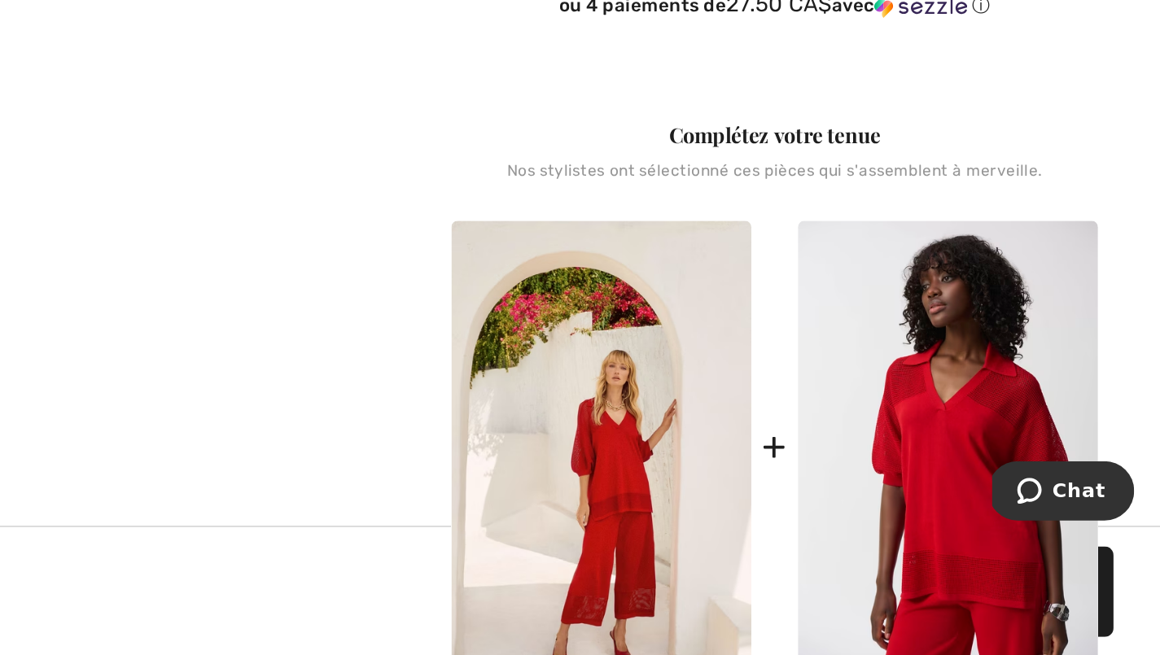
scroll to position [483, 0]
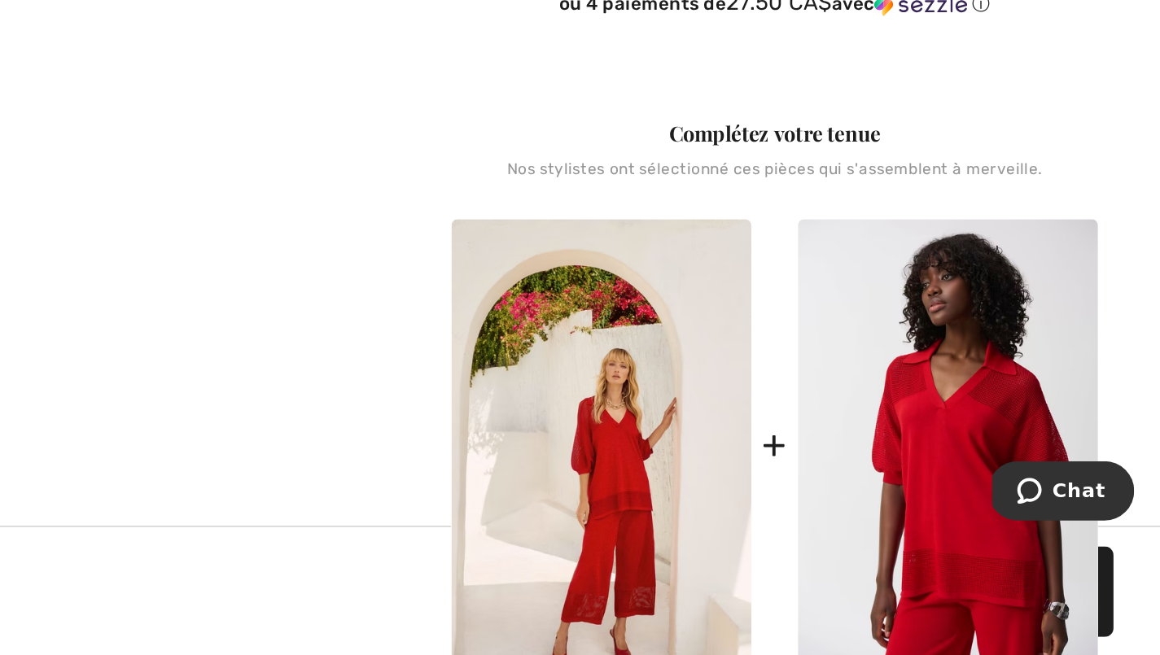
click at [932, 381] on img at bounding box center [1026, 523] width 189 height 284
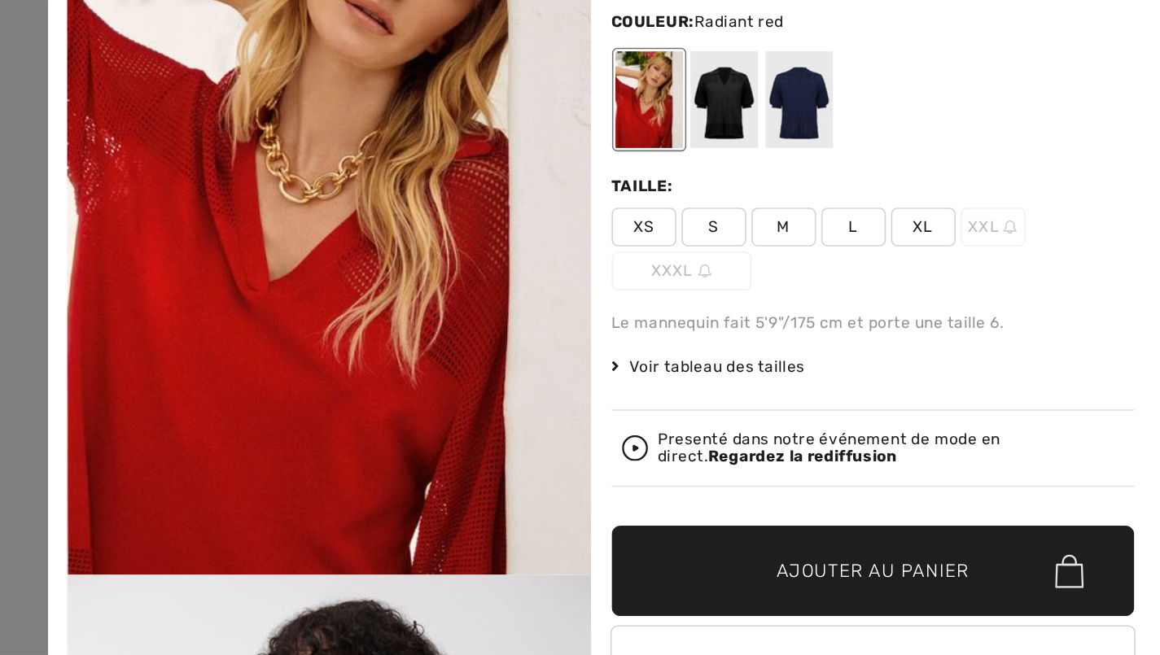
click at [864, 164] on div at bounding box center [885, 194] width 42 height 61
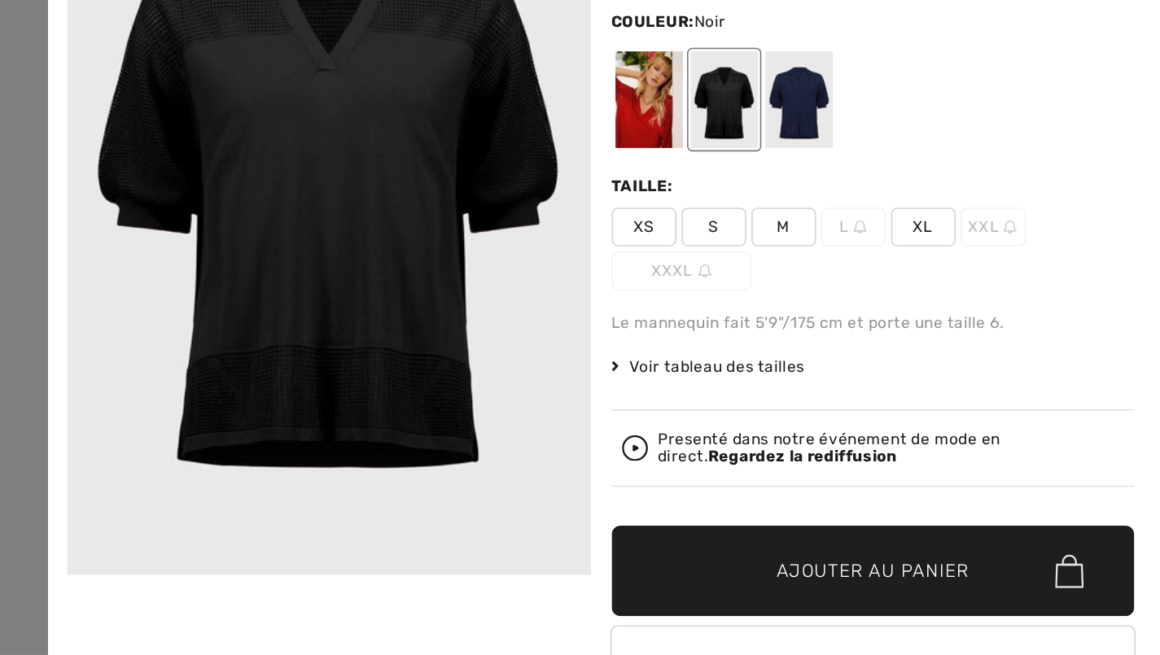
click at [947, 263] on span "L" at bounding box center [967, 275] width 41 height 24
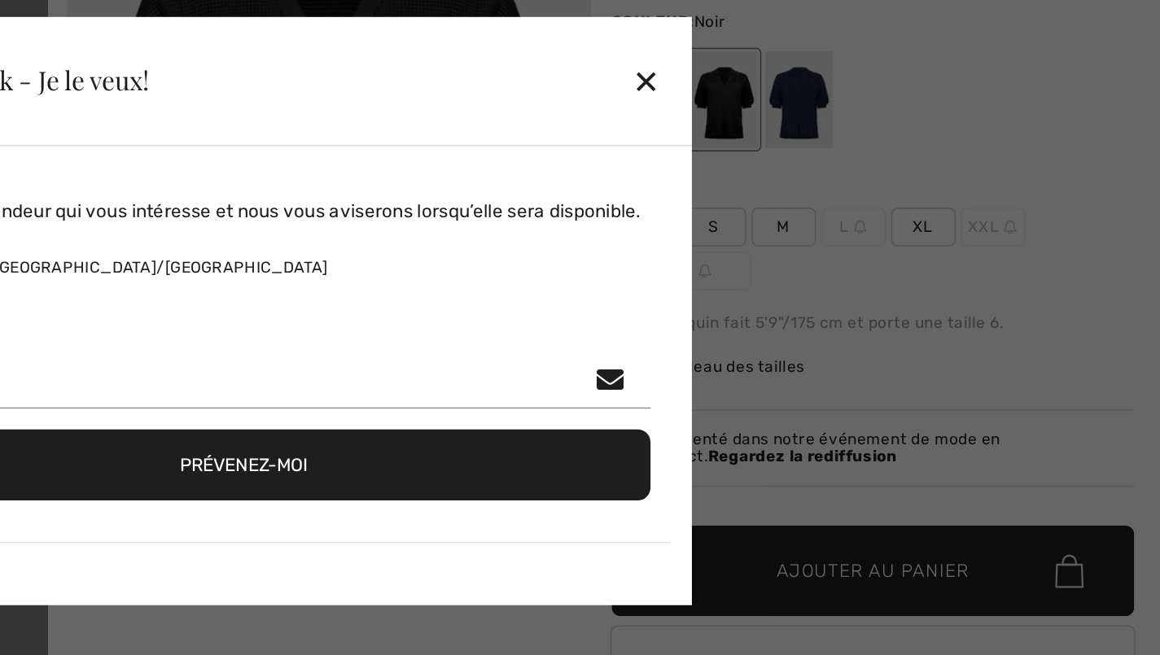
click at [828, 166] on div "✕" at bounding box center [836, 183] width 17 height 34
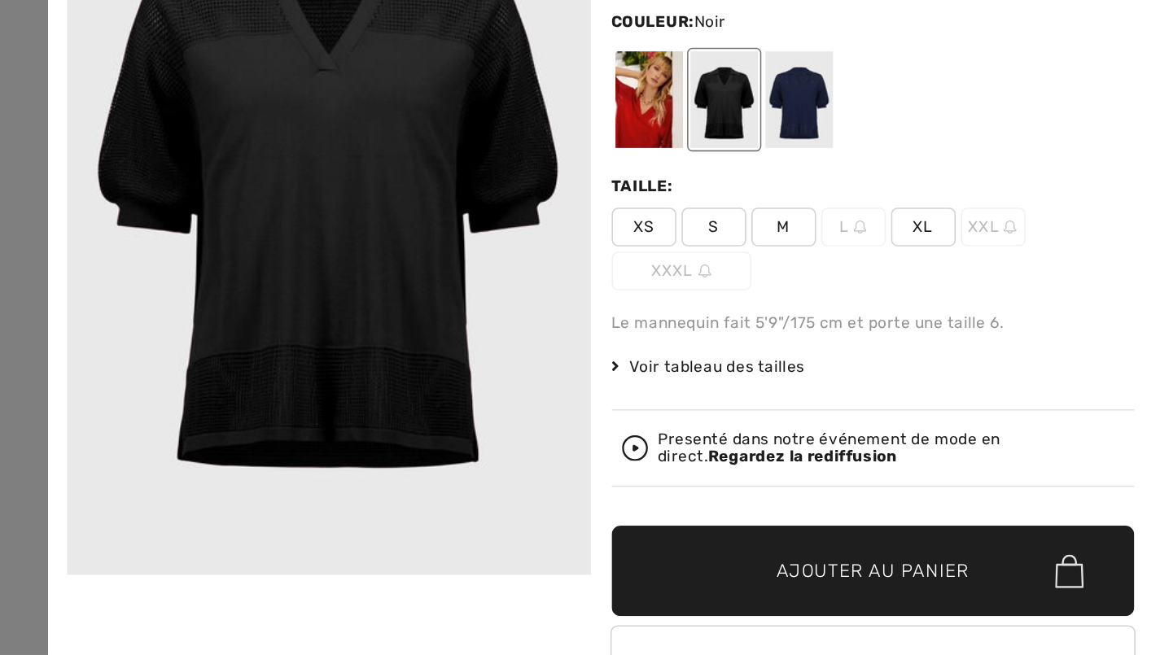
click at [990, 263] on span "XL" at bounding box center [1010, 275] width 41 height 24
click at [918, 483] on span "Ajouter au panier" at bounding box center [978, 491] width 121 height 17
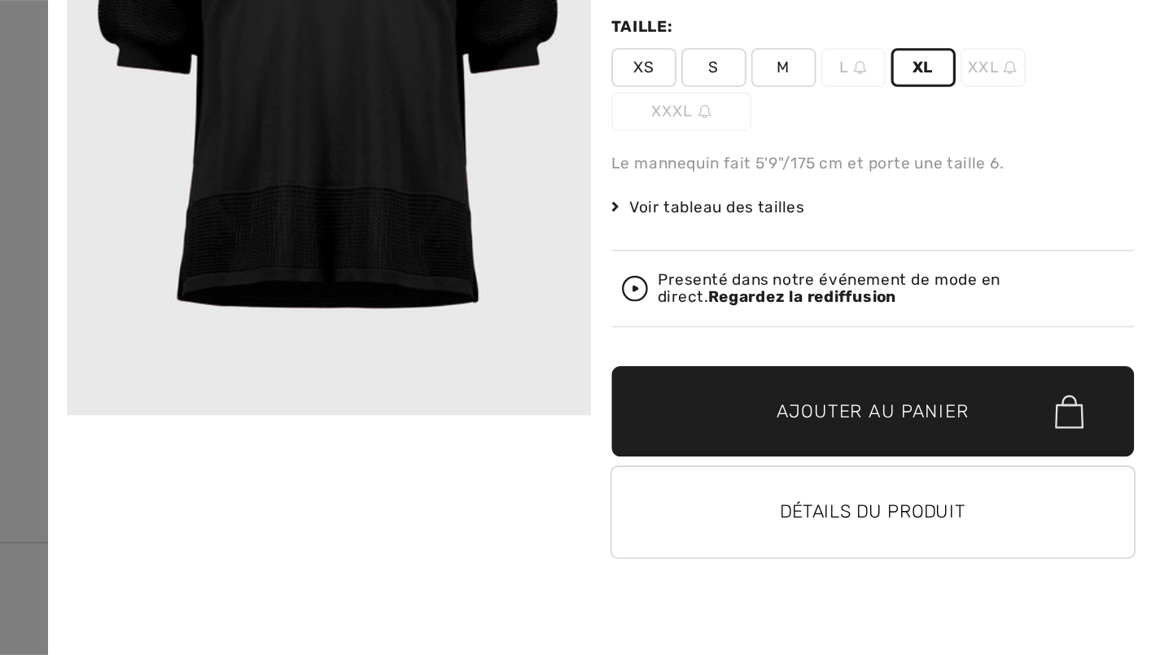
scroll to position [1067, 0]
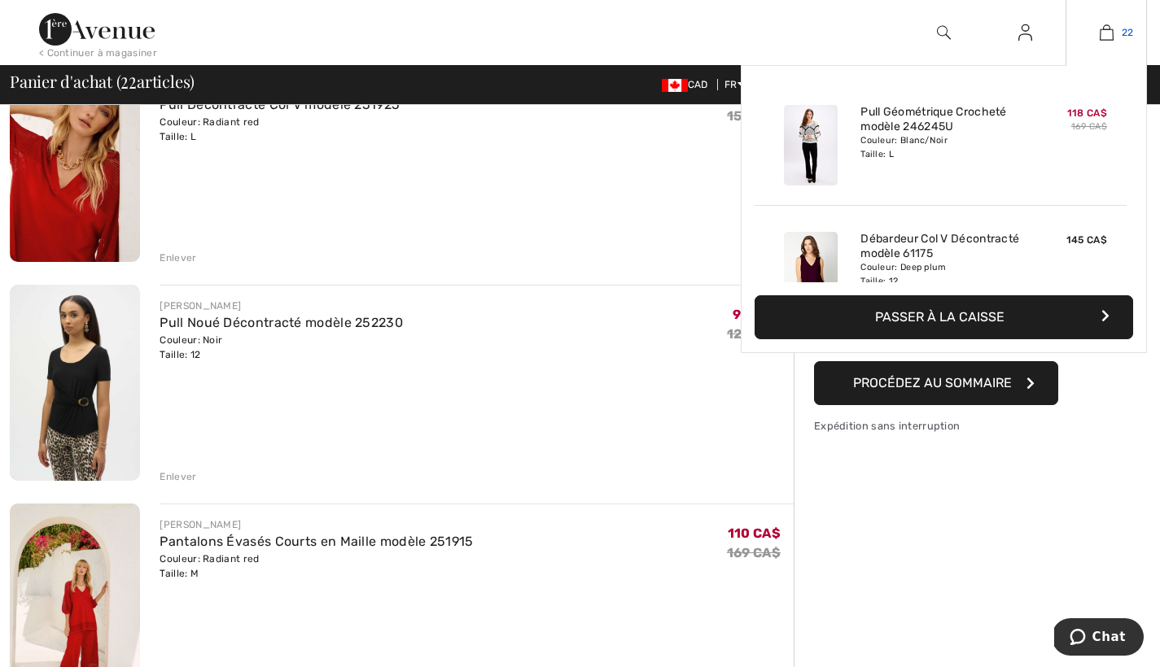
click at [1111, 31] on img at bounding box center [1107, 33] width 14 height 20
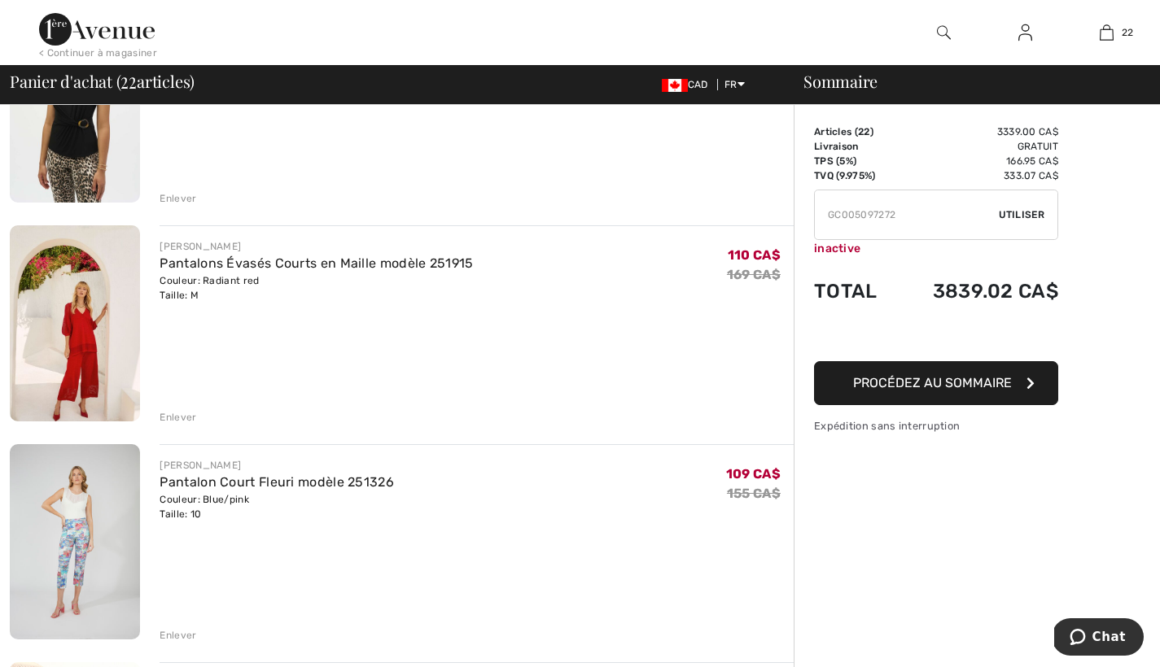
scroll to position [1546, 0]
click at [181, 635] on div "Enlever" at bounding box center [178, 634] width 37 height 15
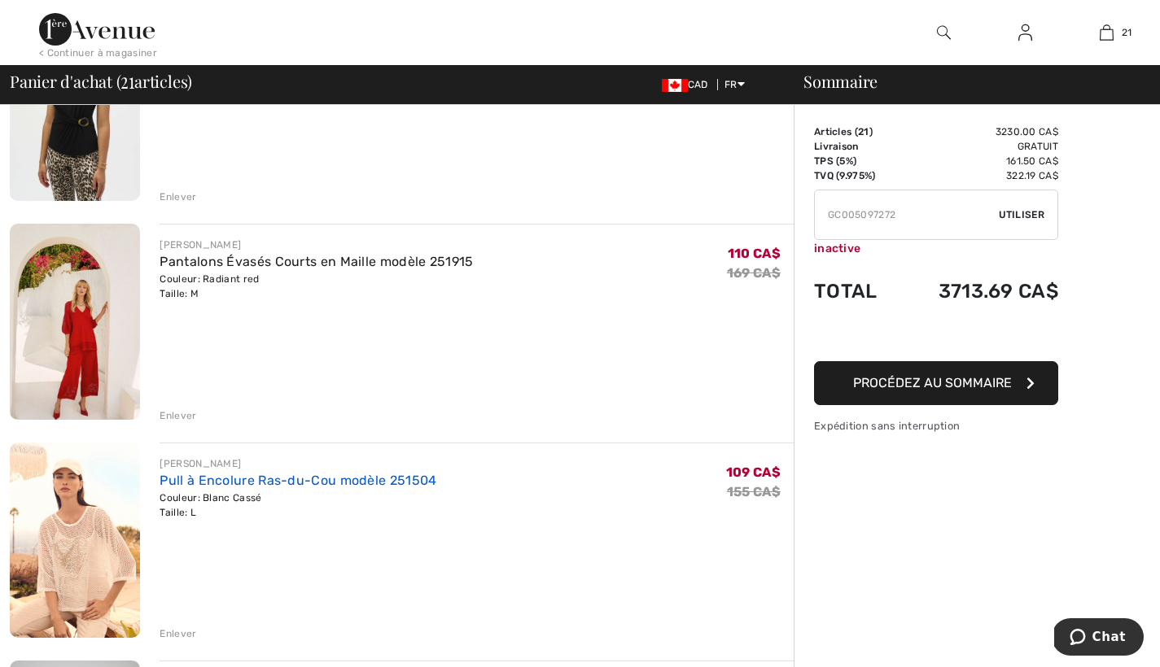
click at [260, 479] on link "Pull à Encolure Ras-du-Cou modèle 251504" at bounding box center [298, 480] width 277 height 15
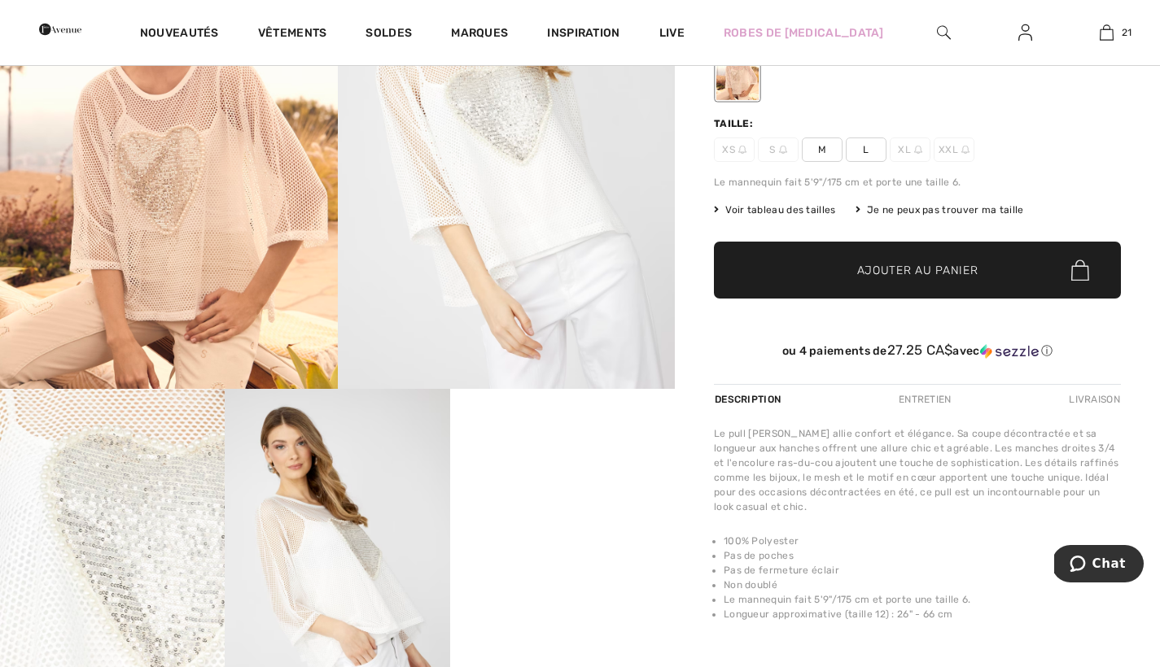
scroll to position [297, 0]
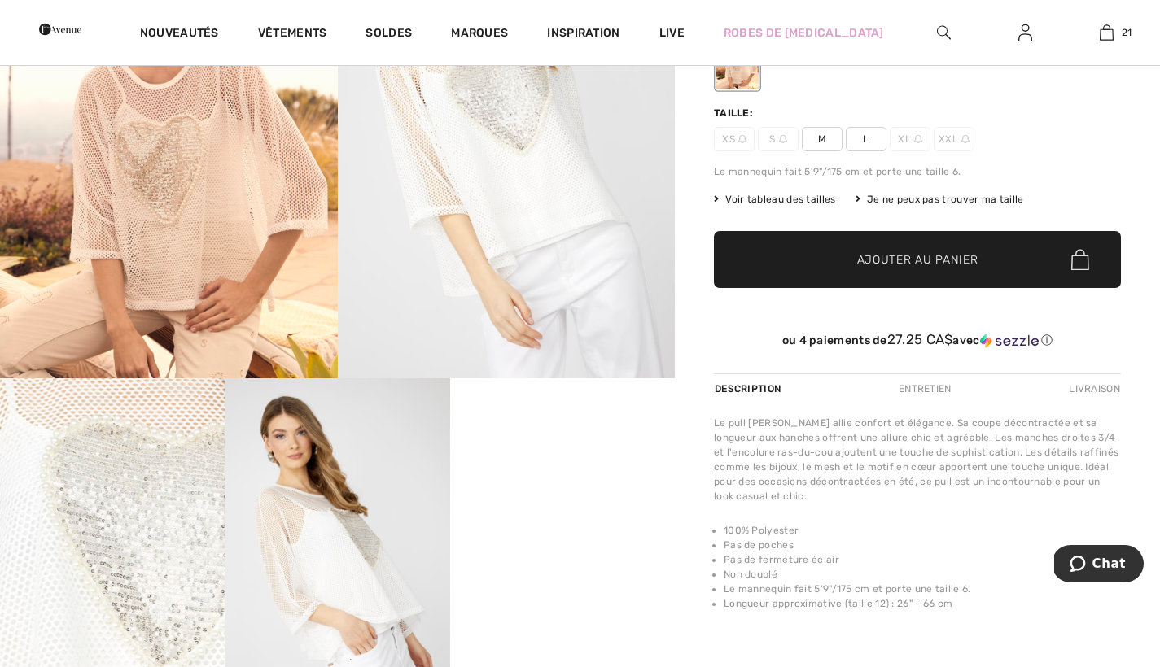
click at [562, 491] on video "Your browser does not support the video tag." at bounding box center [562, 434] width 225 height 112
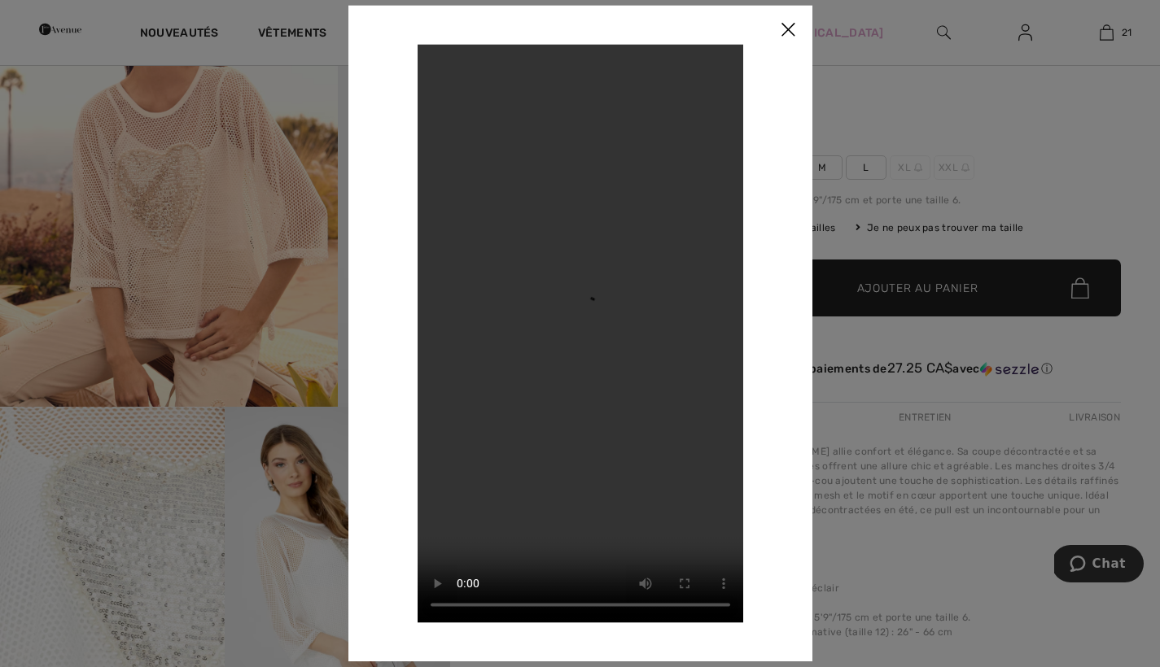
scroll to position [263, 0]
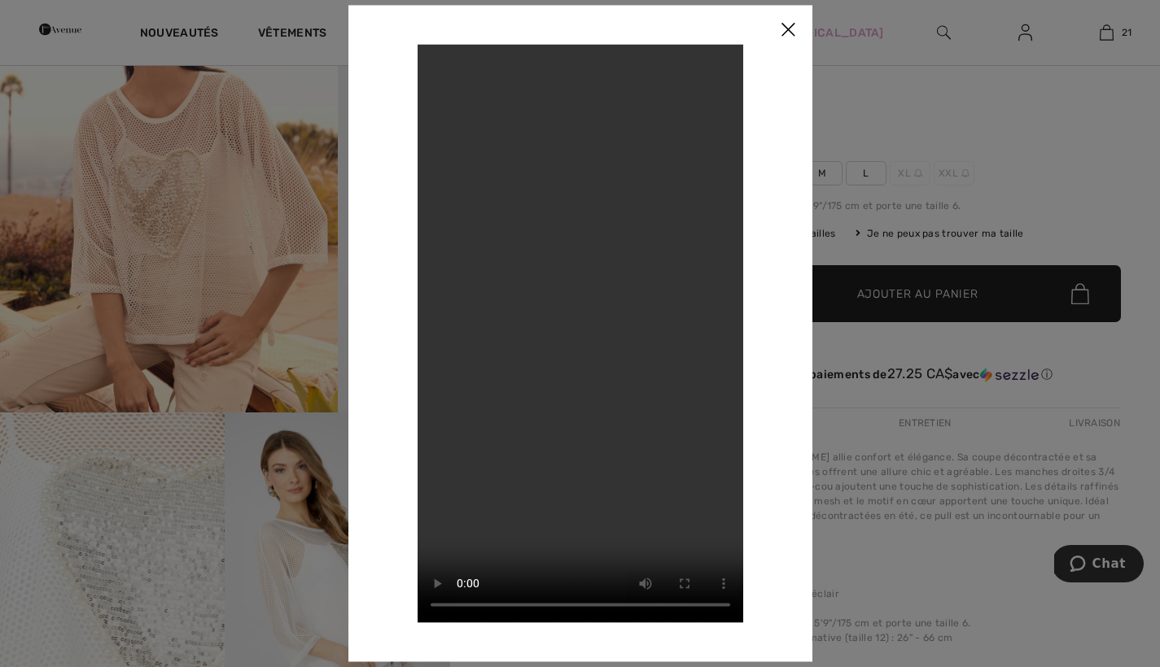
click at [793, 31] on img at bounding box center [787, 30] width 49 height 50
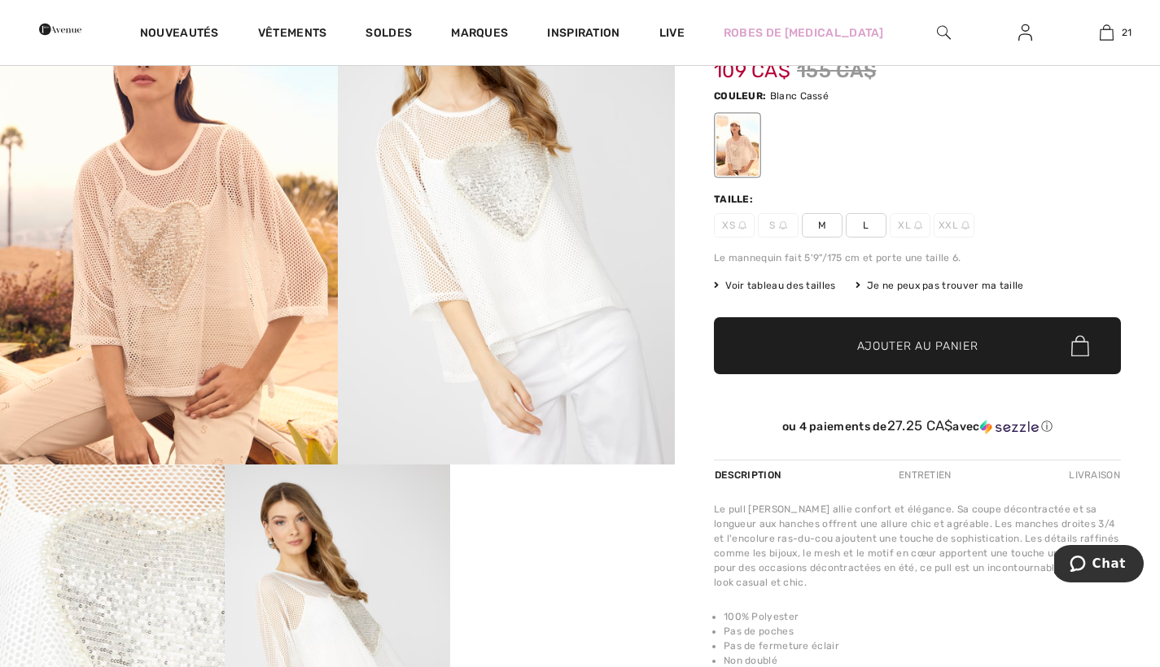
scroll to position [0, 0]
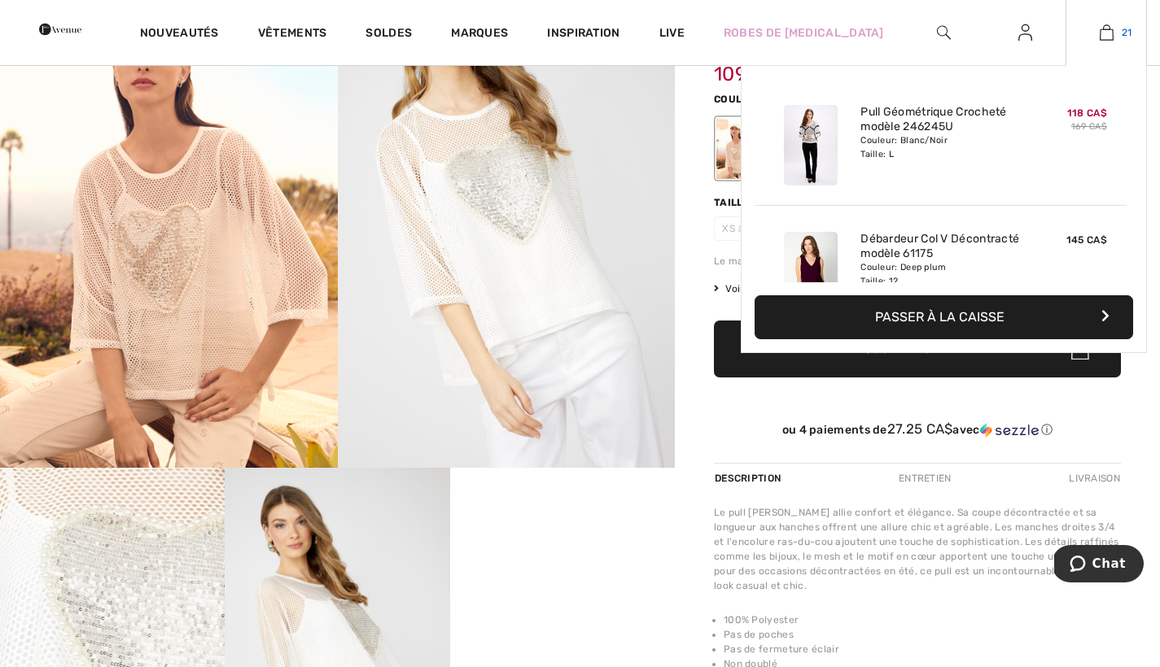
click at [1103, 33] on img at bounding box center [1107, 33] width 14 height 20
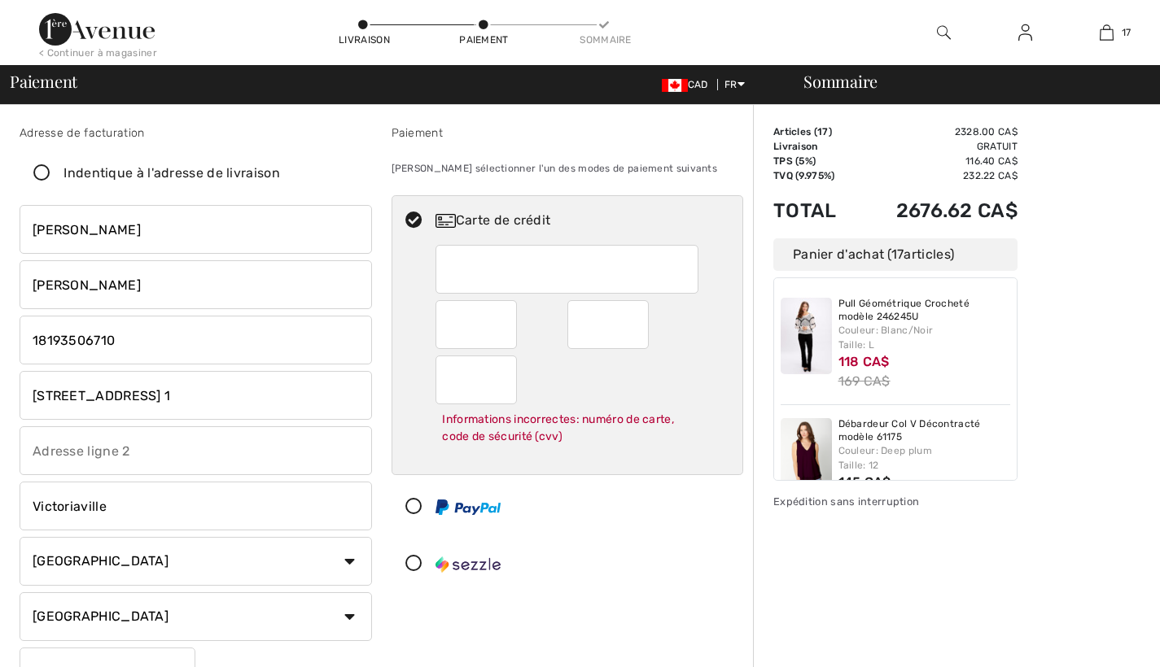
drag, startPoint x: 0, startPoint y: 0, endPoint x: 697, endPoint y: 427, distance: 818.0
click at [540, 374] on div "Adresse de facturation Indentique à l'adresse de livraison [PERSON_NAME] [STREE…" at bounding box center [381, 455] width 743 height 740
click at [635, 381] on div "Adresse de facturation Indentique à l'adresse de livraison [PERSON_NAME] [STREE…" at bounding box center [381, 455] width 743 height 740
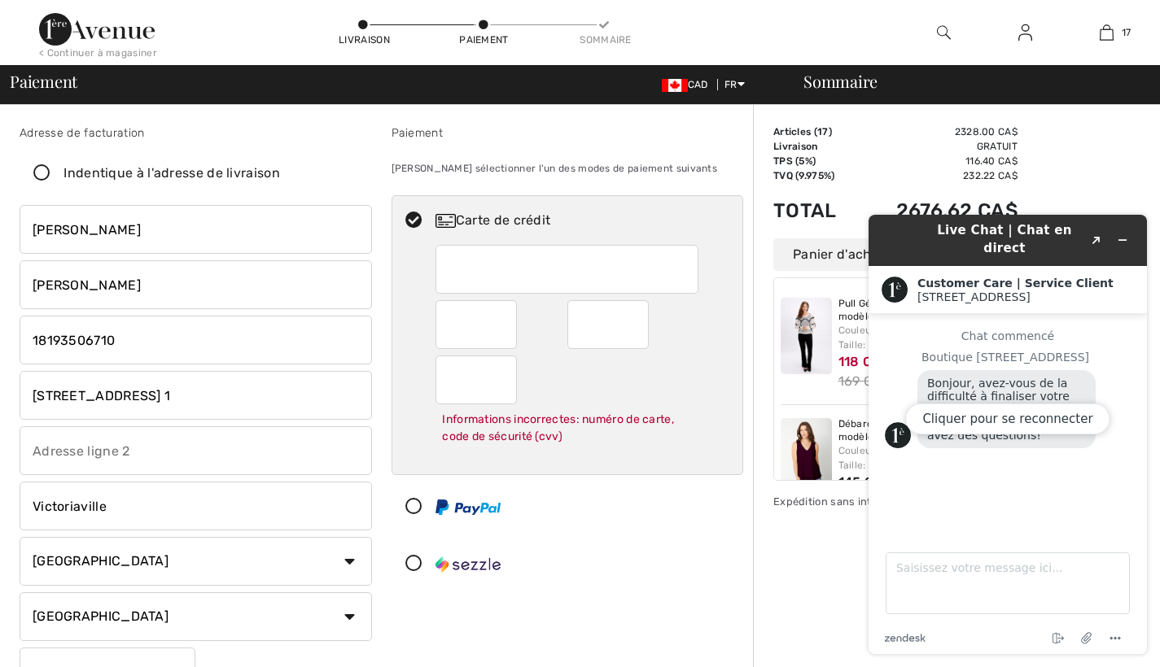
click at [635, 381] on div "Adresse de facturation Indentique à l'adresse de livraison [PERSON_NAME] [STREE…" at bounding box center [381, 455] width 743 height 740
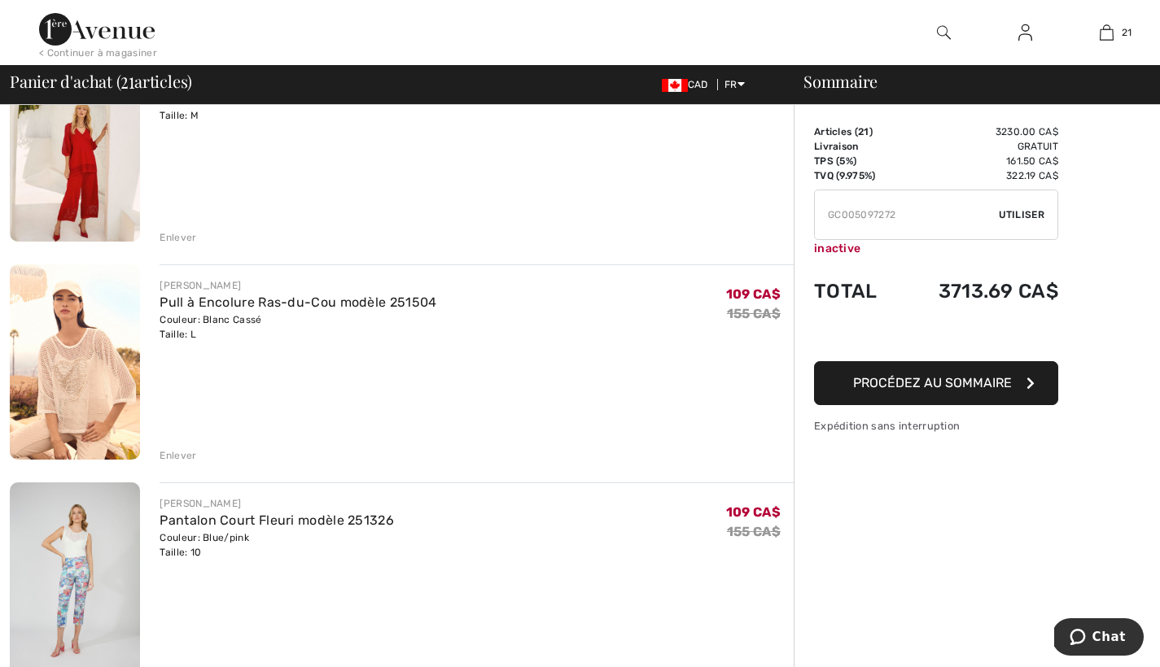
scroll to position [1725, 0]
click at [181, 453] on div "Enlever" at bounding box center [178, 455] width 37 height 15
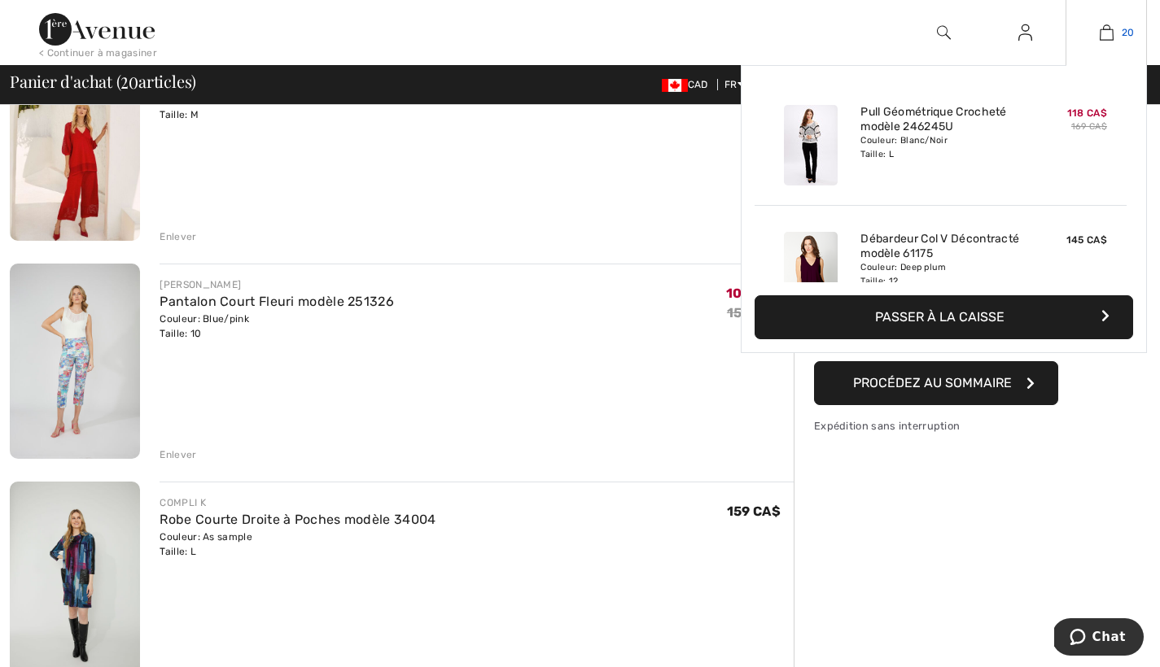
click at [1108, 33] on img at bounding box center [1107, 33] width 14 height 20
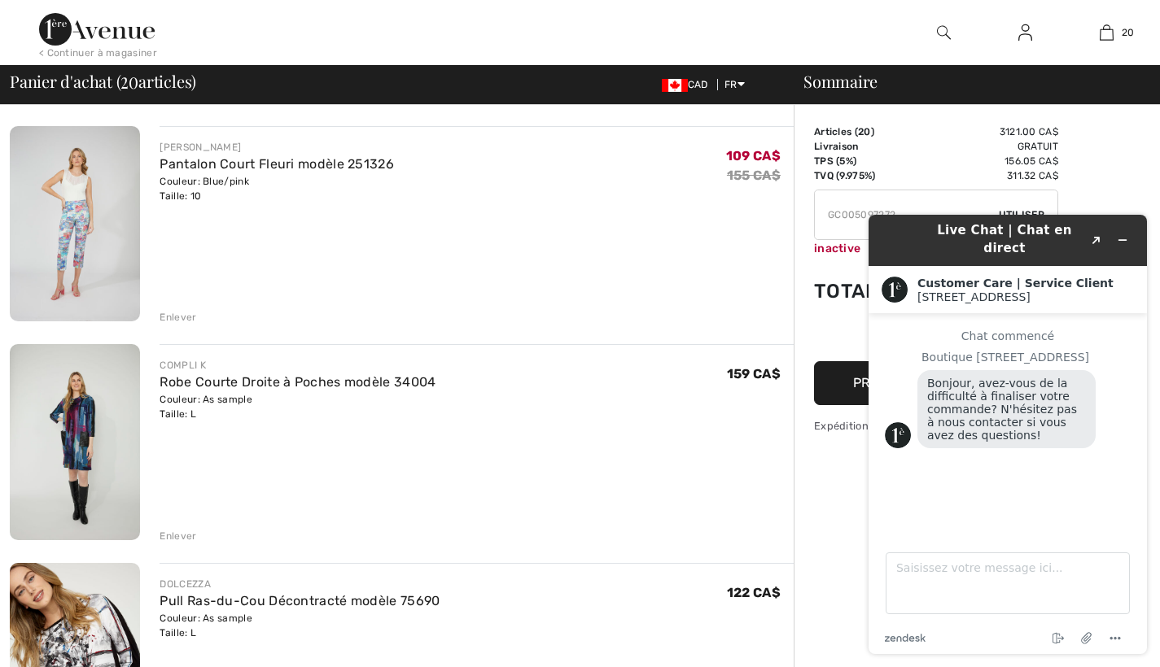
scroll to position [1864, 0]
click at [304, 379] on link "Robe Courte Droite à Poches modèle 34004" at bounding box center [298, 380] width 276 height 15
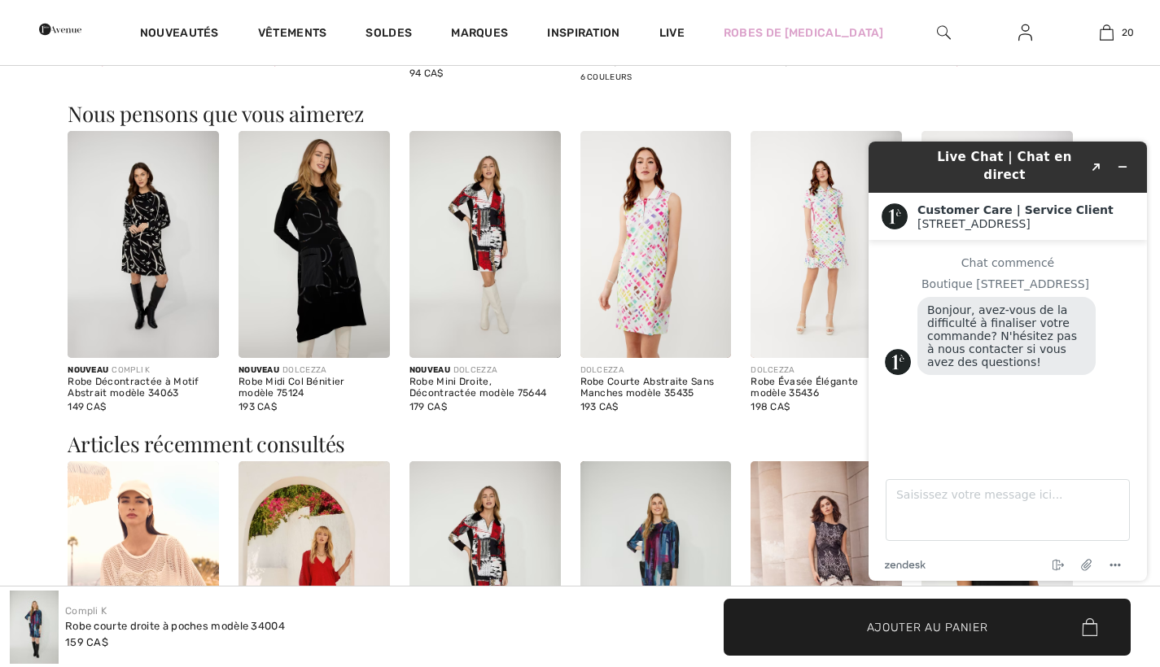
scroll to position [1350, 0]
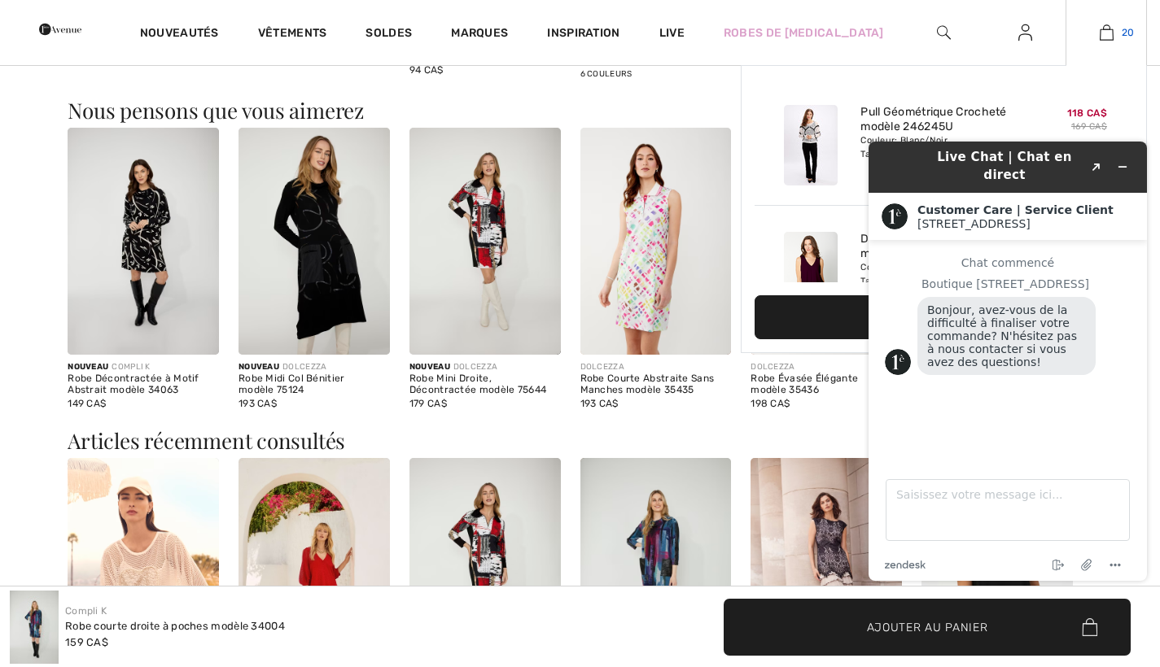
click at [1111, 32] on img at bounding box center [1107, 33] width 14 height 20
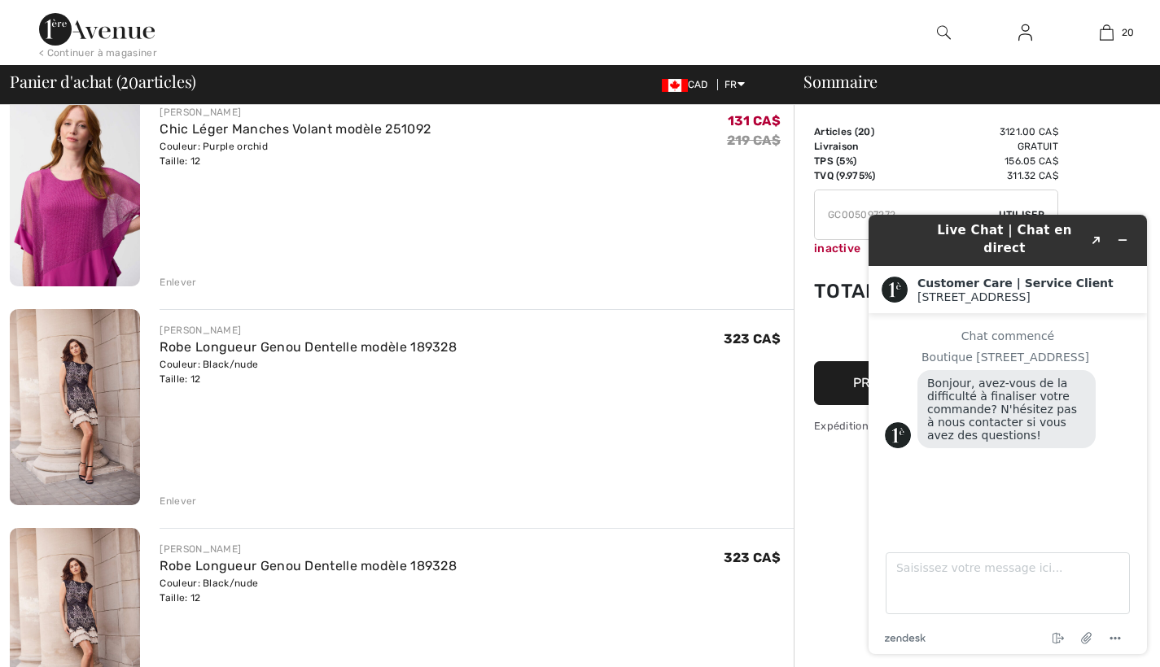
scroll to position [3429, 0]
click at [183, 500] on div "Enlever" at bounding box center [178, 500] width 37 height 15
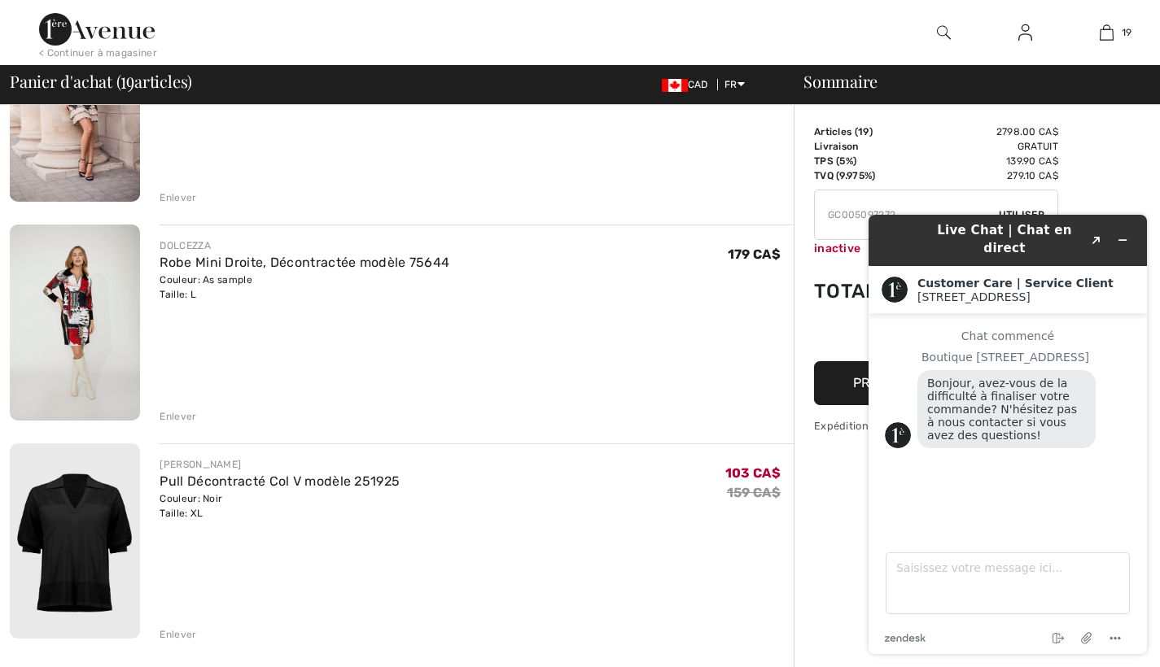
scroll to position [3731, 0]
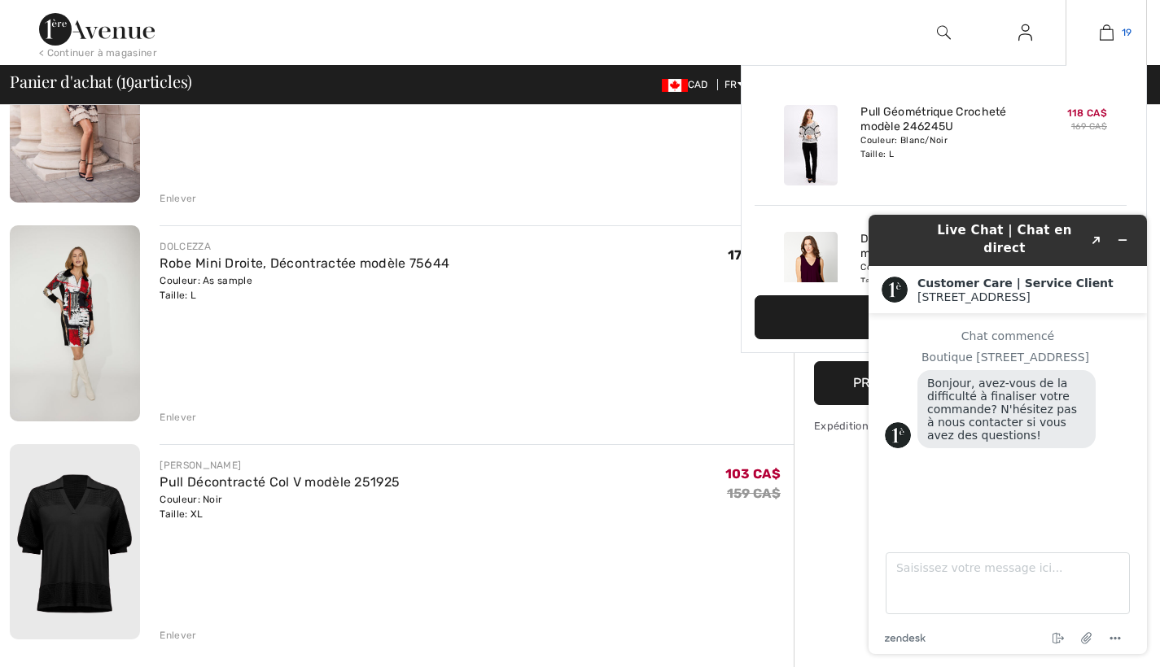
click at [1107, 31] on img at bounding box center [1107, 33] width 14 height 20
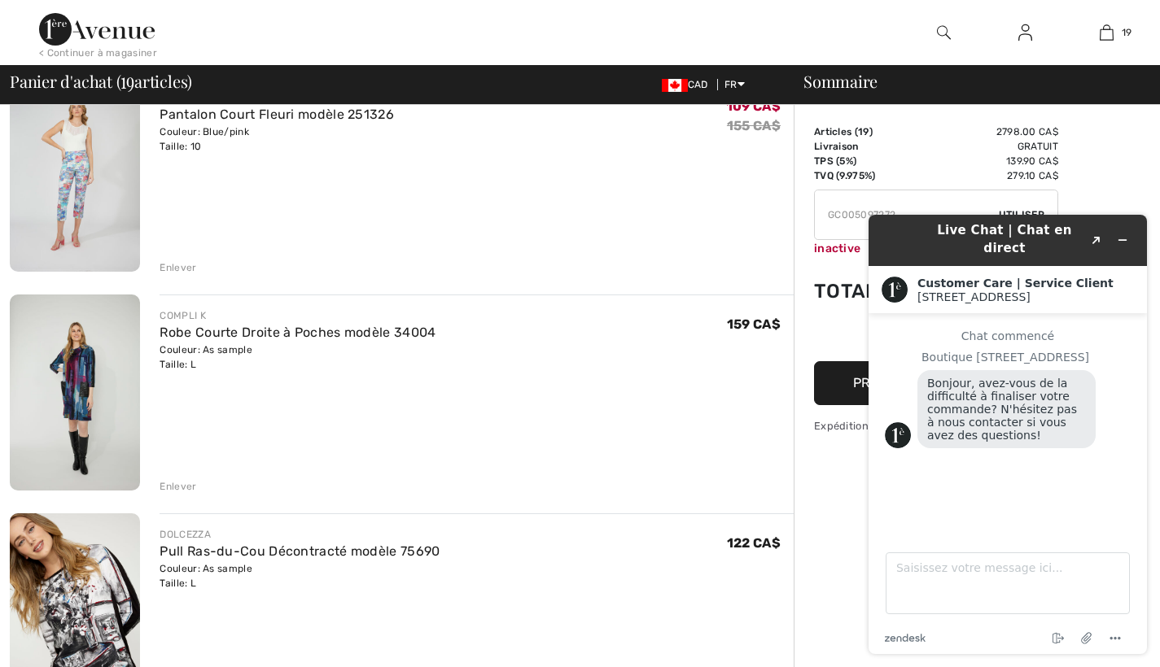
scroll to position [1916, 0]
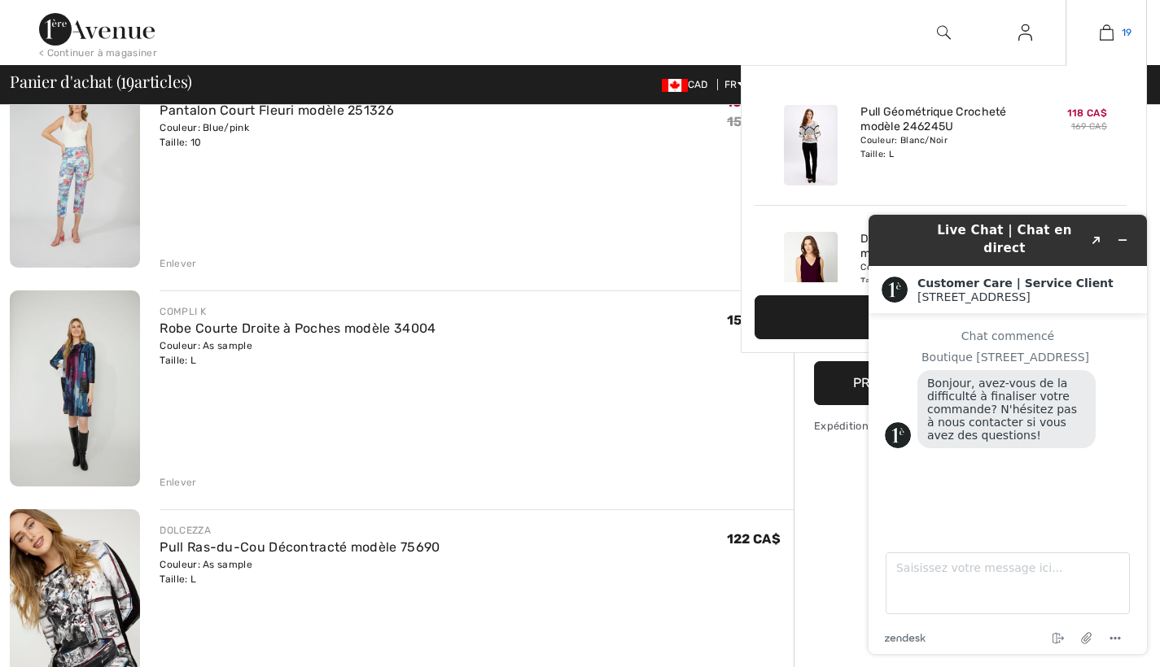
click at [1111, 30] on img at bounding box center [1107, 33] width 14 height 20
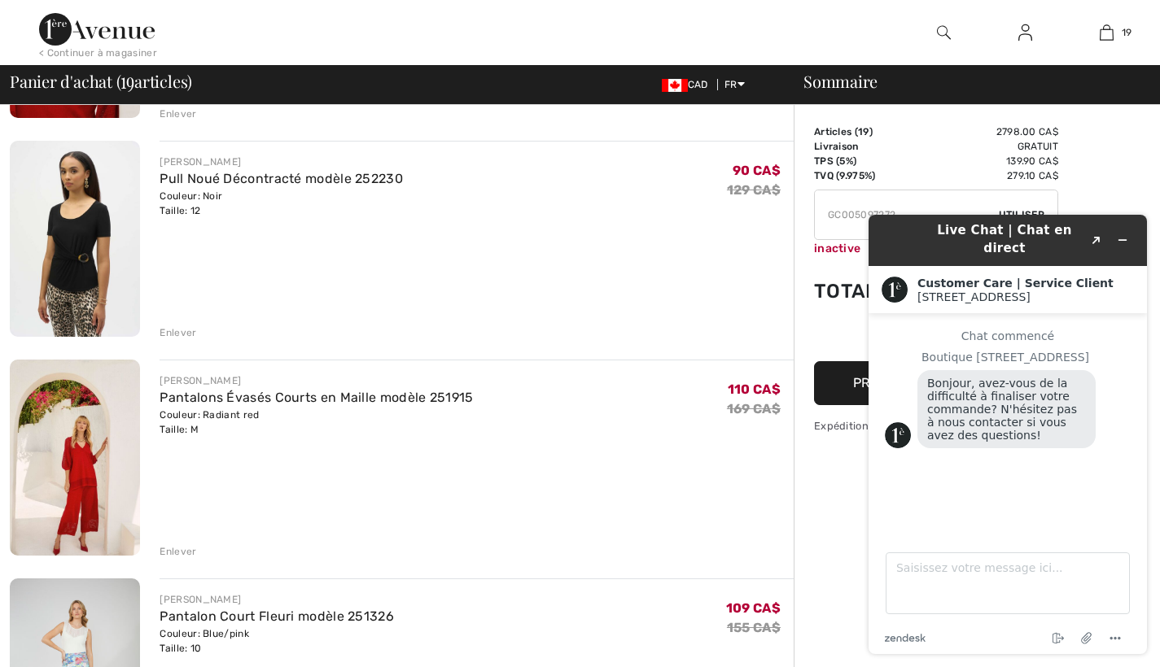
scroll to position [1416, 0]
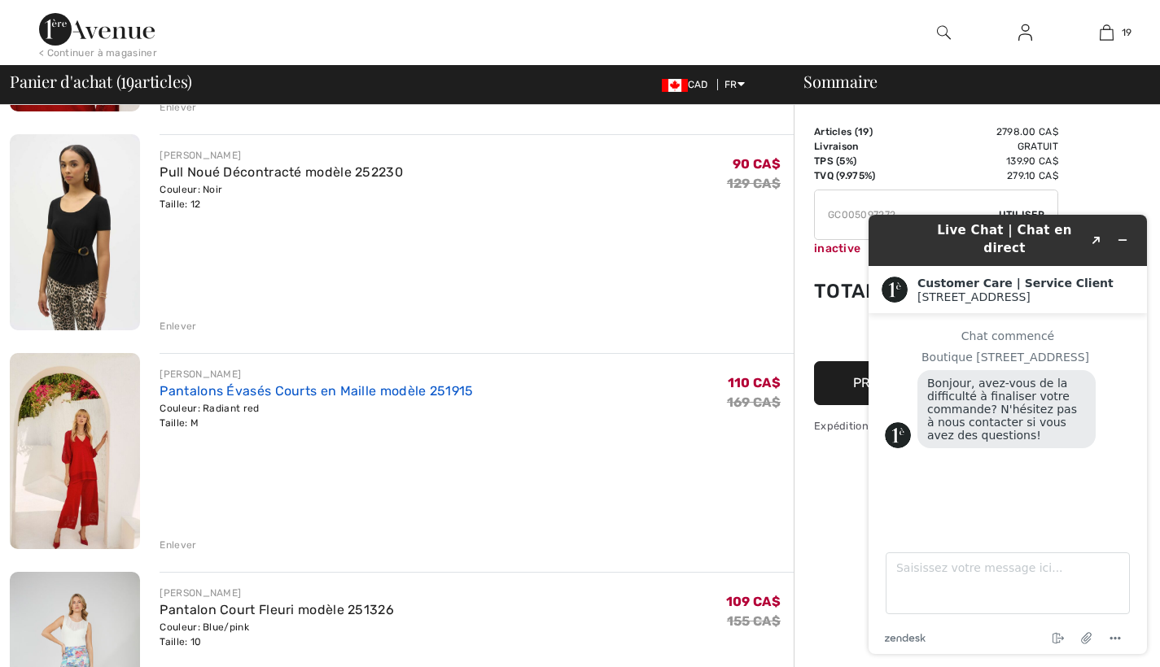
click at [329, 389] on link "Pantalons Évasés Courts en Maille modèle 251915" at bounding box center [316, 390] width 313 height 15
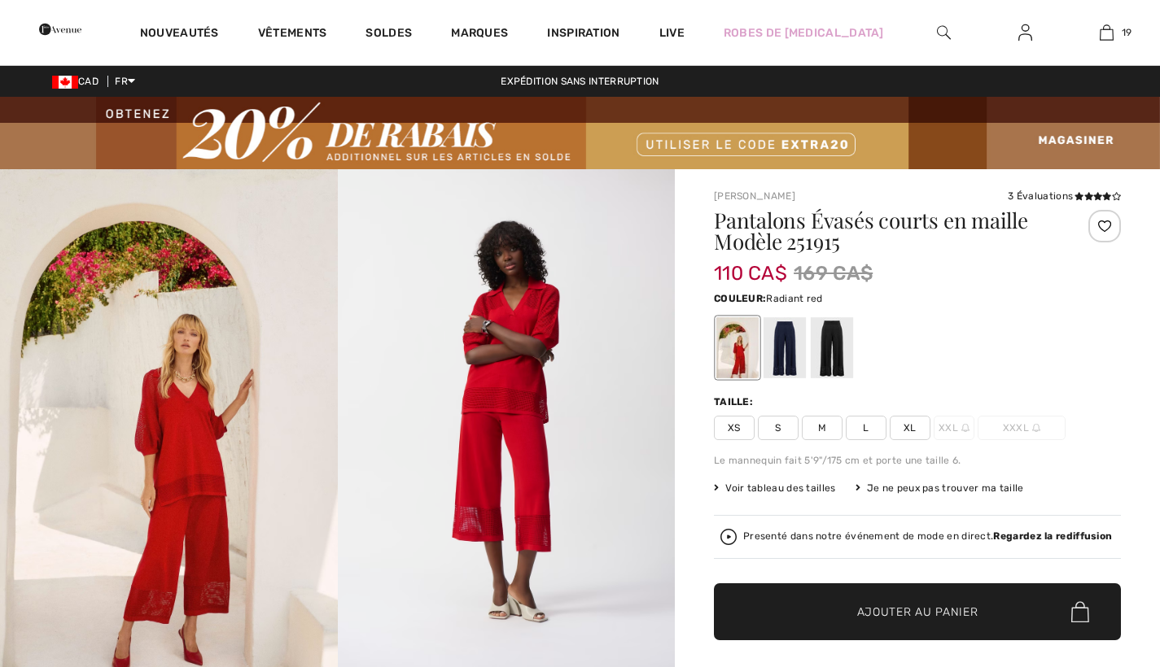
checkbox input "true"
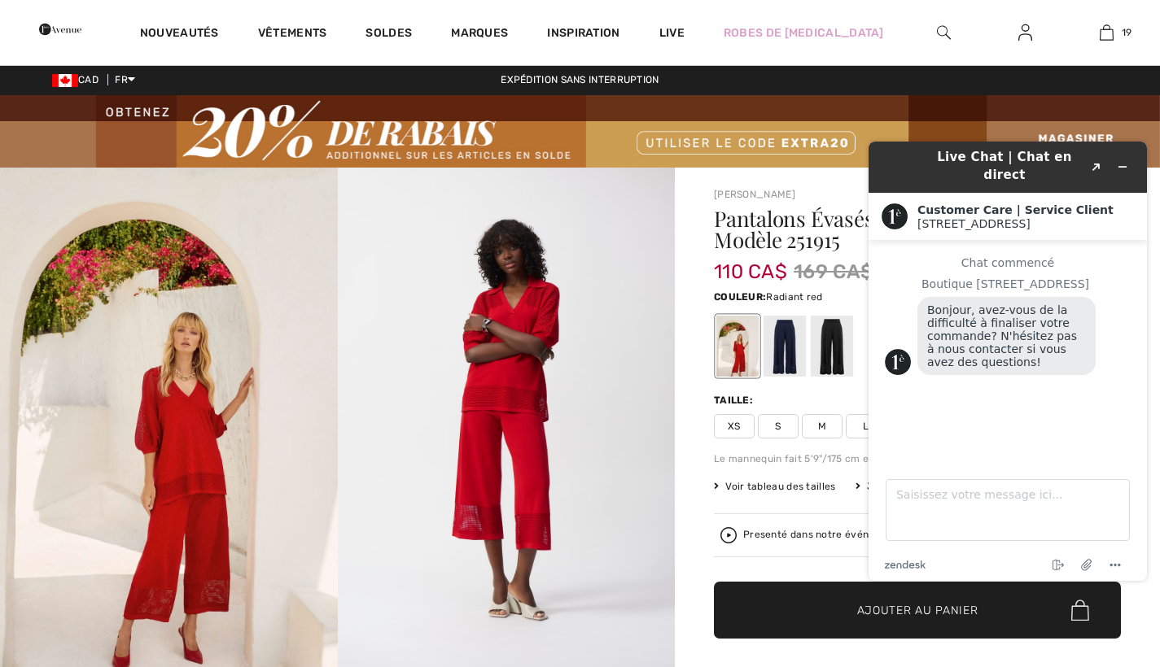
scroll to position [2, 0]
click at [485, 500] on img at bounding box center [507, 420] width 338 height 505
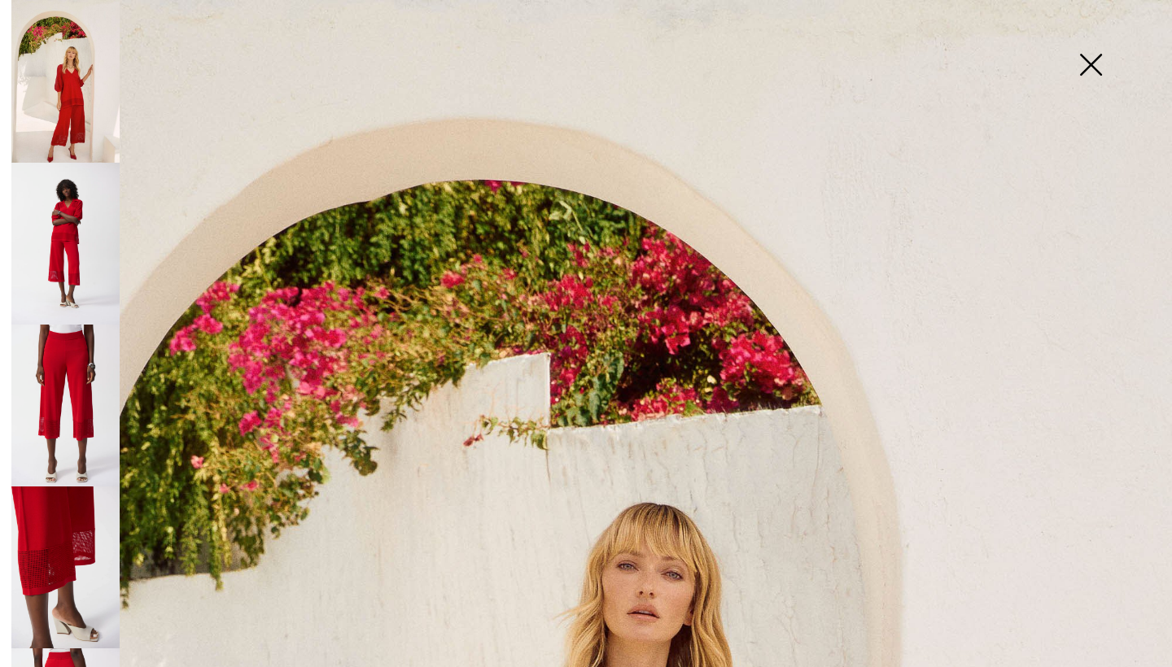
click at [61, 325] on img at bounding box center [65, 406] width 108 height 162
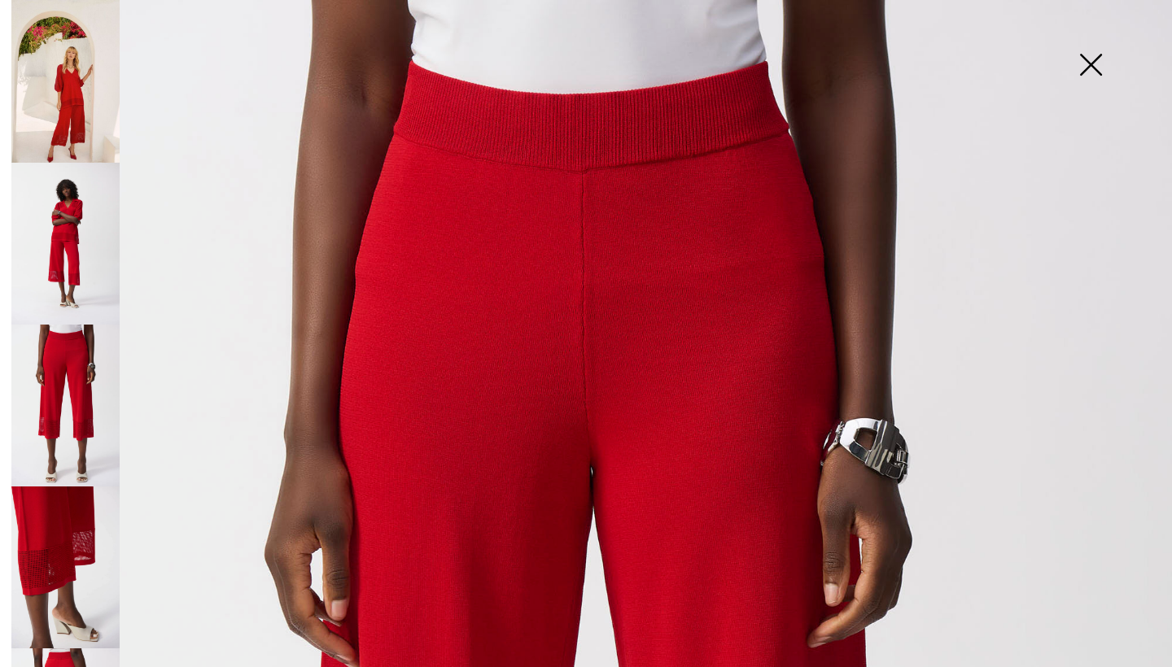
click at [1092, 61] on img at bounding box center [1090, 66] width 81 height 84
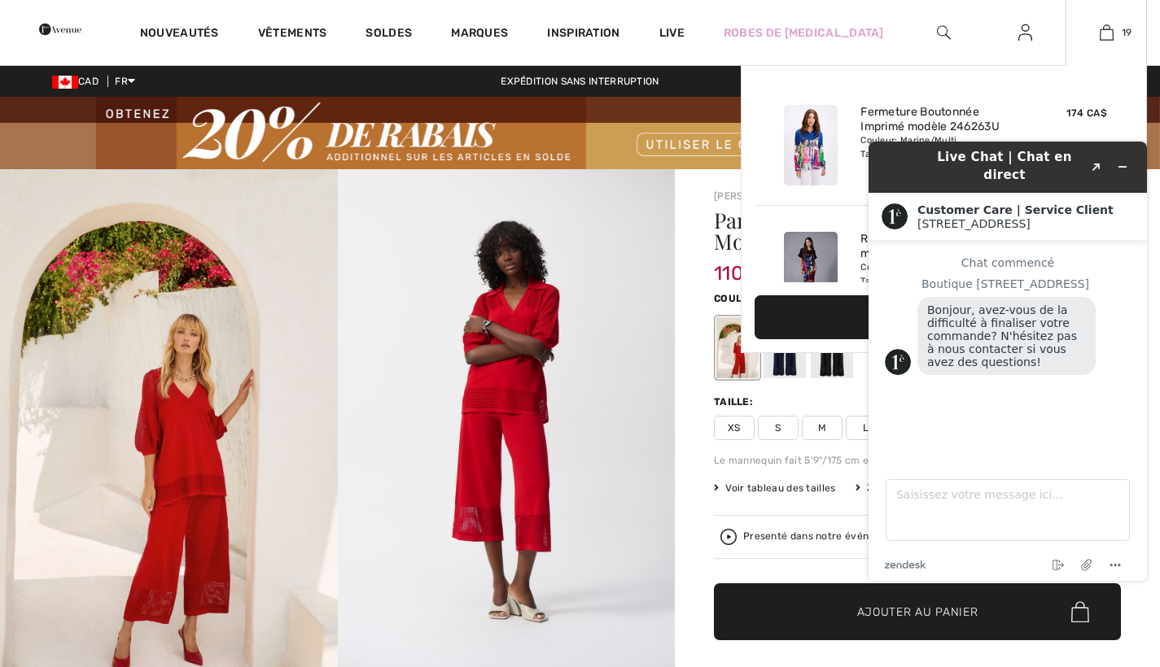
scroll to position [393, 0]
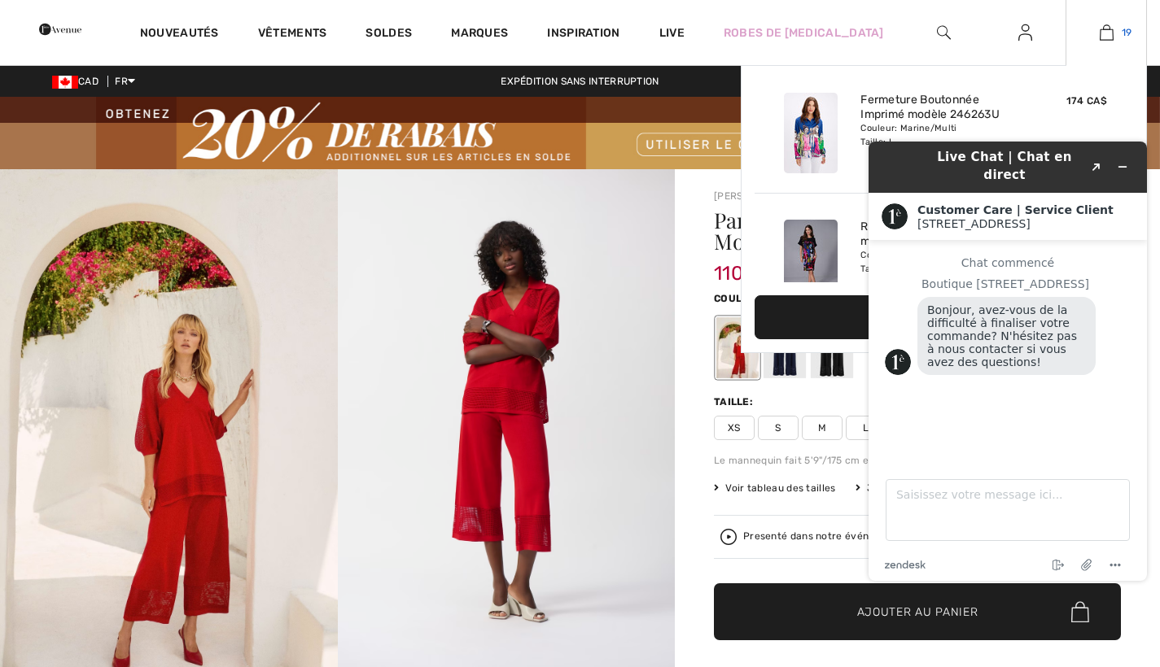
click at [1108, 32] on img at bounding box center [1107, 33] width 14 height 20
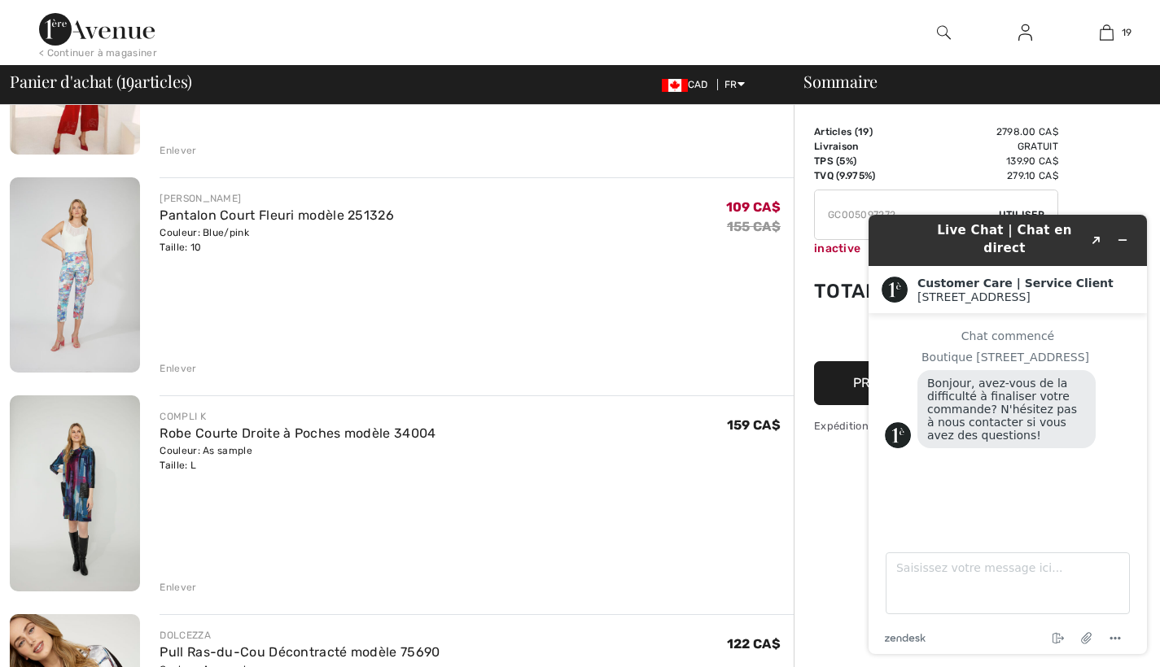
scroll to position [1809, 0]
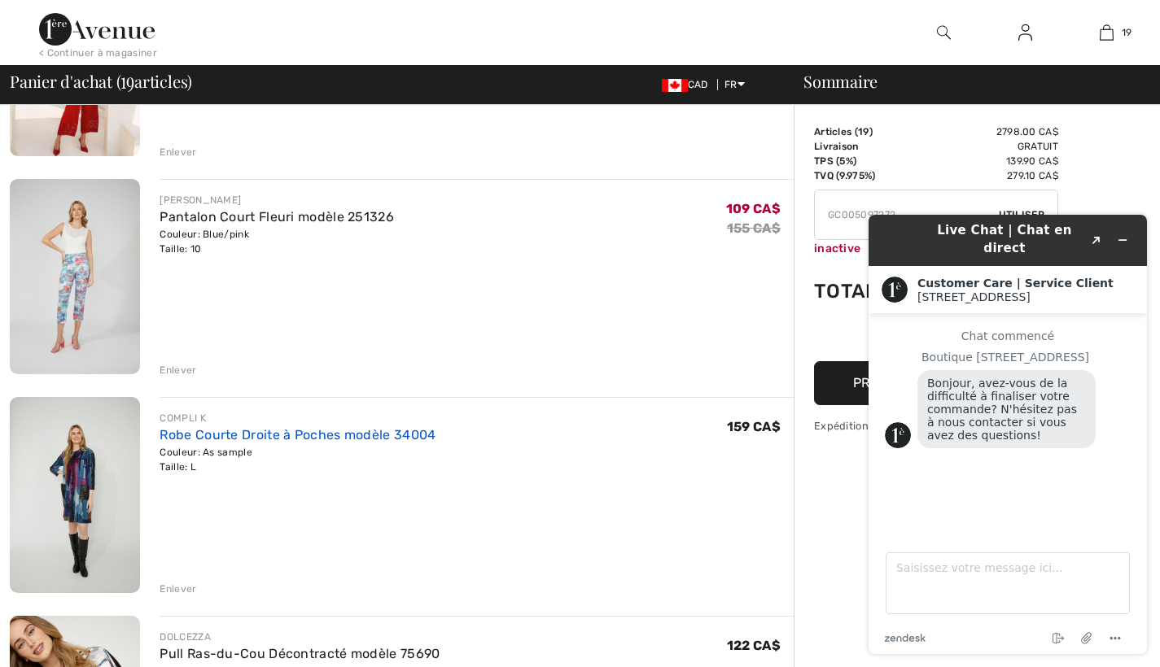
click at [314, 432] on link "Robe Courte Droite à Poches modèle 34004" at bounding box center [298, 434] width 276 height 15
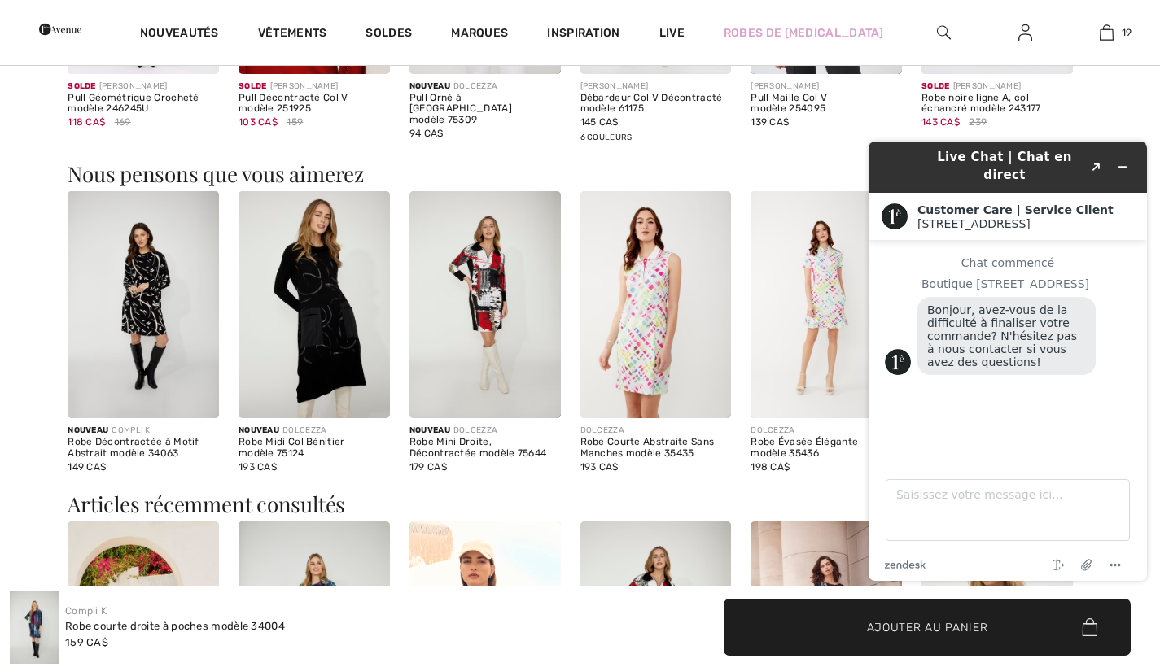
scroll to position [1288, 0]
click at [488, 329] on img at bounding box center [484, 303] width 151 height 227
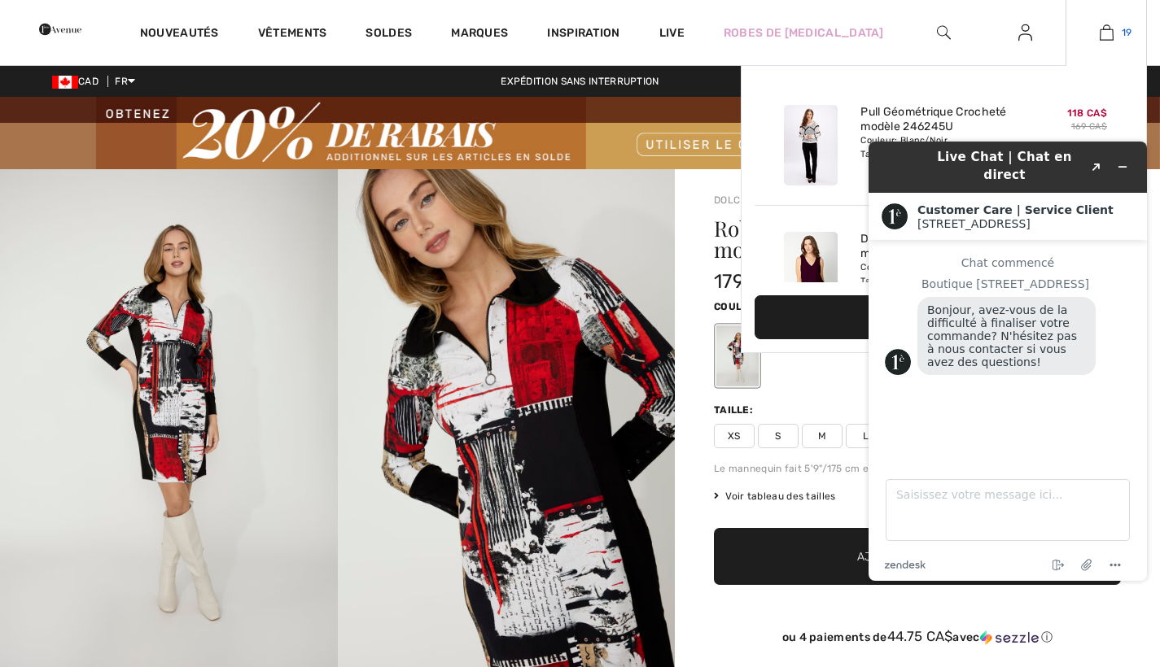
click at [1111, 30] on img at bounding box center [1107, 33] width 14 height 20
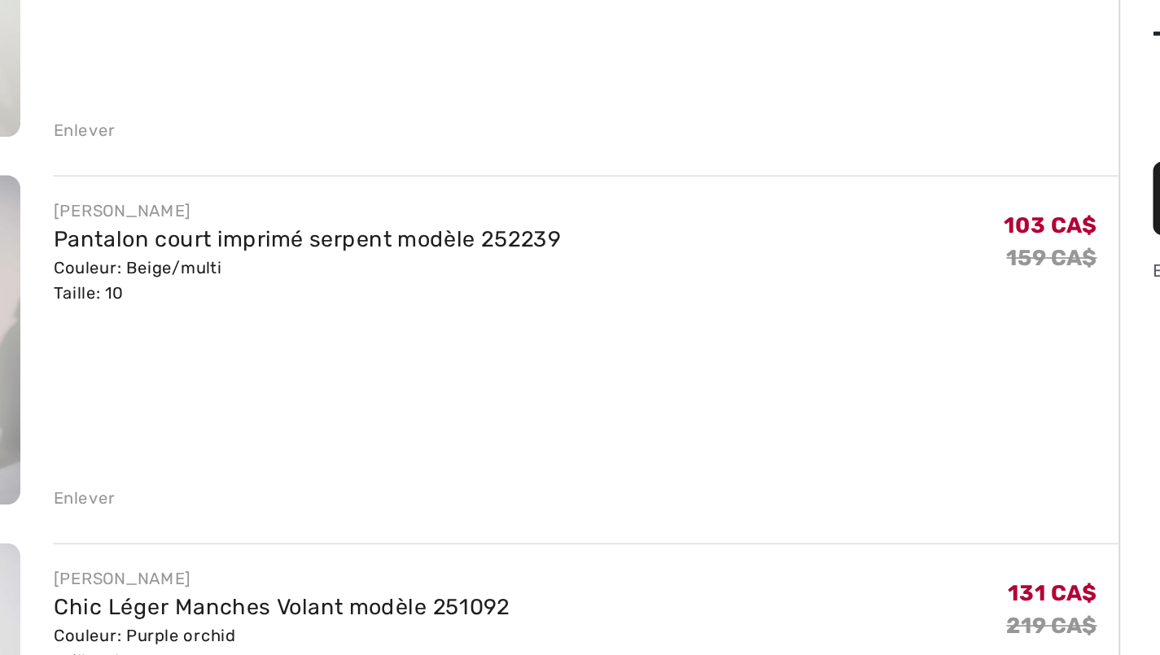
scroll to position [2936, 0]
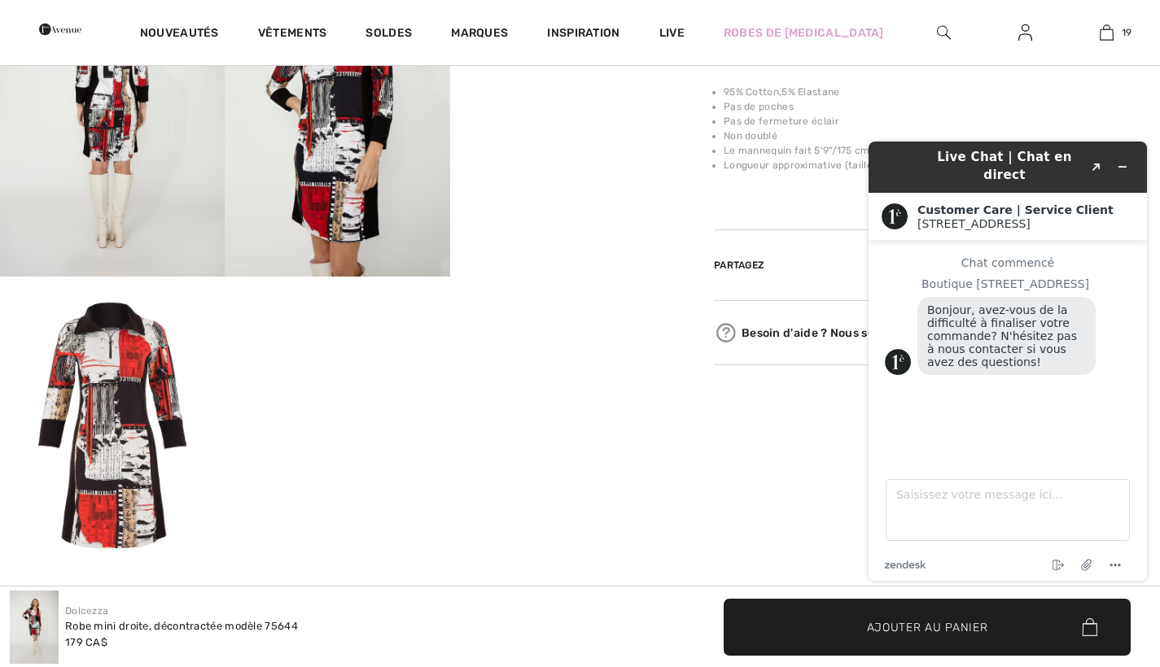
scroll to position [728, 0]
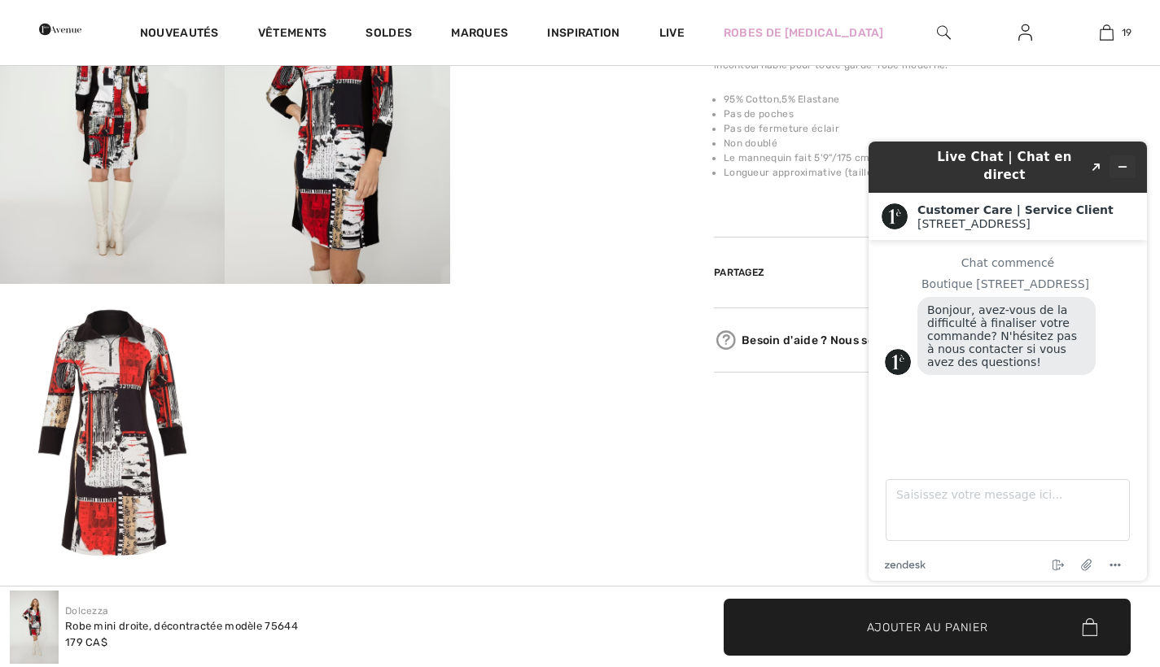
click at [1125, 161] on icon "Réduire le widget" at bounding box center [1122, 166] width 11 height 11
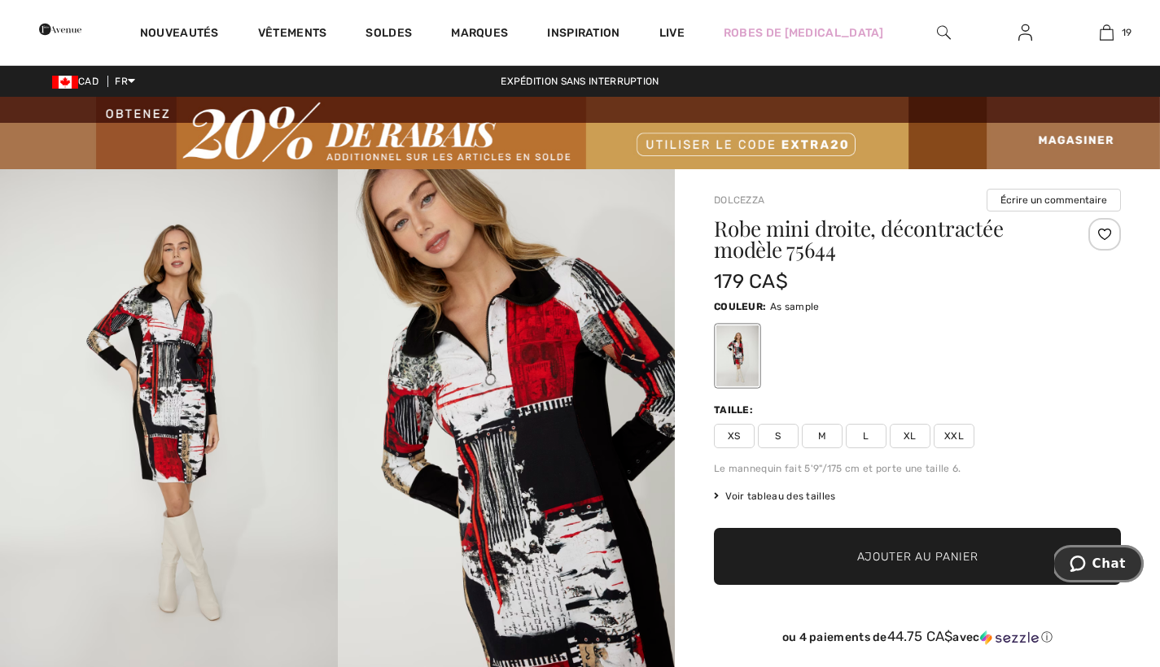
scroll to position [0, 0]
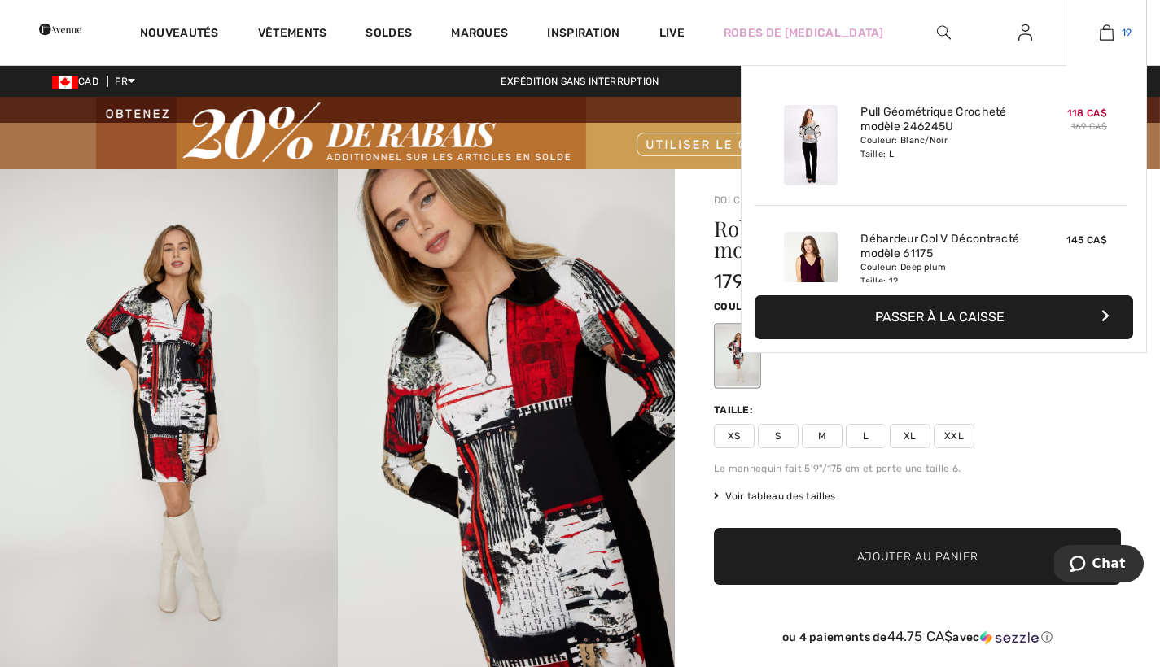
click at [1108, 32] on img at bounding box center [1107, 33] width 14 height 20
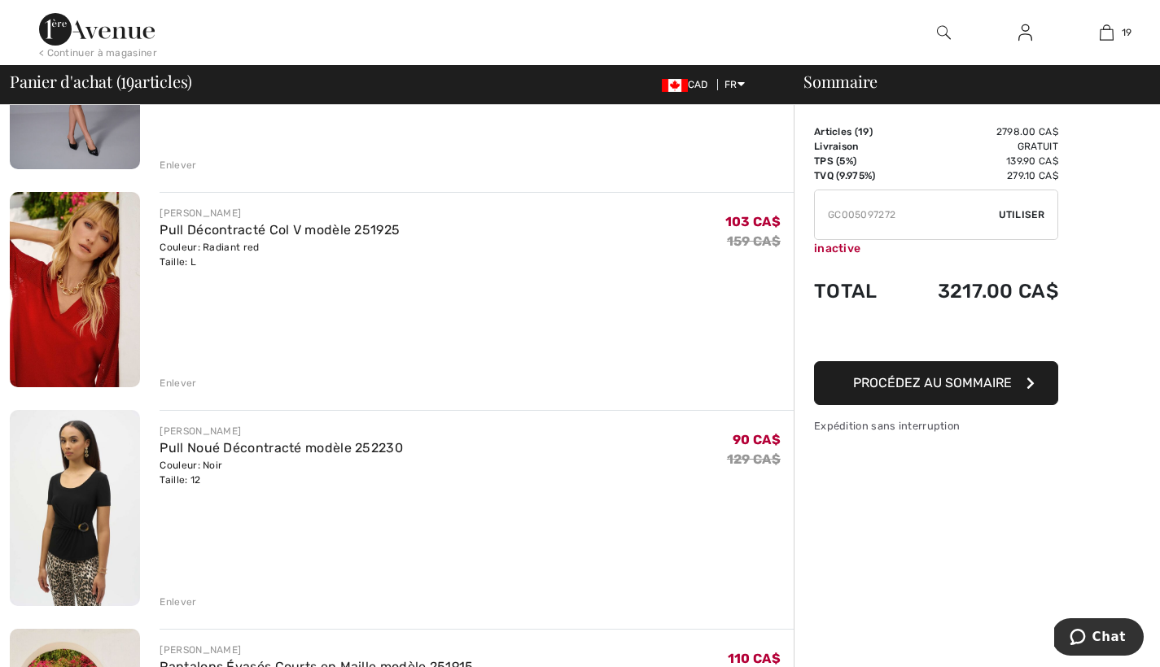
scroll to position [1146, 0]
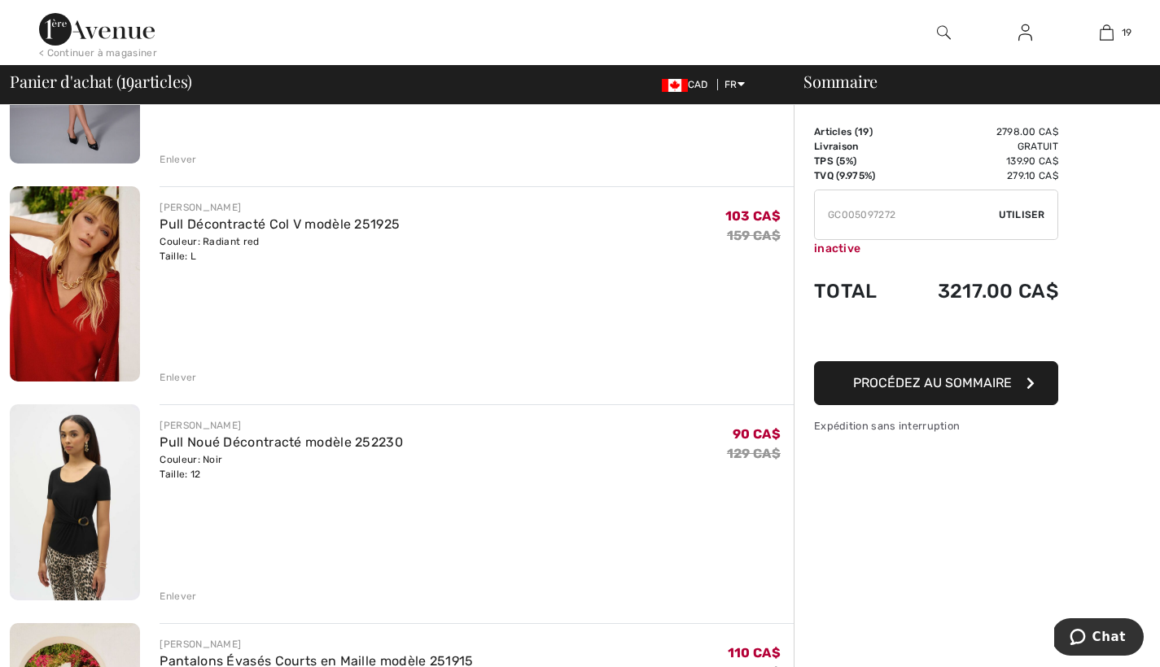
click at [1025, 381] on button "Procédez au sommaire" at bounding box center [936, 383] width 244 height 44
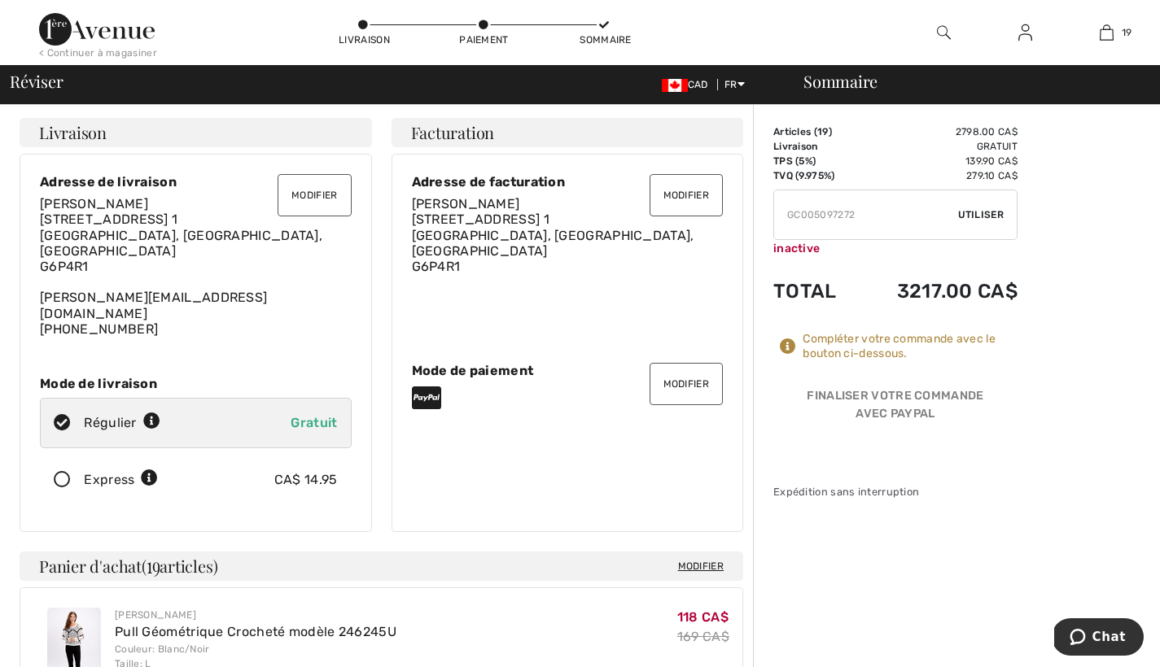
scroll to position [1, 0]
click at [692, 192] on button "Modifier" at bounding box center [685, 194] width 73 height 42
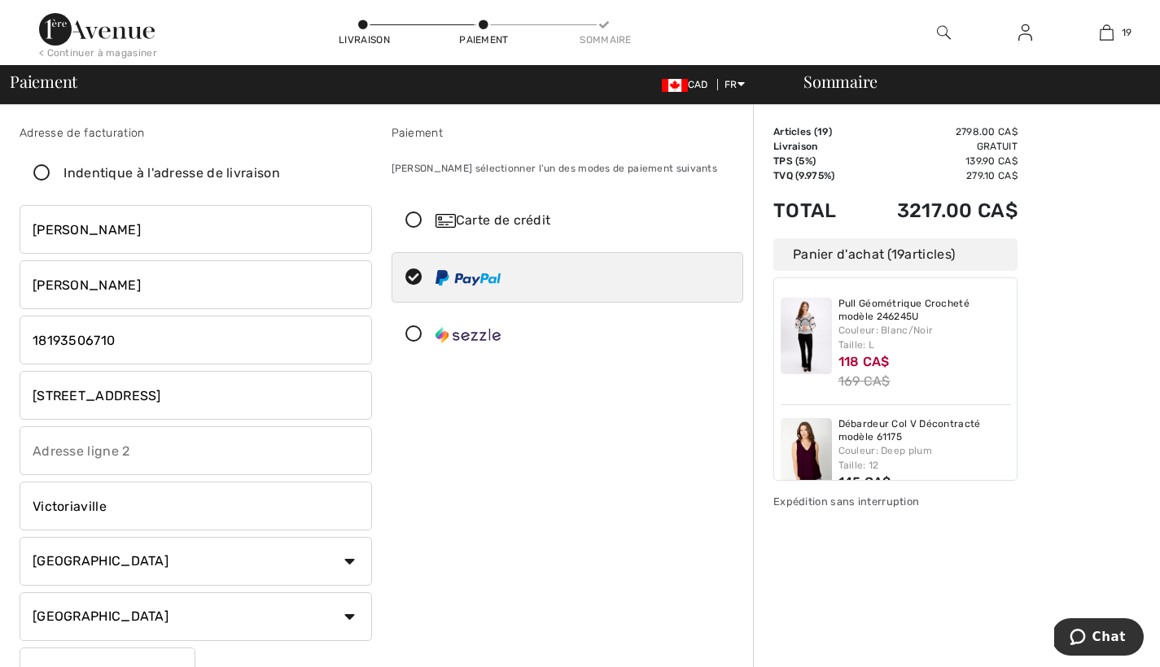
click at [419, 220] on icon at bounding box center [413, 220] width 43 height 17
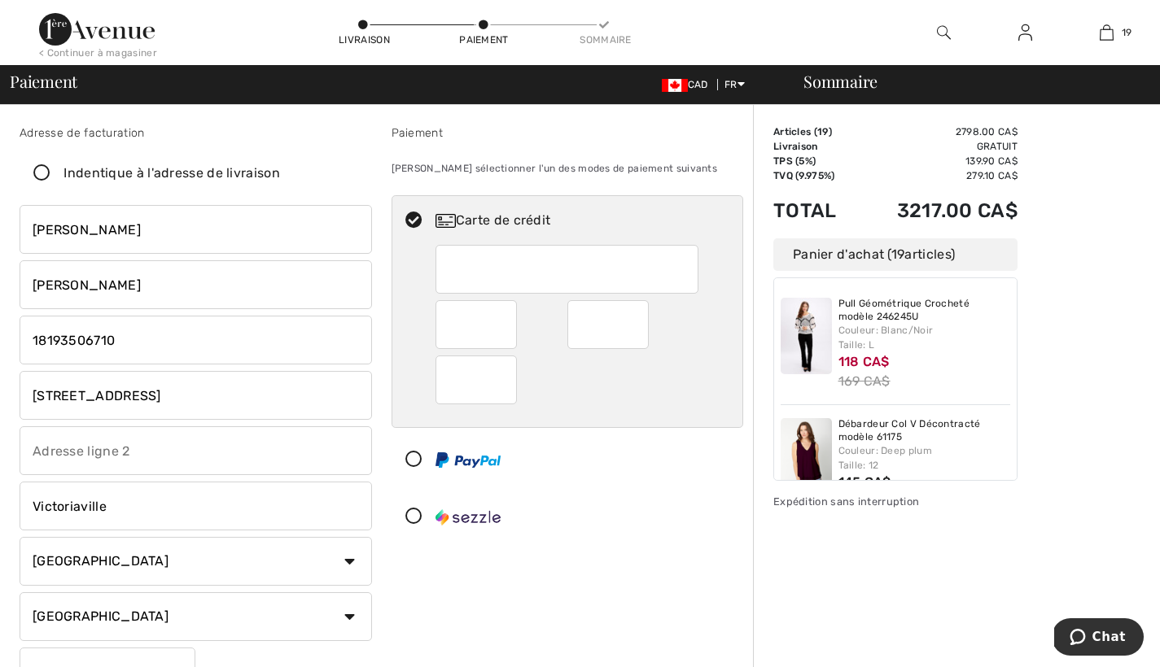
click at [361, 395] on input "[STREET_ADDRESS]" at bounding box center [196, 395] width 352 height 49
click at [207, 396] on input "[STREET_ADDRESS]" at bounding box center [196, 395] width 352 height 49
type input "3"
click at [43, 169] on icon at bounding box center [41, 173] width 43 height 17
click at [280, 169] on input "Indentique à l'adresse de livraison" at bounding box center [285, 173] width 11 height 49
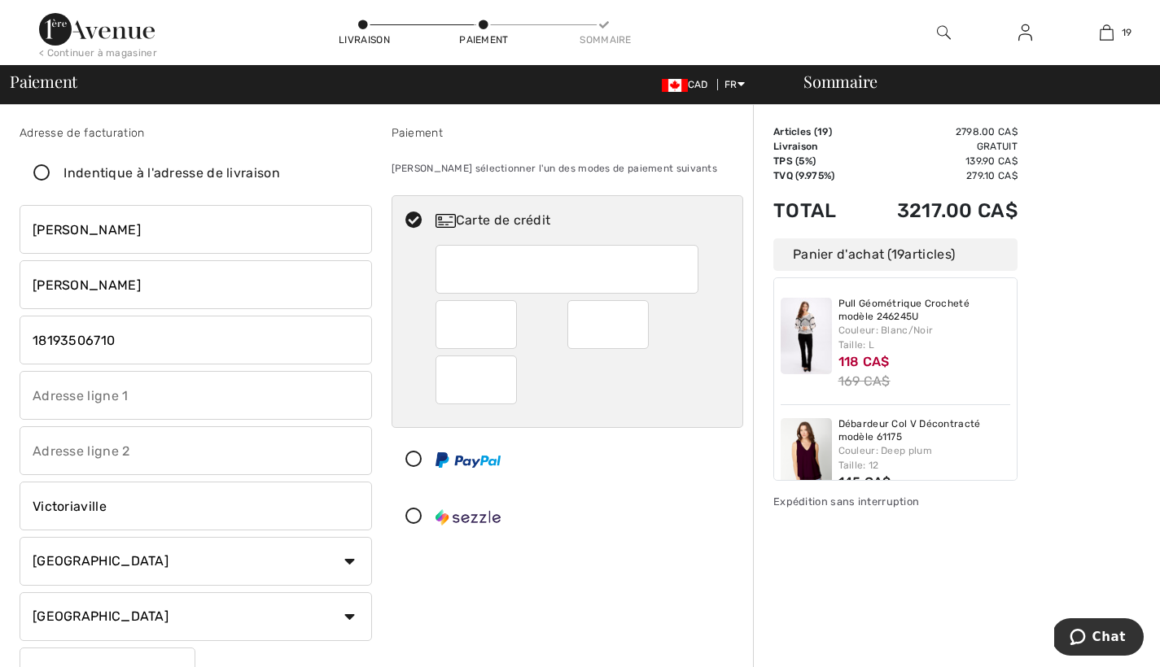
checkbox input "true"
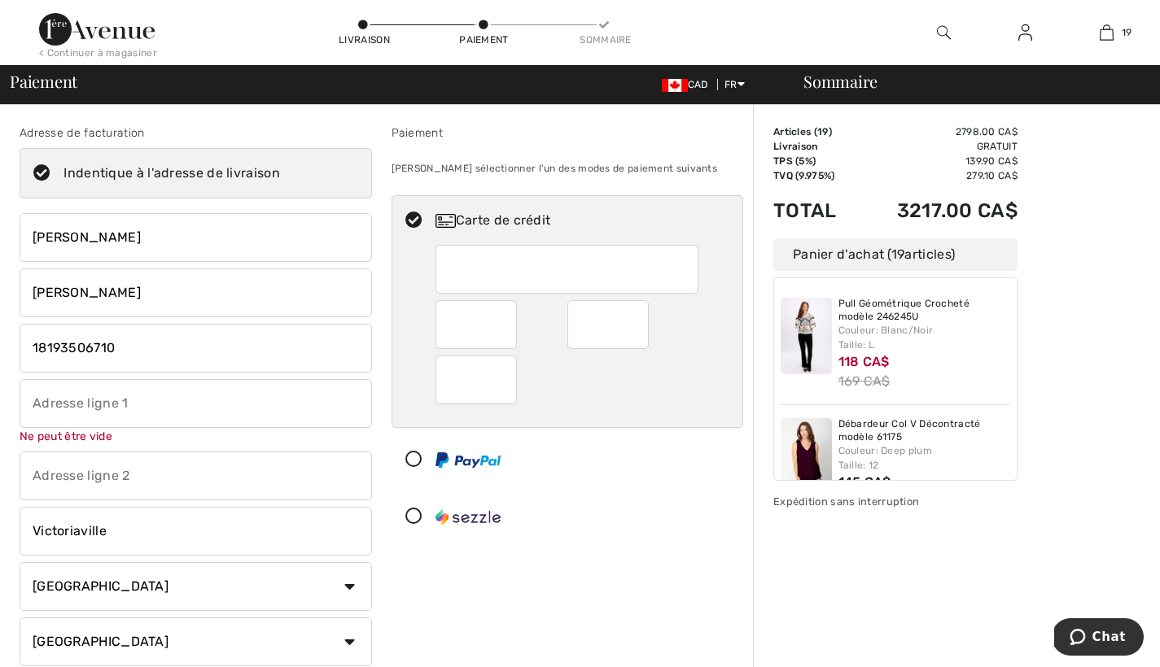
type input "[STREET_ADDRESS]"
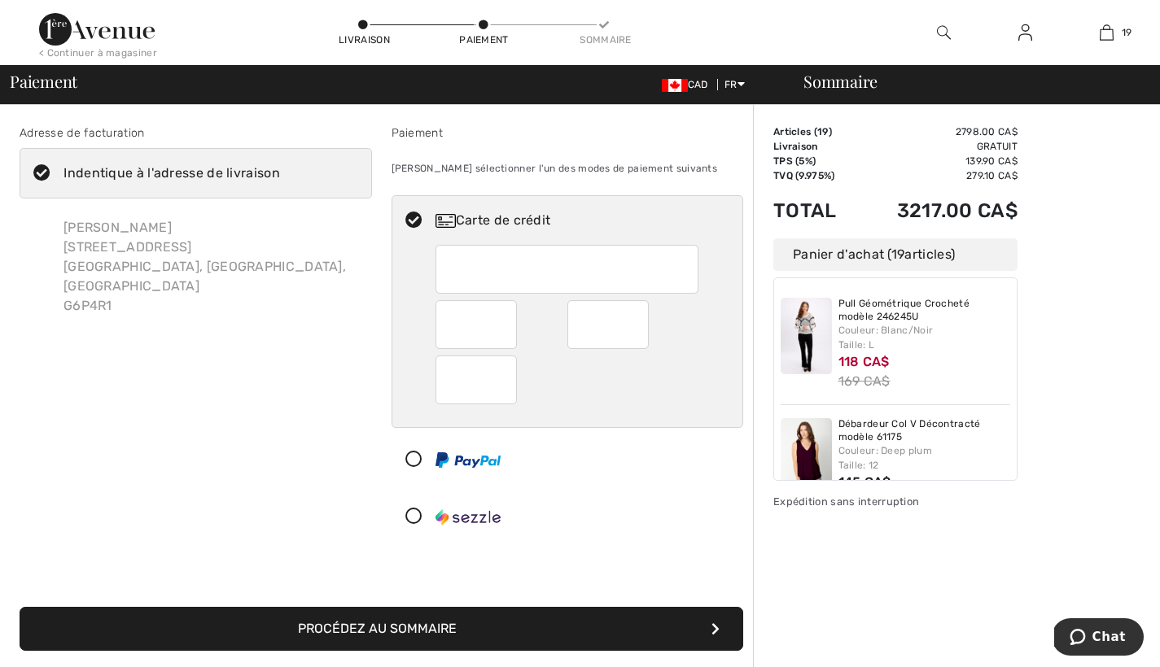
click at [234, 239] on div "[PERSON_NAME] [STREET_ADDRESS]" at bounding box center [210, 267] width 321 height 124
click at [44, 173] on icon at bounding box center [41, 173] width 43 height 17
click at [280, 173] on input "Indentique à l'adresse de livraison" at bounding box center [285, 173] width 11 height 49
checkbox input "false"
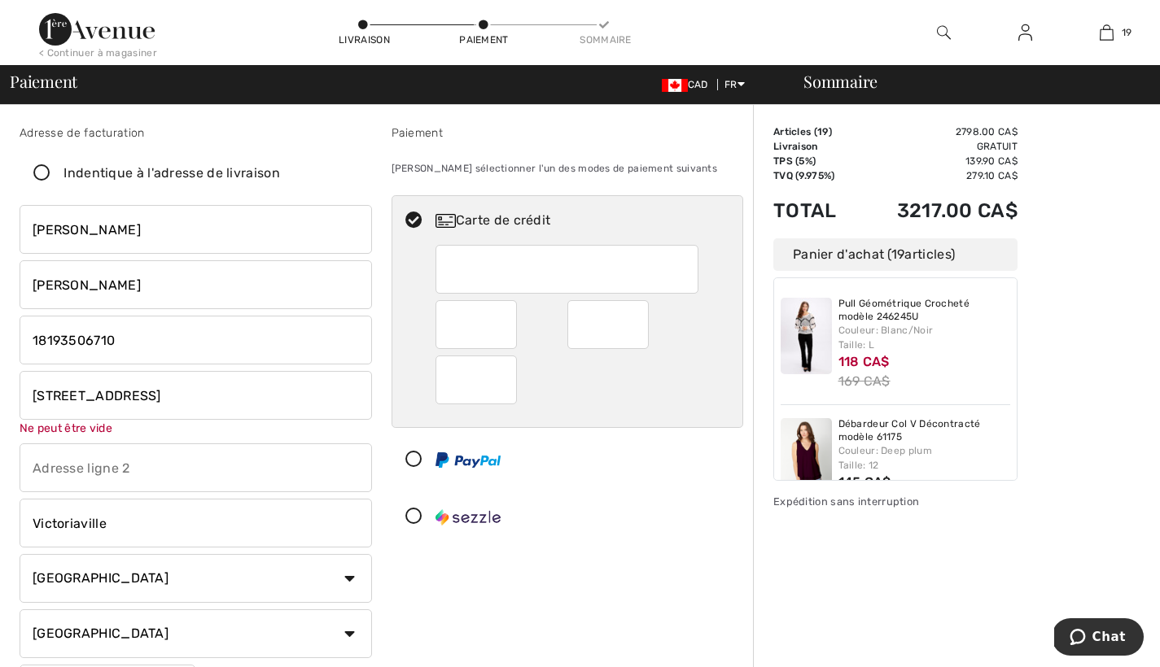
click at [204, 396] on input "[STREET_ADDRESS]" at bounding box center [196, 395] width 352 height 49
type input "3"
click at [129, 400] on input "[STREET_ADDRESS][PERSON_NAME] [STREET_ADDRESS] G6T 2Y6" at bounding box center [196, 395] width 352 height 49
click at [251, 396] on input "apt. [STREET_ADDRESS] G6T 2Y6" at bounding box center [196, 395] width 352 height 49
type input "a"
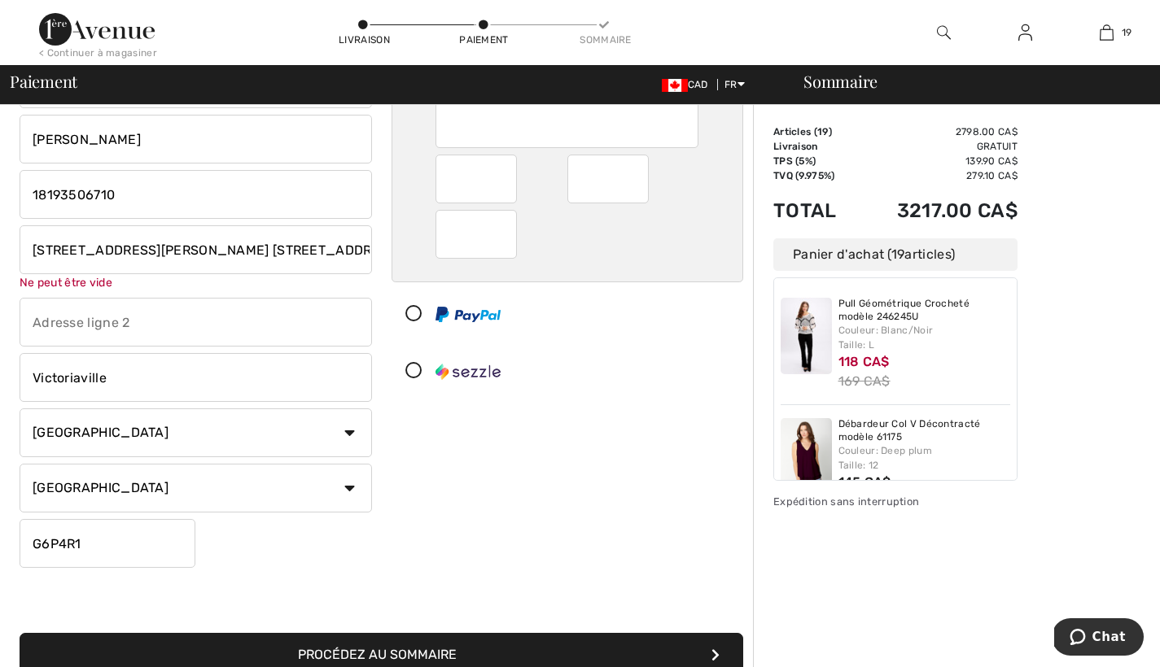
scroll to position [151, 0]
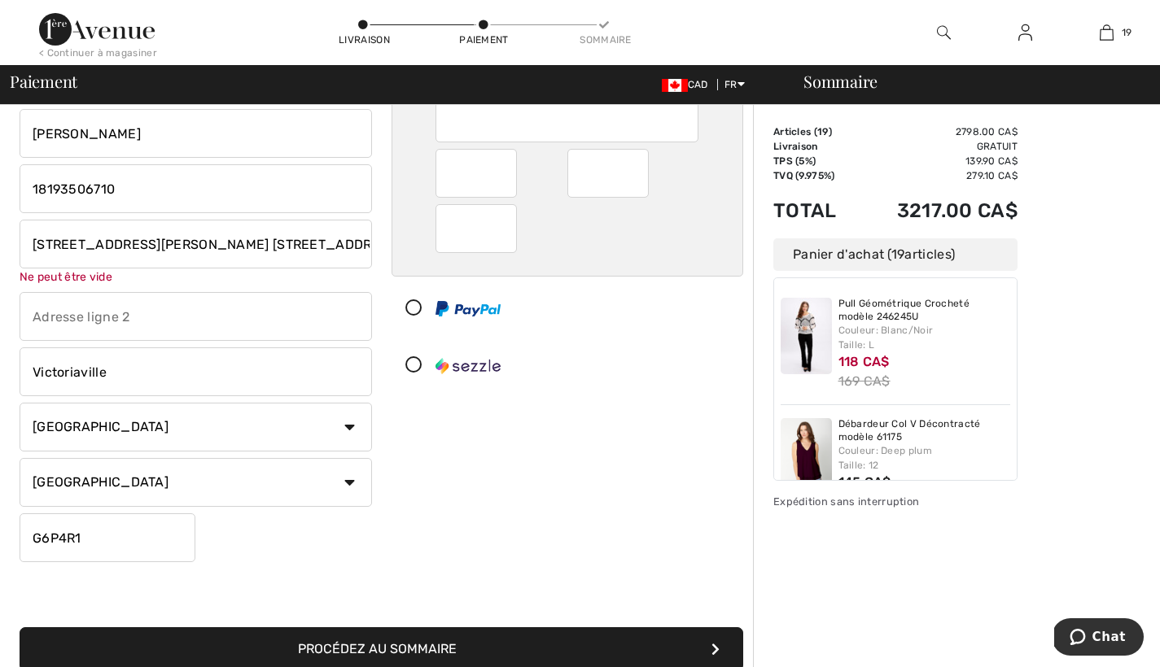
type input "[STREET_ADDRESS][PERSON_NAME] [STREET_ADDRESS] G6T 2Y6"
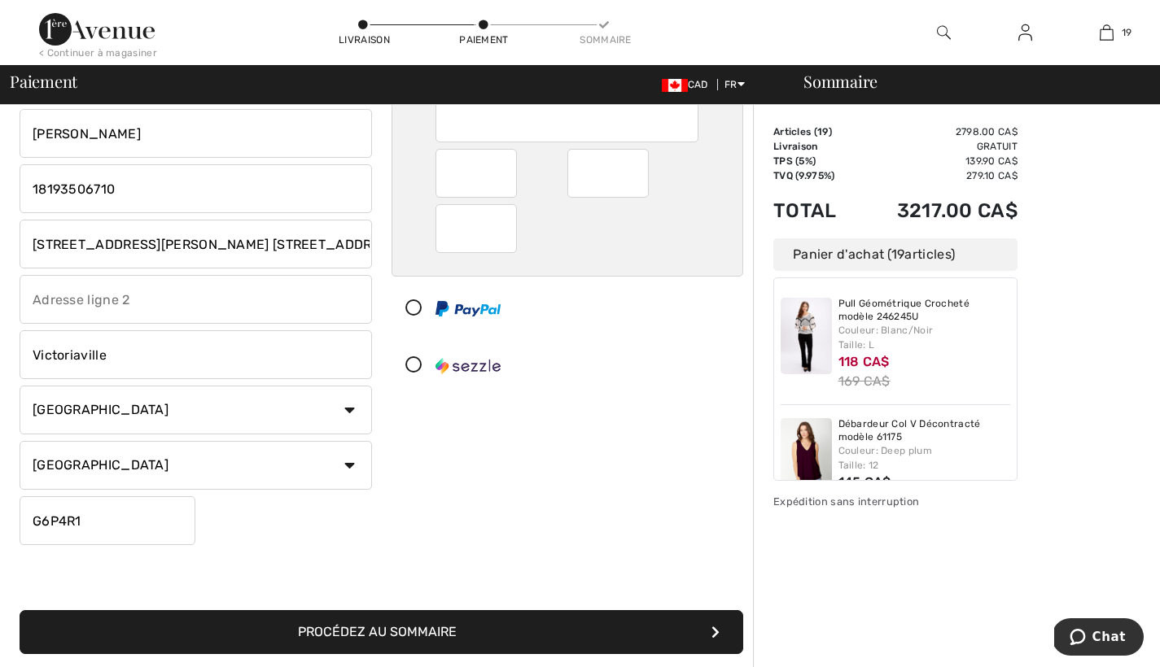
click at [83, 518] on input "G6P4R1" at bounding box center [108, 520] width 176 height 49
type input "G"
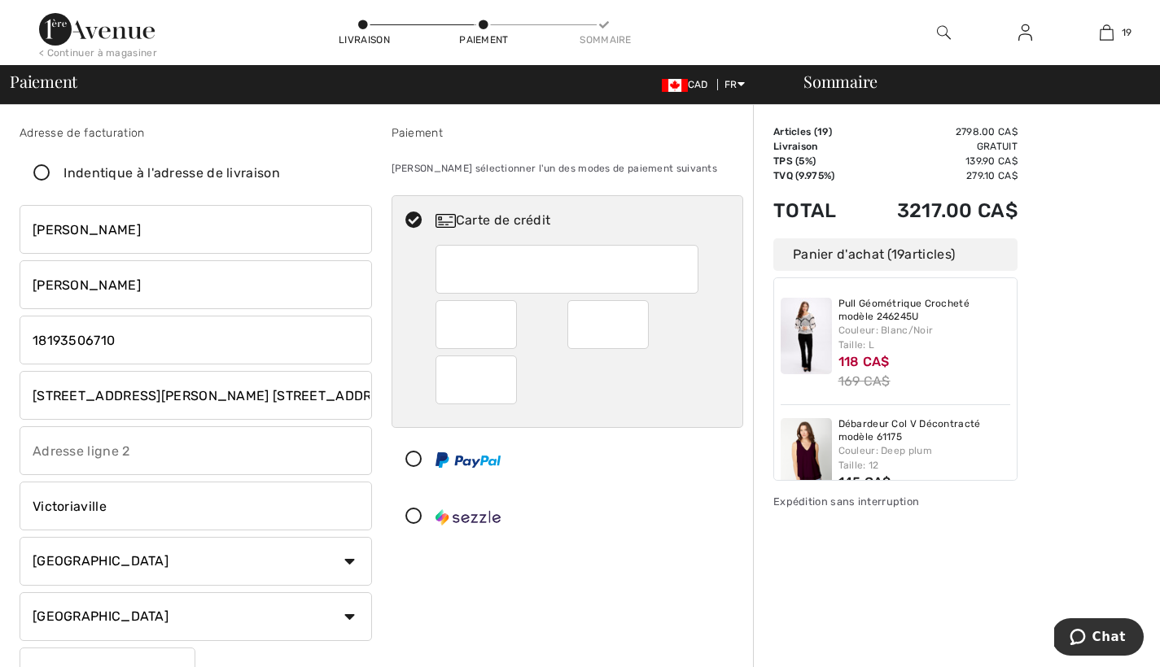
scroll to position [0, 0]
type input "G6T2Y6"
click at [448, 273] on iframe at bounding box center [567, 269] width 239 height 37
click at [448, 263] on div at bounding box center [566, 269] width 263 height 49
